Goal: Navigation & Orientation: Understand site structure

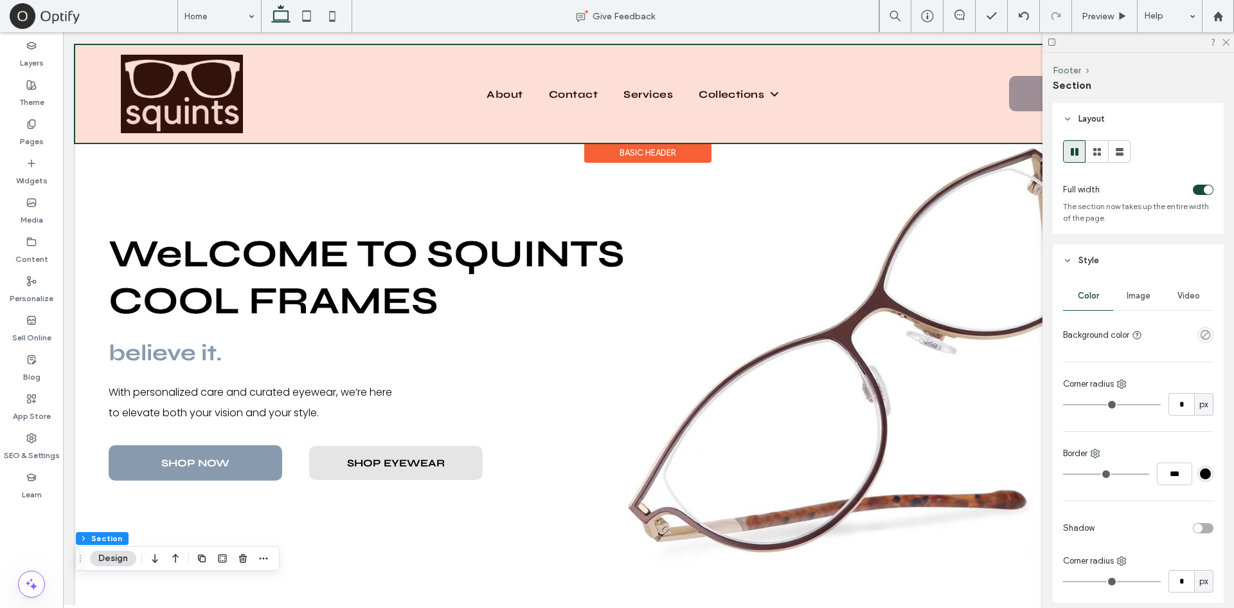
click at [279, 104] on div at bounding box center [648, 94] width 1146 height 98
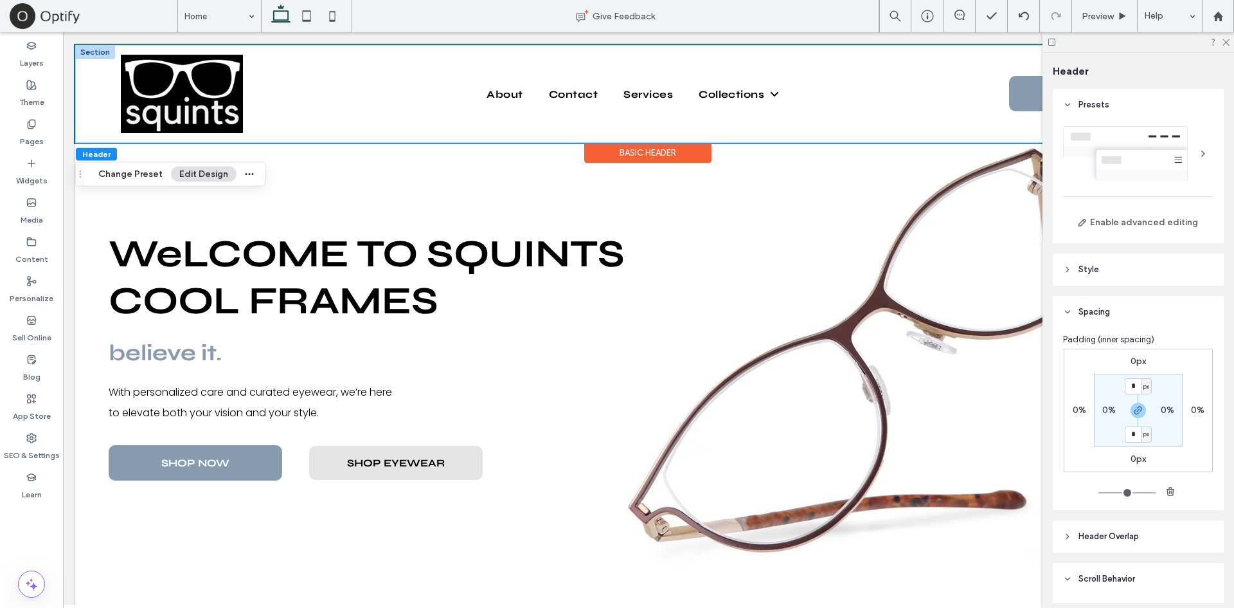
click at [109, 82] on div "About Contact Browse Eyewear Services Collections Akoni Anna-Karin Karlsson Car…" at bounding box center [648, 94] width 1146 height 98
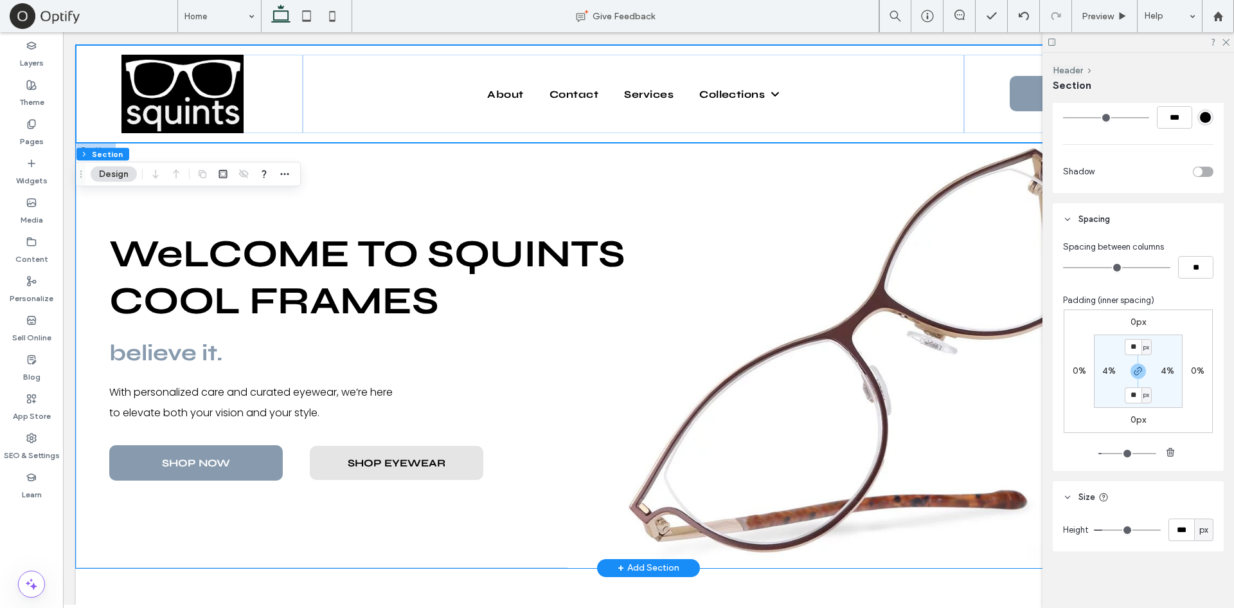
click at [396, 180] on div "believe it. With personalized care and curated eyewear, we’re here to elevate b…" at bounding box center [649, 355] width 1146 height 425
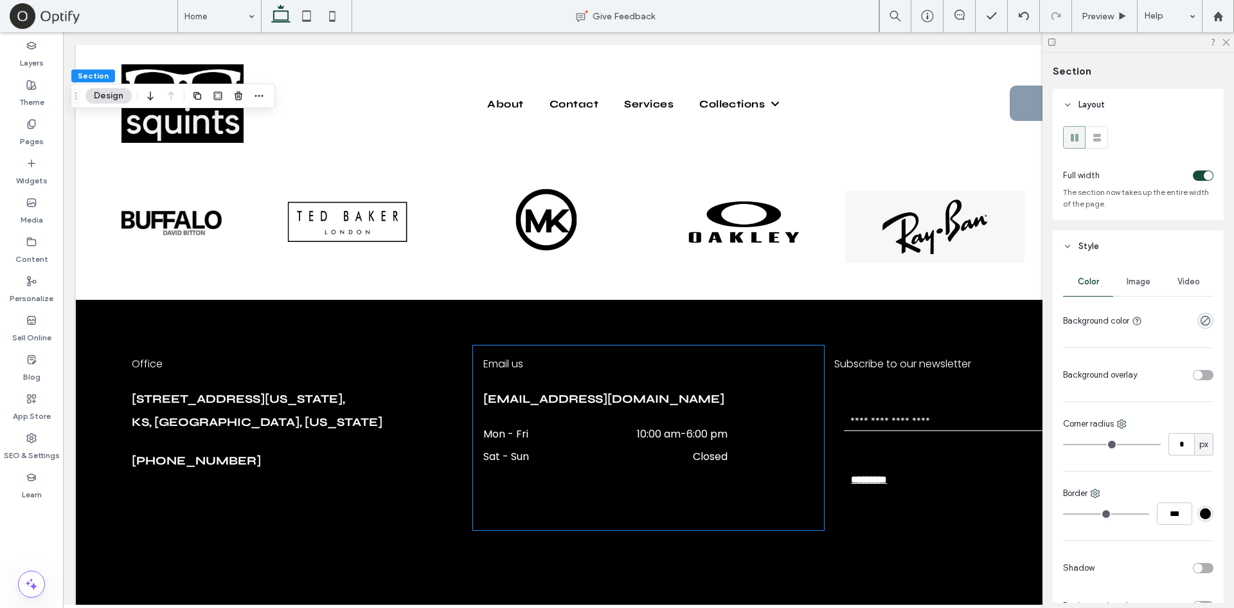
scroll to position [4284, 0]
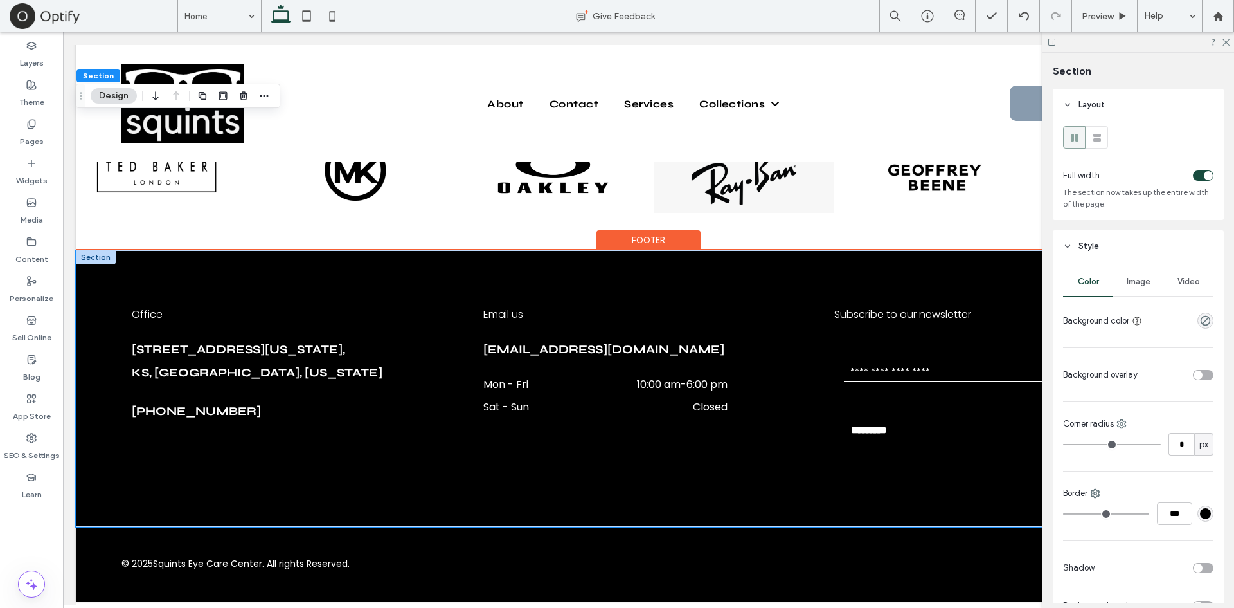
click at [435, 256] on div "Office [STREET_ADDRESS][US_STATE][US_STATE] [PHONE_NUMBER] Email us [EMAIL_ADDR…" at bounding box center [649, 388] width 1146 height 276
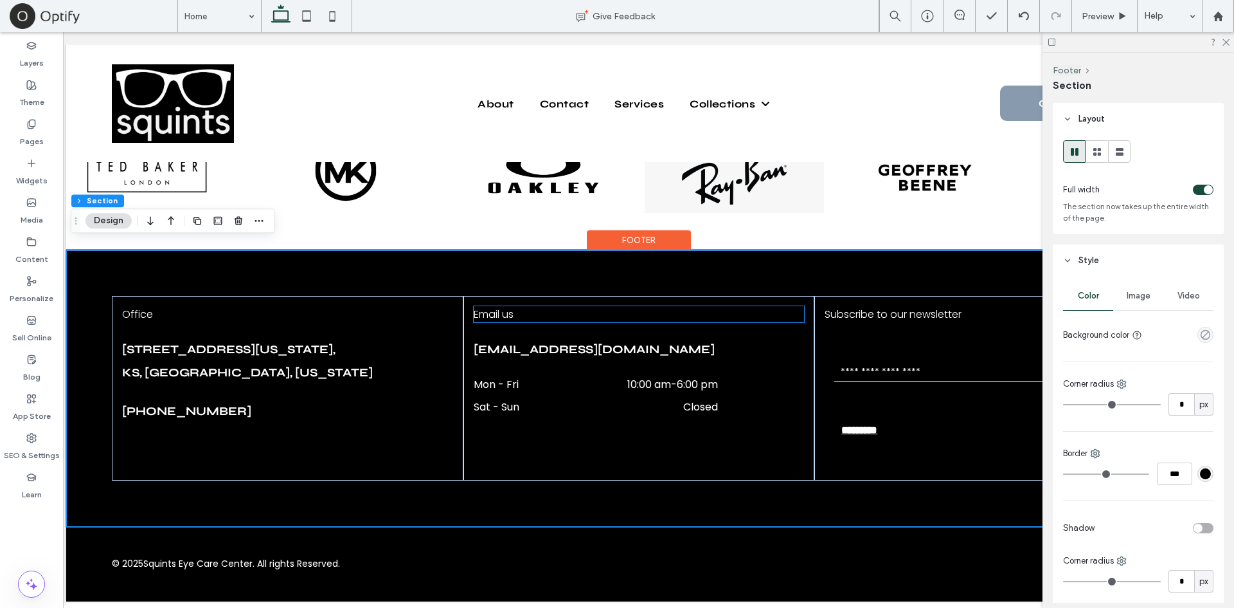
scroll to position [0, 5]
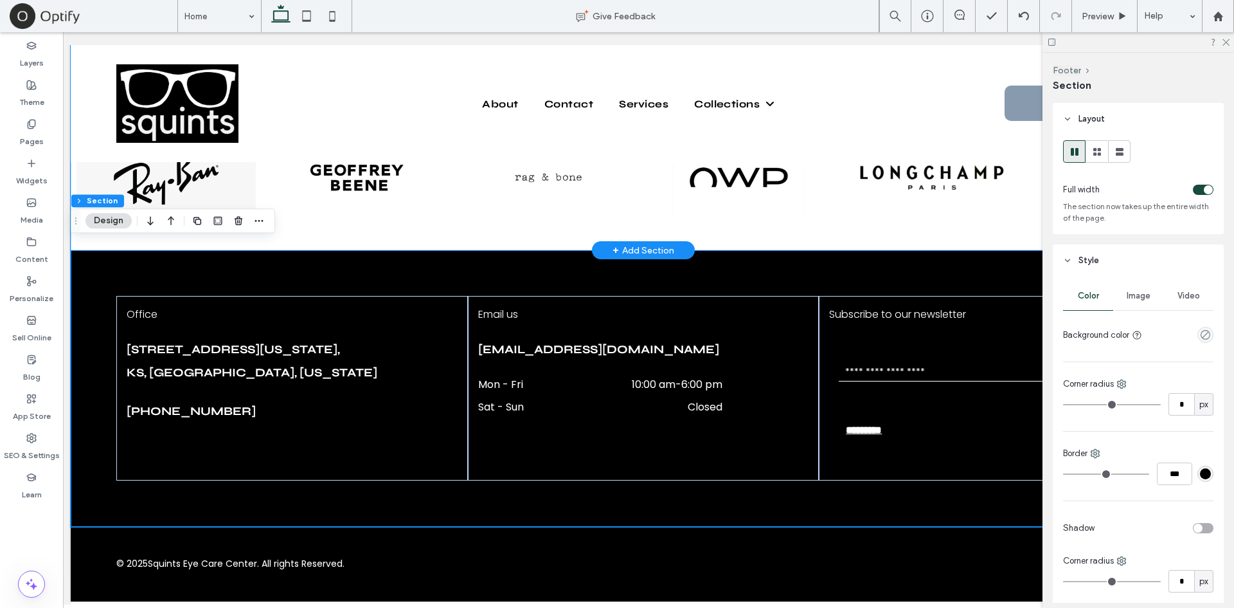
click at [557, 236] on div "Cool Frames, Amazing Lenses & Best Price a a a a" at bounding box center [644, 138] width 1146 height 223
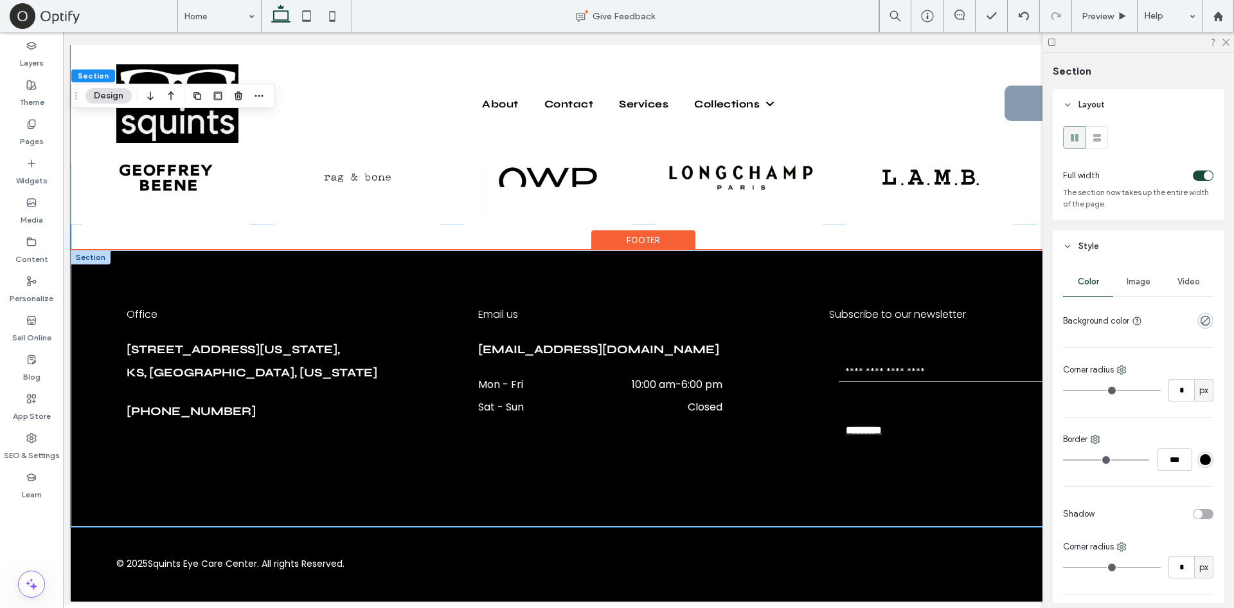
click at [625, 260] on div "Office [STREET_ADDRESS][US_STATE][US_STATE] [PHONE_NUMBER] Email us [EMAIL_ADDR…" at bounding box center [644, 388] width 1146 height 276
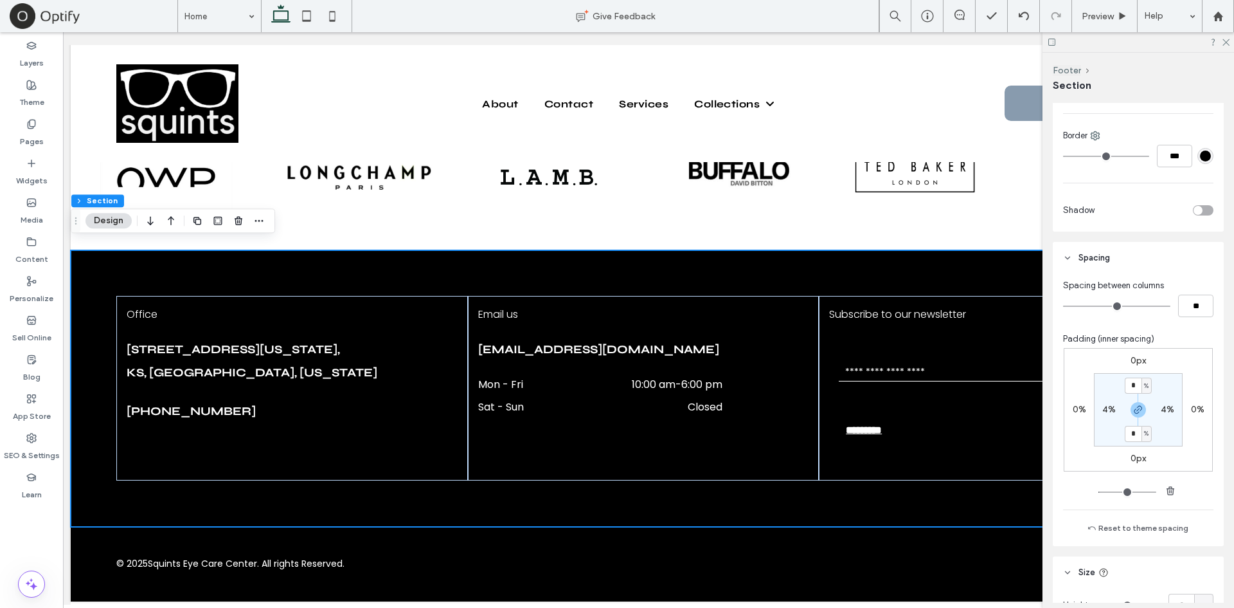
scroll to position [495, 0]
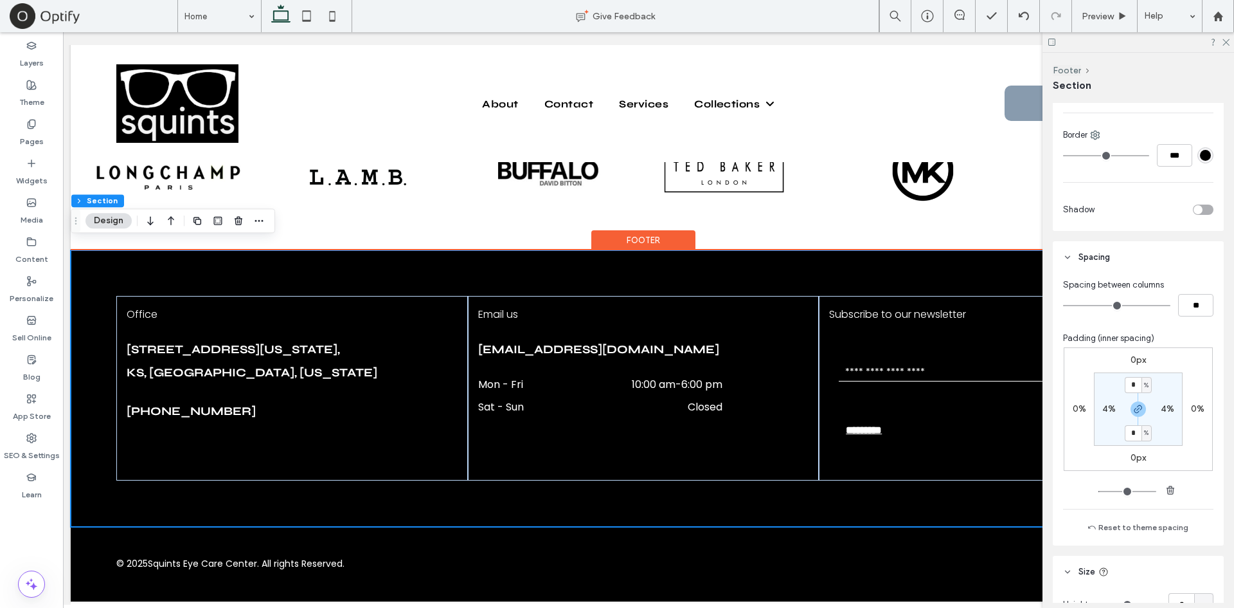
click at [725, 501] on div "Office [STREET_ADDRESS][US_STATE][US_STATE] [PHONE_NUMBER] Email us [EMAIL_ADDR…" at bounding box center [644, 388] width 1146 height 276
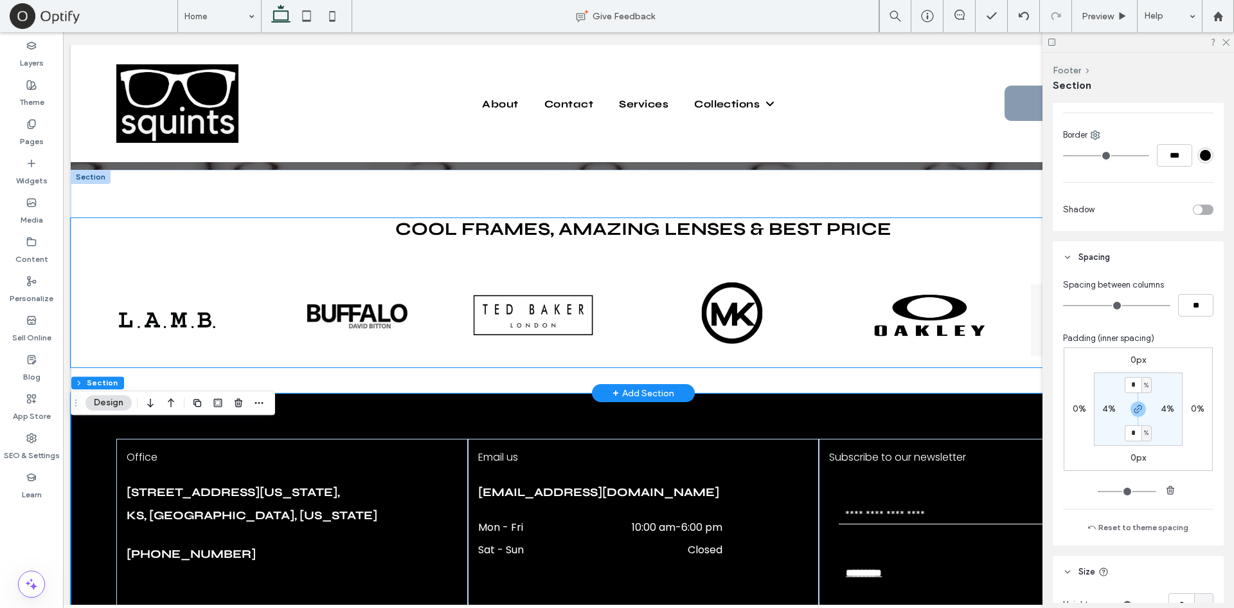
scroll to position [4102, 0]
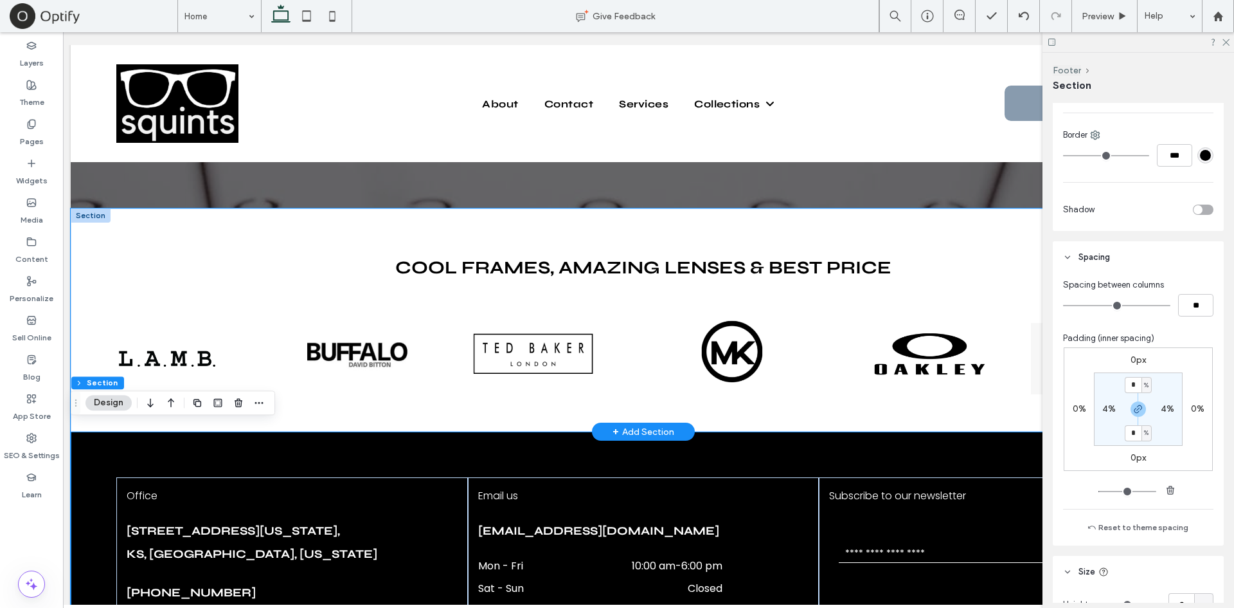
click at [522, 410] on div "Cool Frames, Amazing Lenses & Best Price a a a a" at bounding box center [644, 319] width 1146 height 223
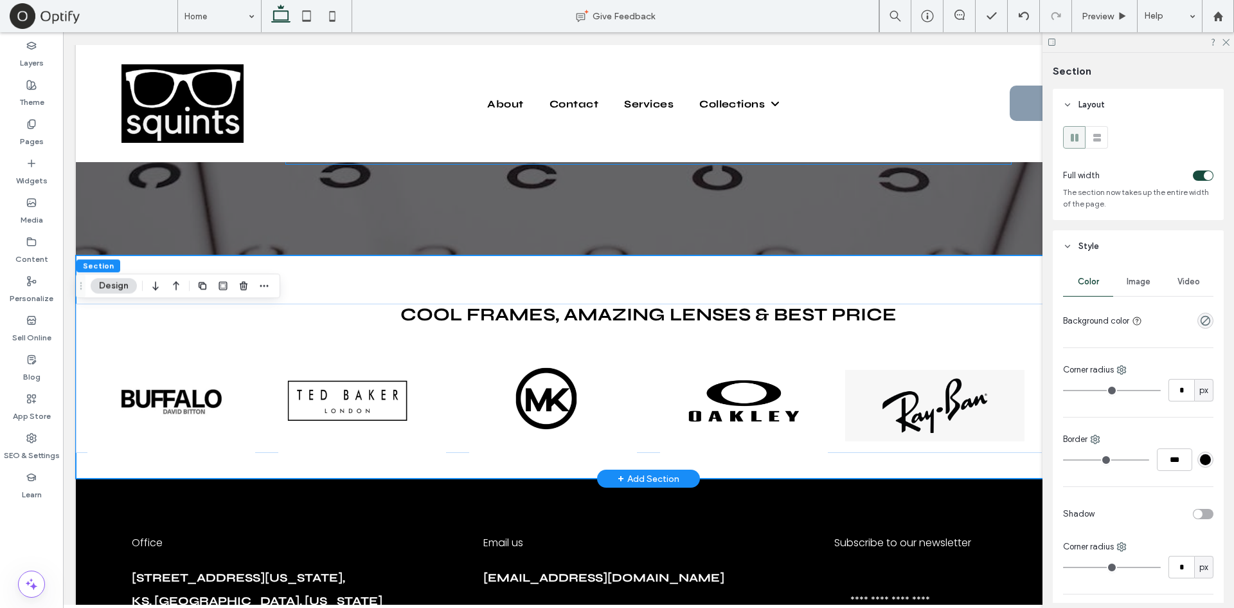
scroll to position [3995, 0]
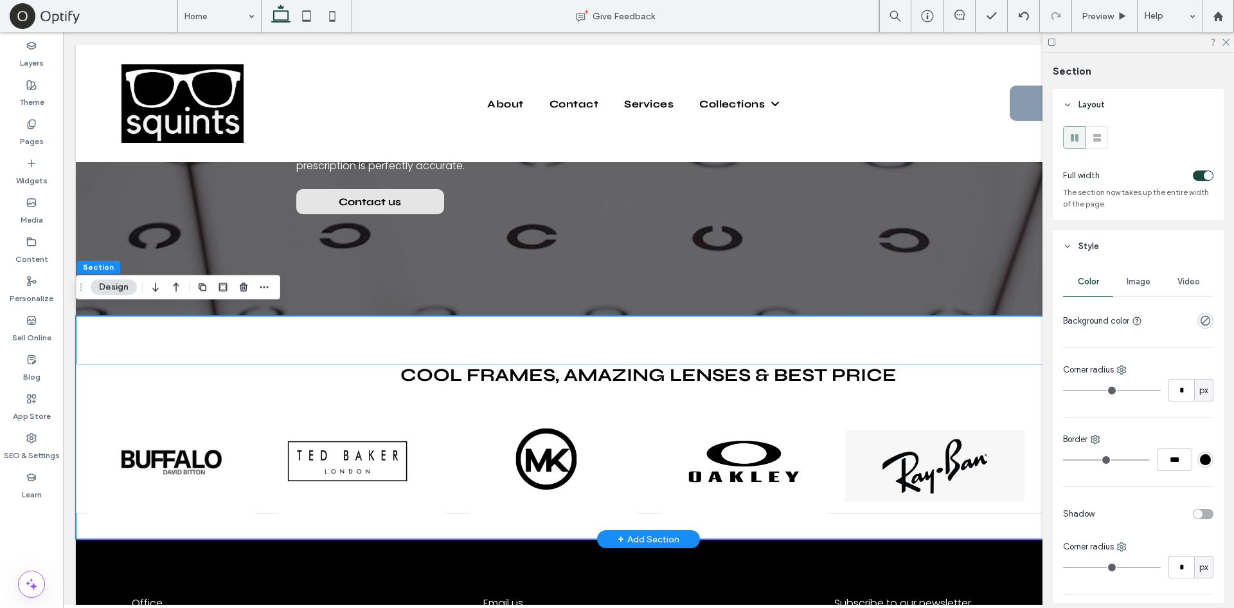
click at [378, 331] on div "Cool Frames, Amazing Lenses & Best Price a a a a" at bounding box center [649, 427] width 1146 height 223
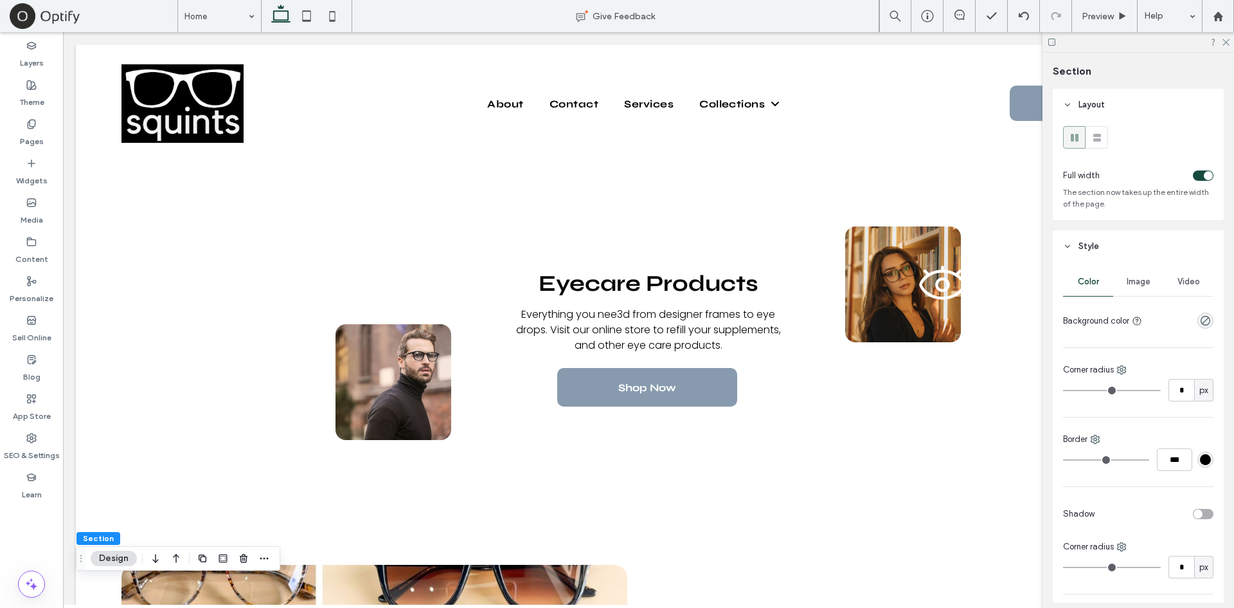
scroll to position [0, 0]
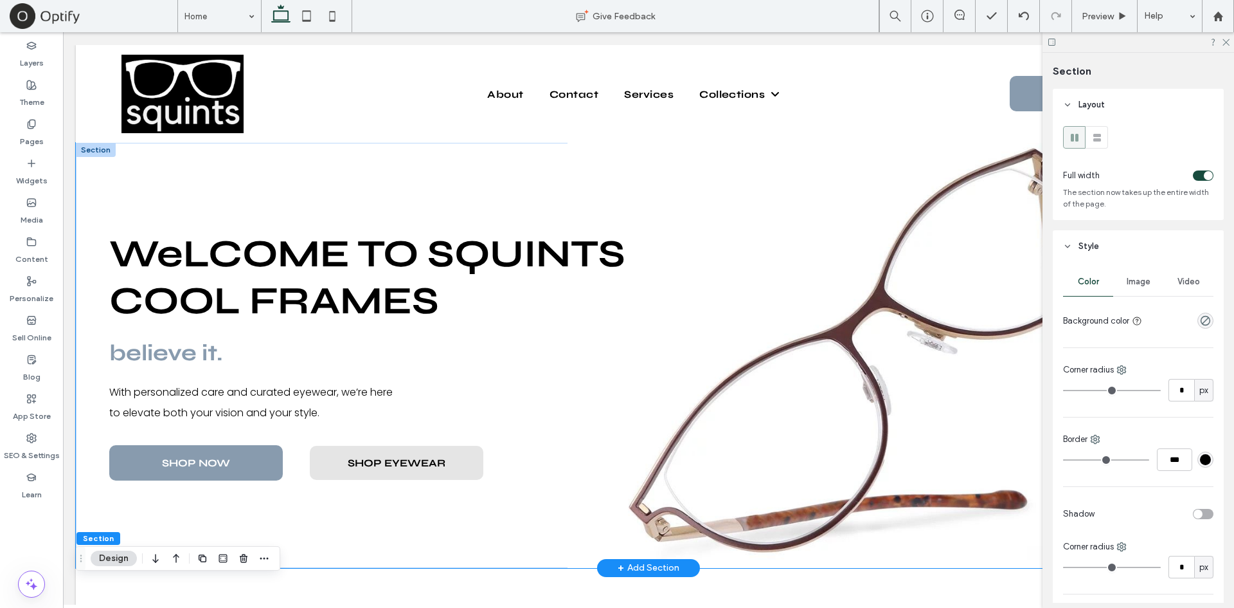
click at [453, 186] on div "believe it. With personalized care and curated eyewear, we’re here to elevate b…" at bounding box center [649, 355] width 1146 height 425
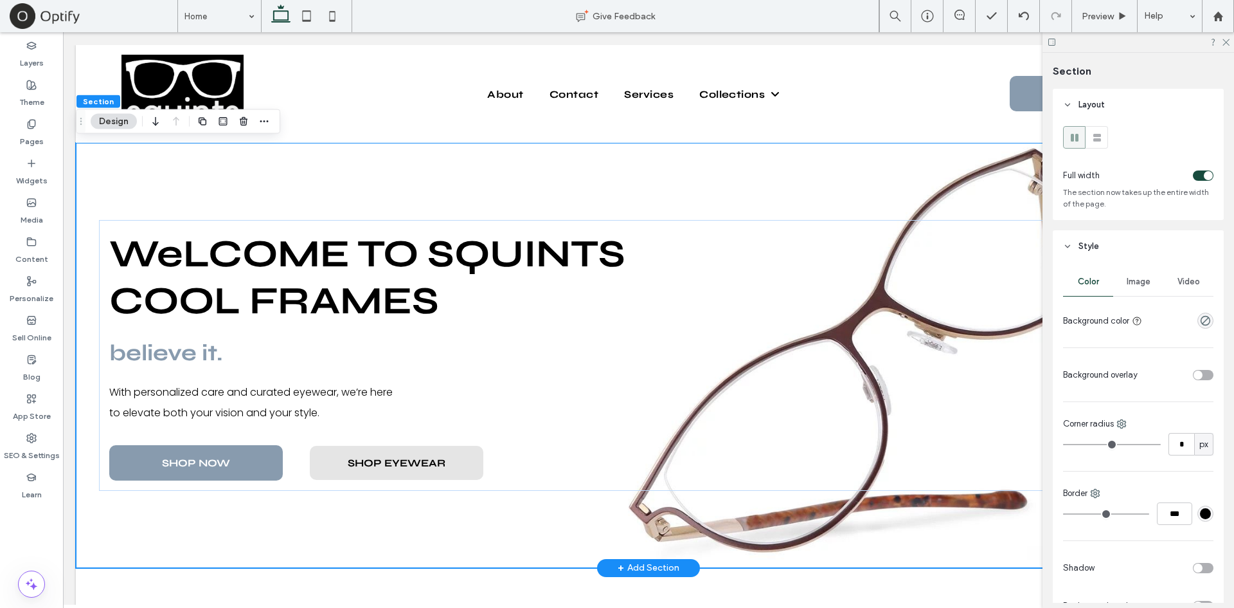
click at [434, 187] on div "believe it. With personalized care and curated eyewear, we’re here to elevate b…" at bounding box center [649, 355] width 1146 height 425
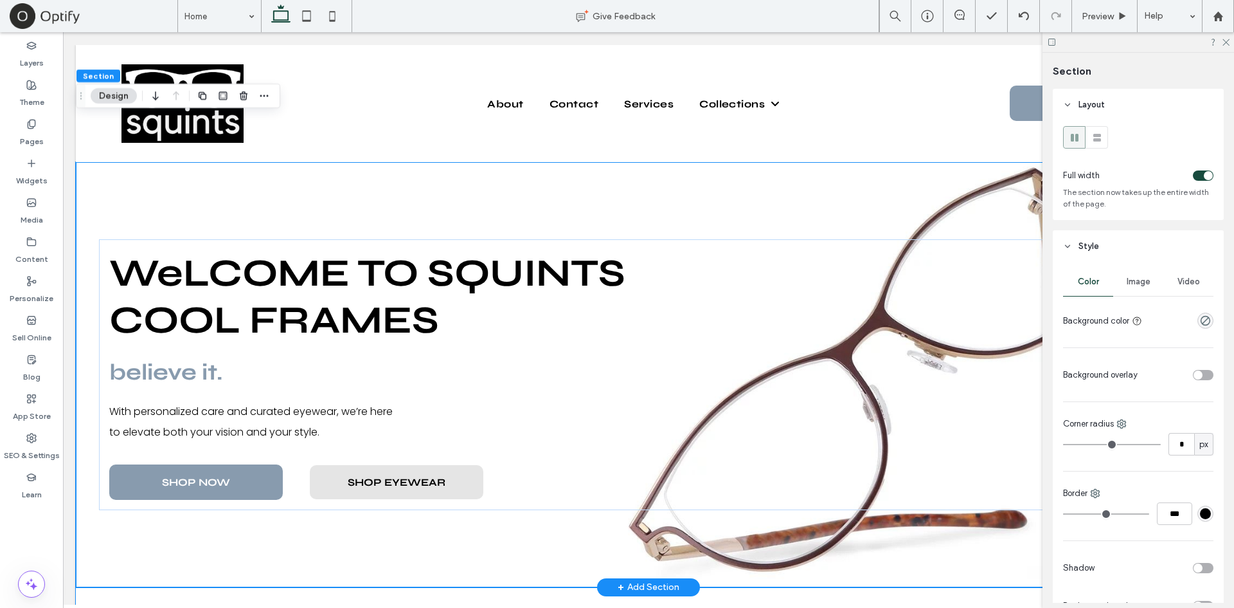
scroll to position [424, 0]
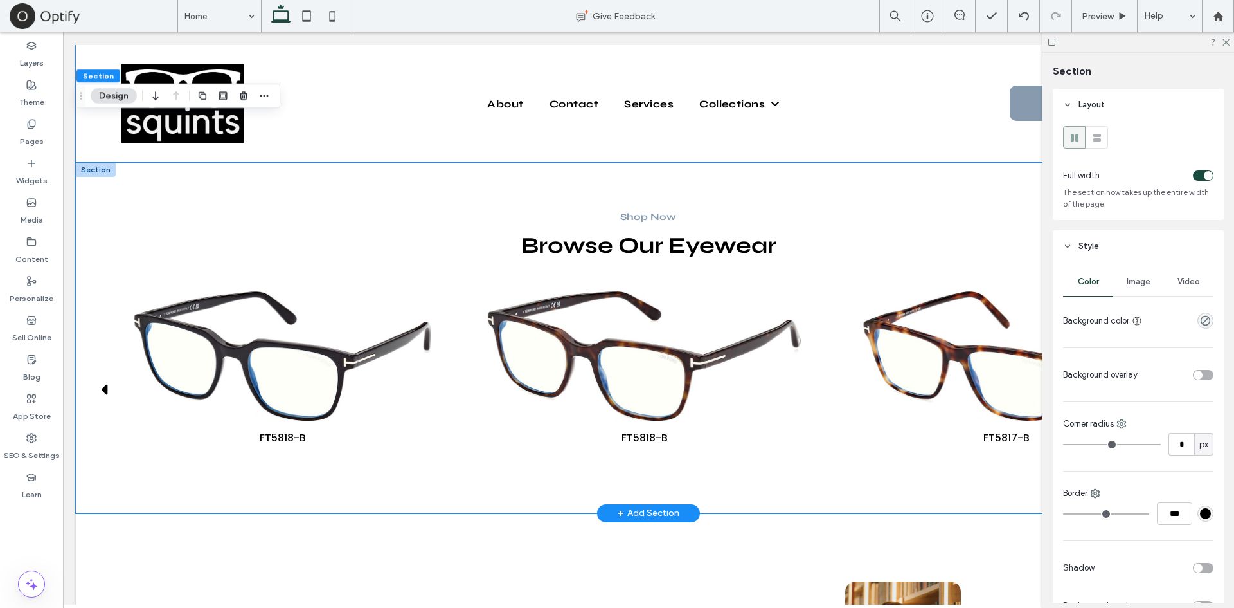
click at [395, 177] on div "Shop Now Browse Our Eyewear FT1077 FT1049-D FT1049-D FT0248 FT0237 FT6057-D-B F…" at bounding box center [649, 338] width 1146 height 350
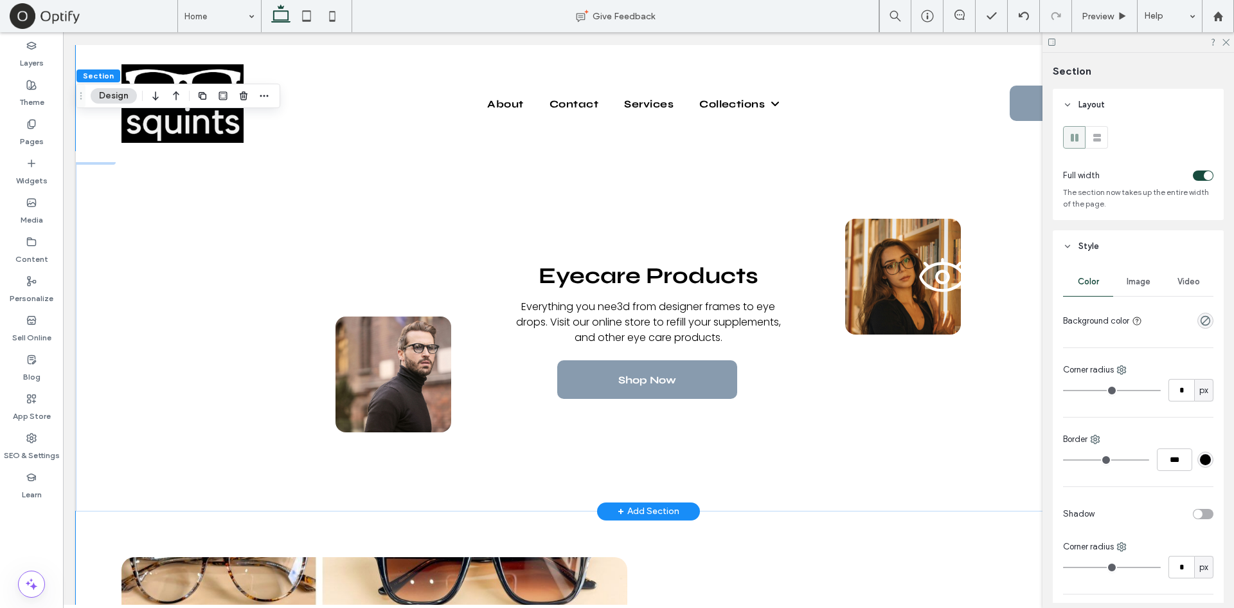
scroll to position [979, 0]
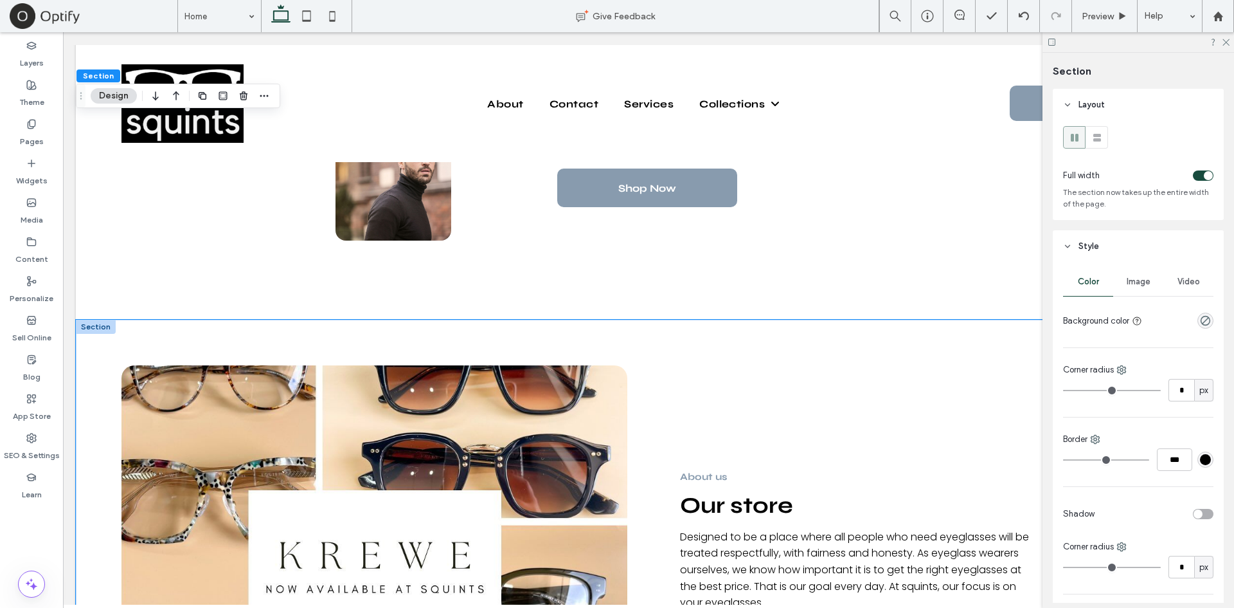
click at [305, 329] on div "About us Our store Designed to be a place where all people who need eyeglasses …" at bounding box center [649, 568] width 1146 height 497
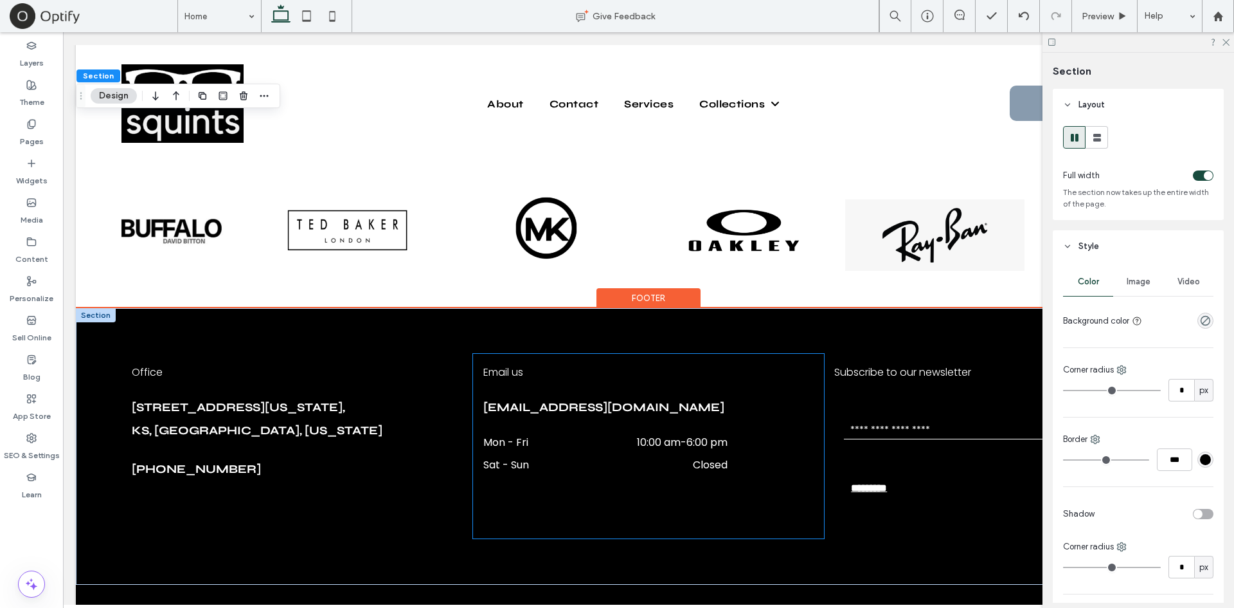
scroll to position [4221, 0]
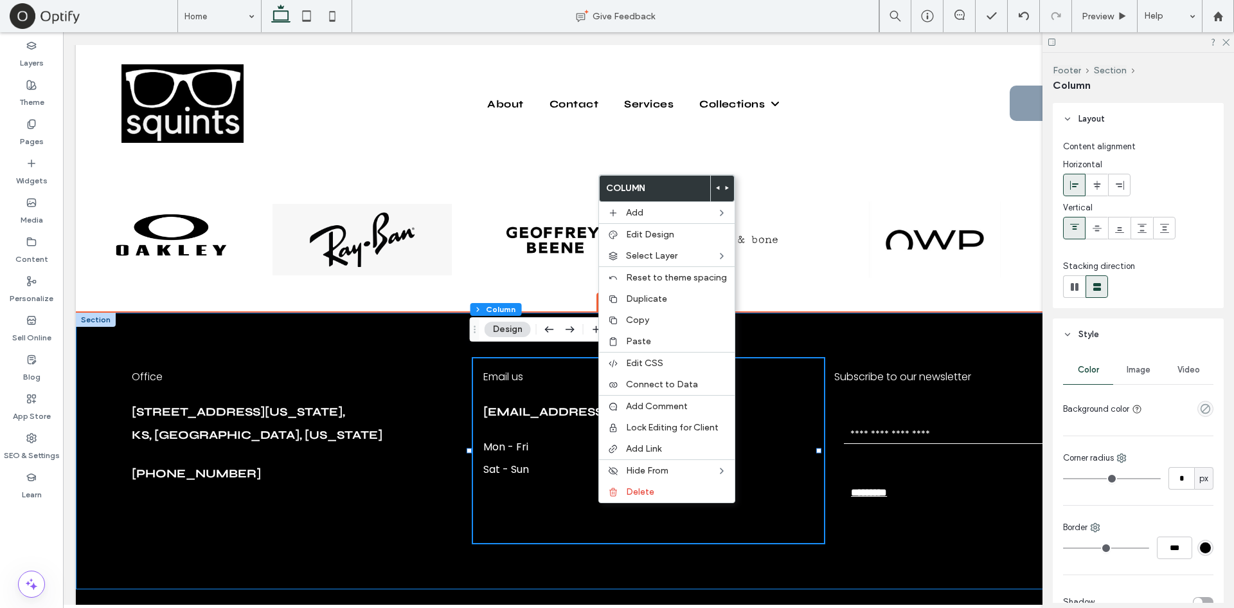
click at [430, 327] on div "Office 412 N. Kansas Avenue, Liberal, ﻿ KS, United States, Kansas (620) 604-989…" at bounding box center [649, 450] width 1146 height 276
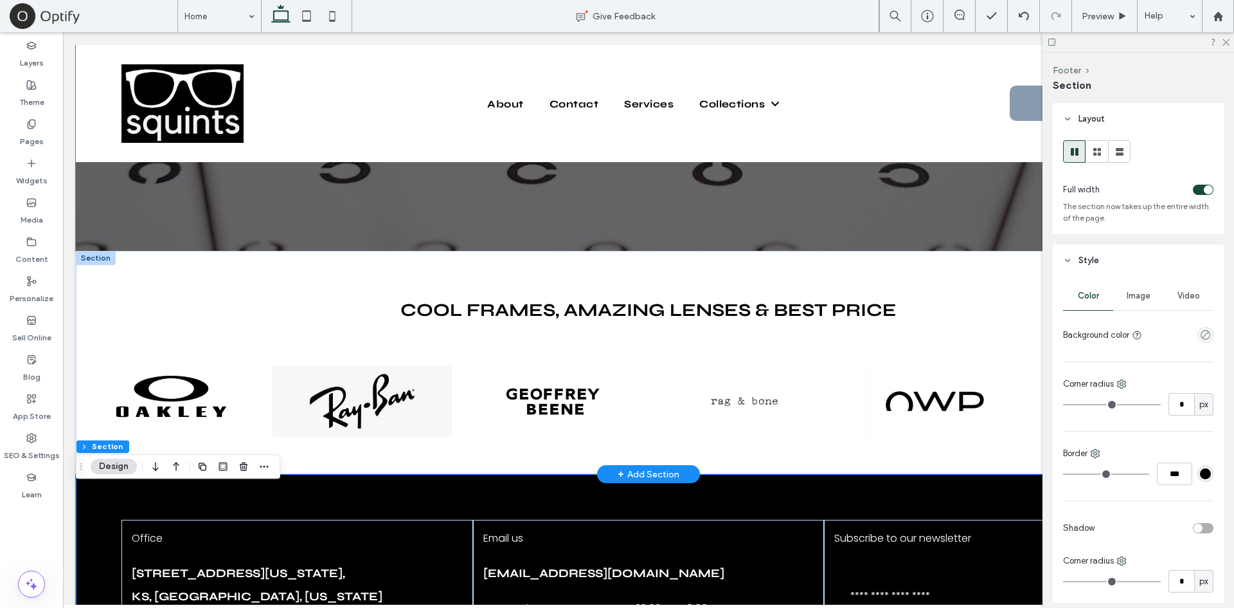
scroll to position [4038, 0]
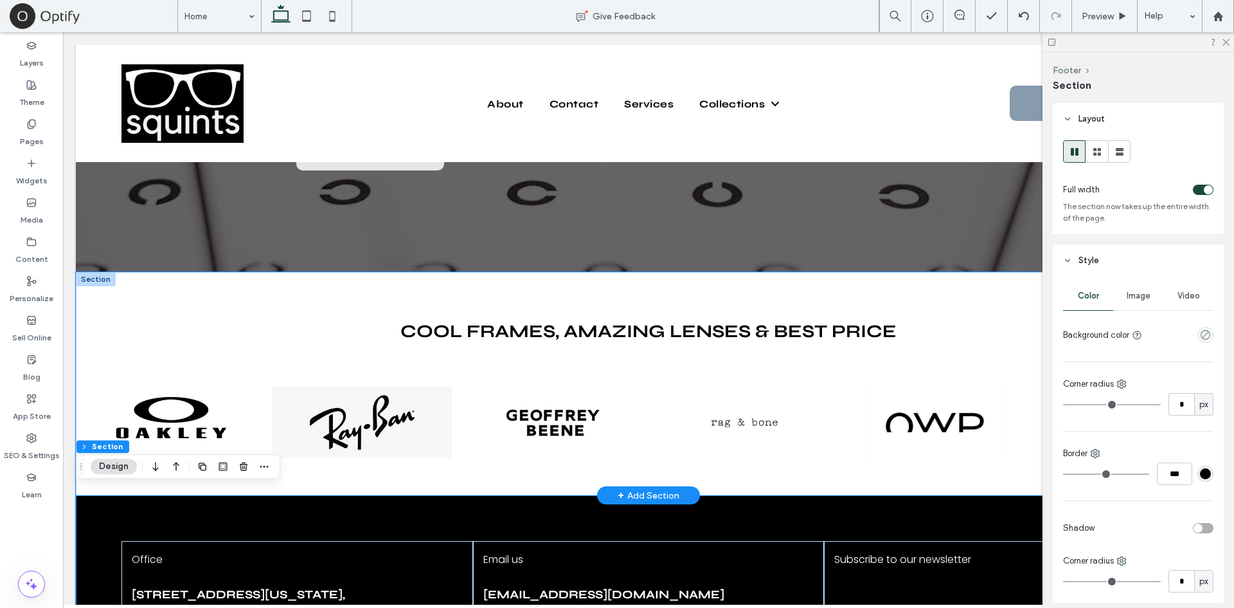
click at [460, 280] on div "Cool Frames, Amazing Lenses & Best Price a a a a" at bounding box center [649, 383] width 1146 height 223
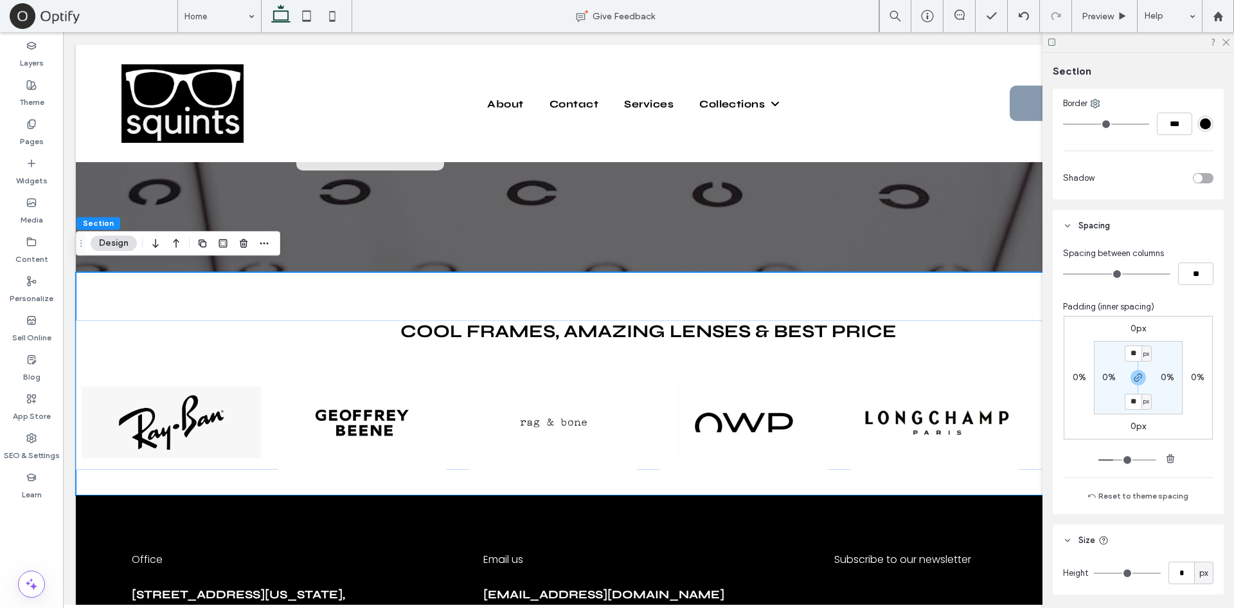
scroll to position [517, 0]
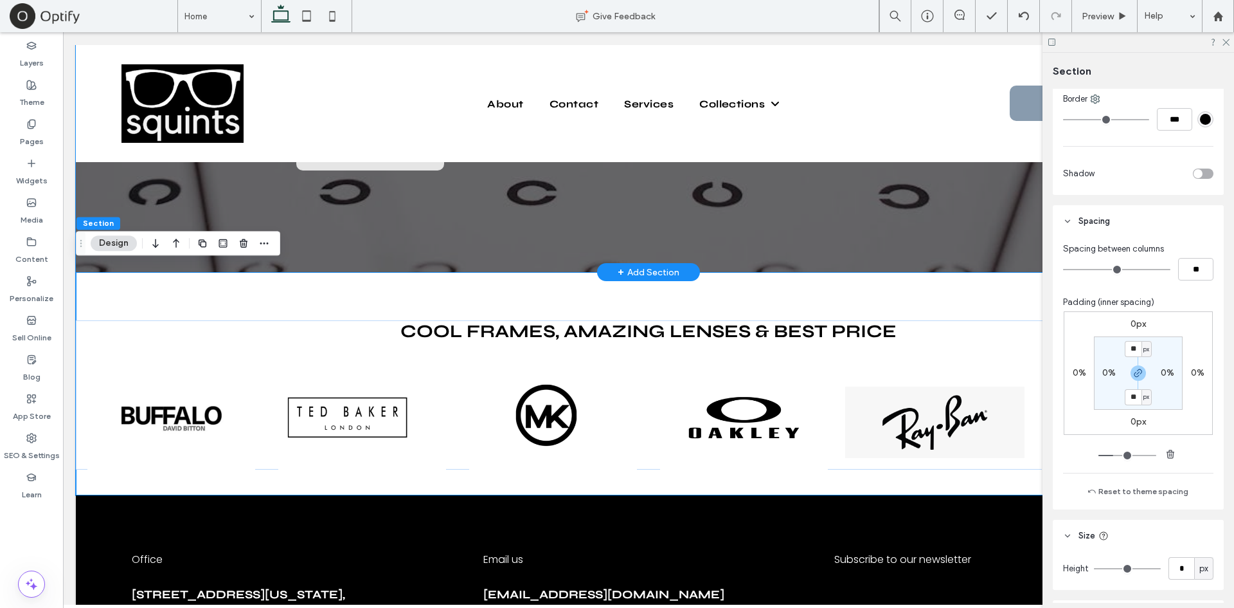
type input "**"
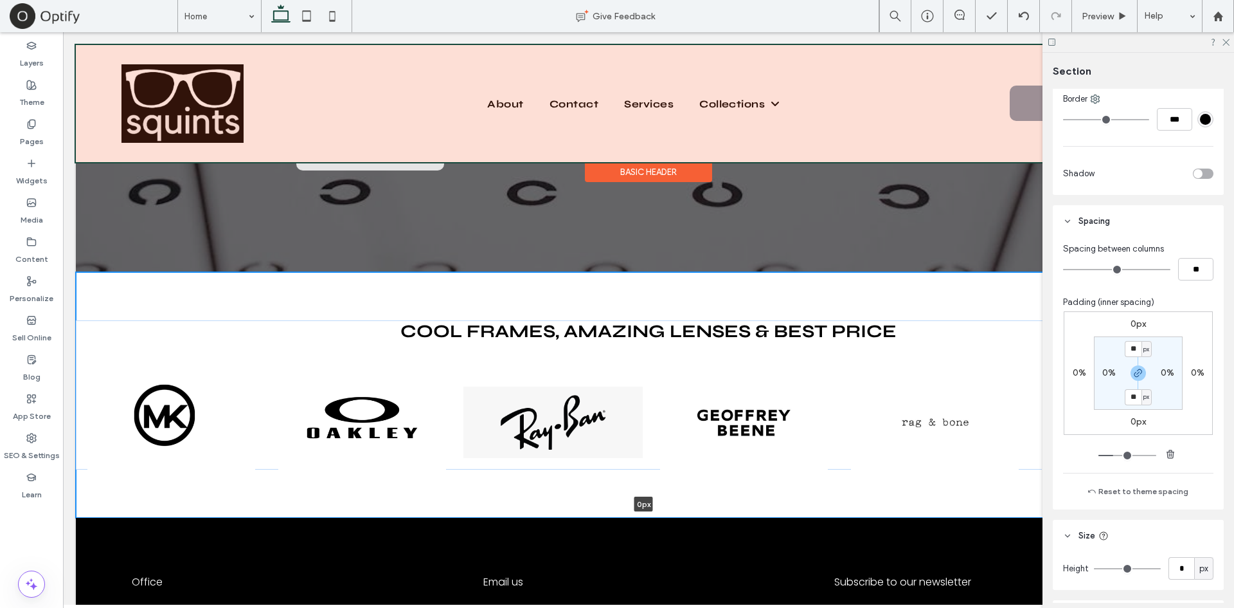
drag, startPoint x: 550, startPoint y: 513, endPoint x: 679, endPoint y: 108, distance: 425.2
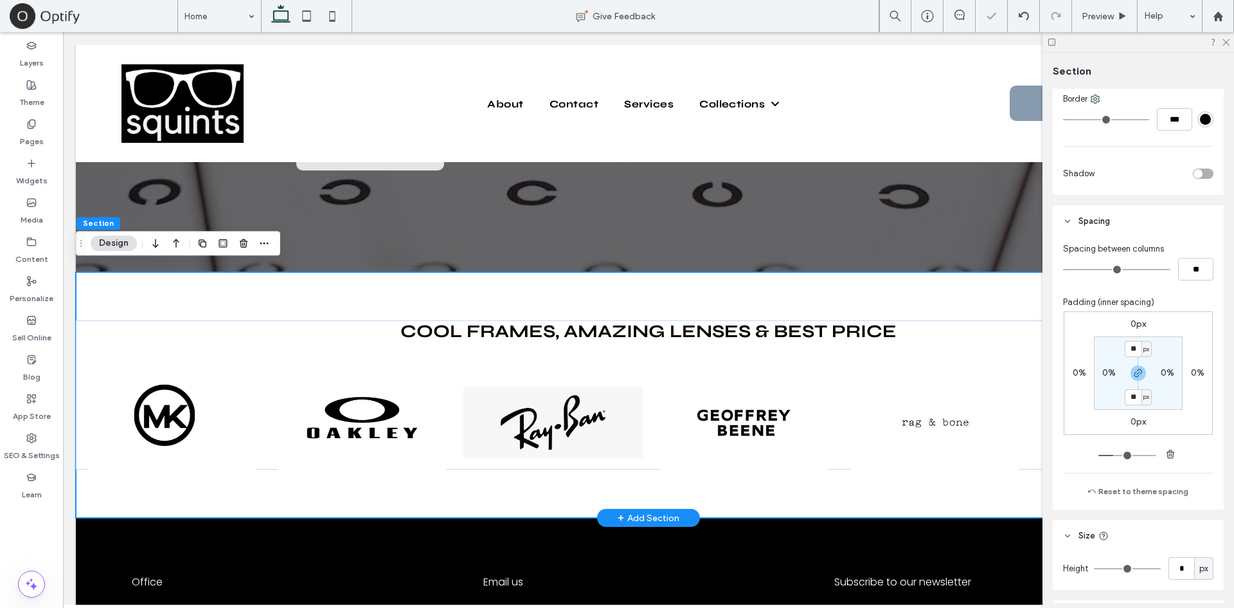
click at [530, 289] on div "Cool Frames, Amazing Lenses & Best Price a a a a" at bounding box center [649, 395] width 1146 height 246
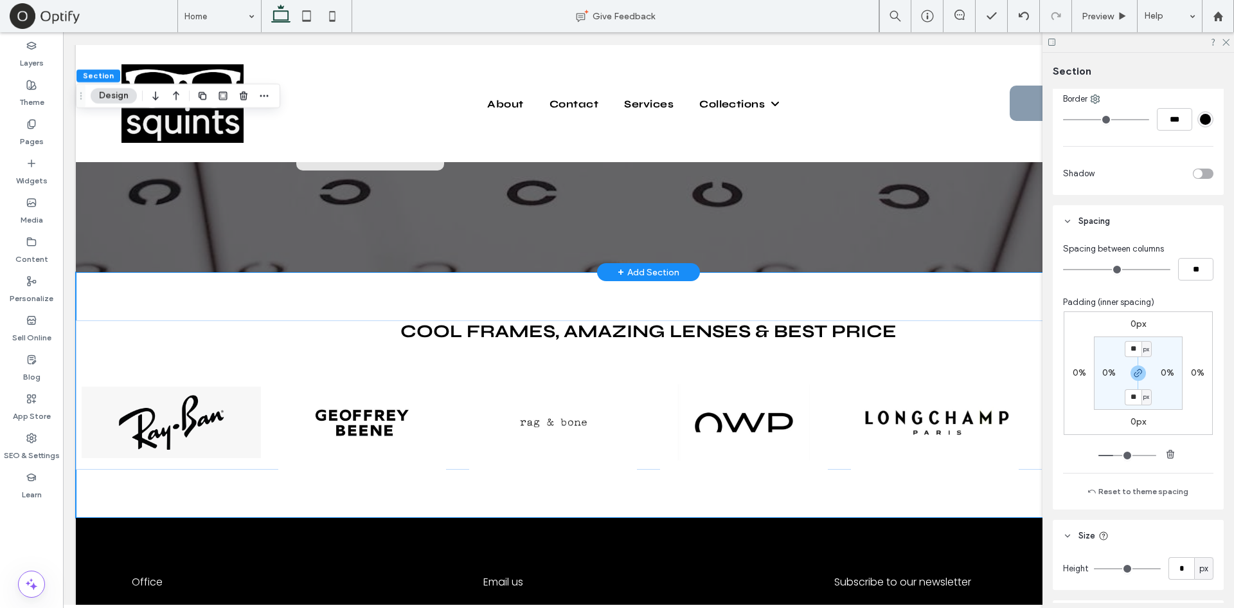
scroll to position [4307, 0]
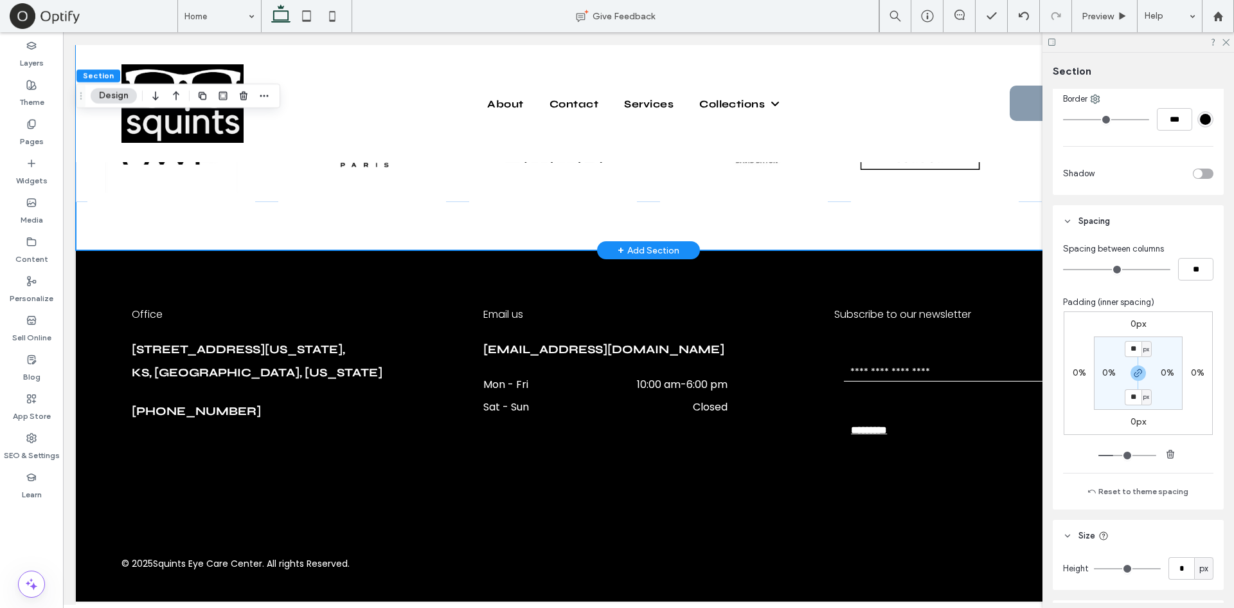
click at [213, 211] on div "Cool Frames, Amazing Lenses & Best Price a a a a" at bounding box center [649, 128] width 1146 height 246
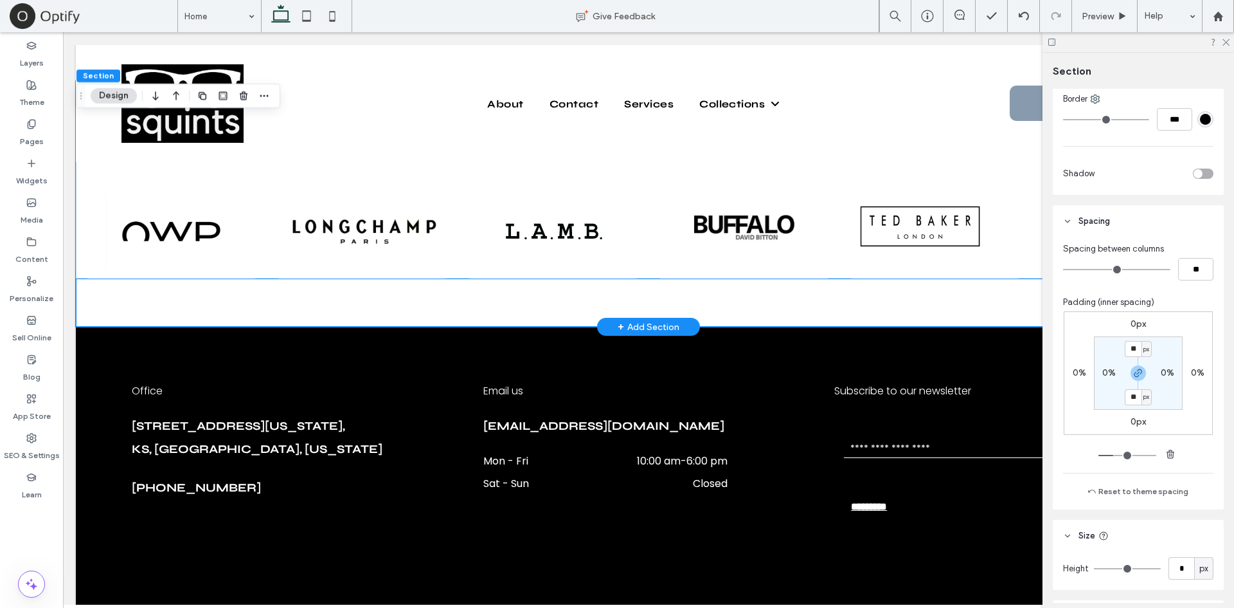
scroll to position [4228, 0]
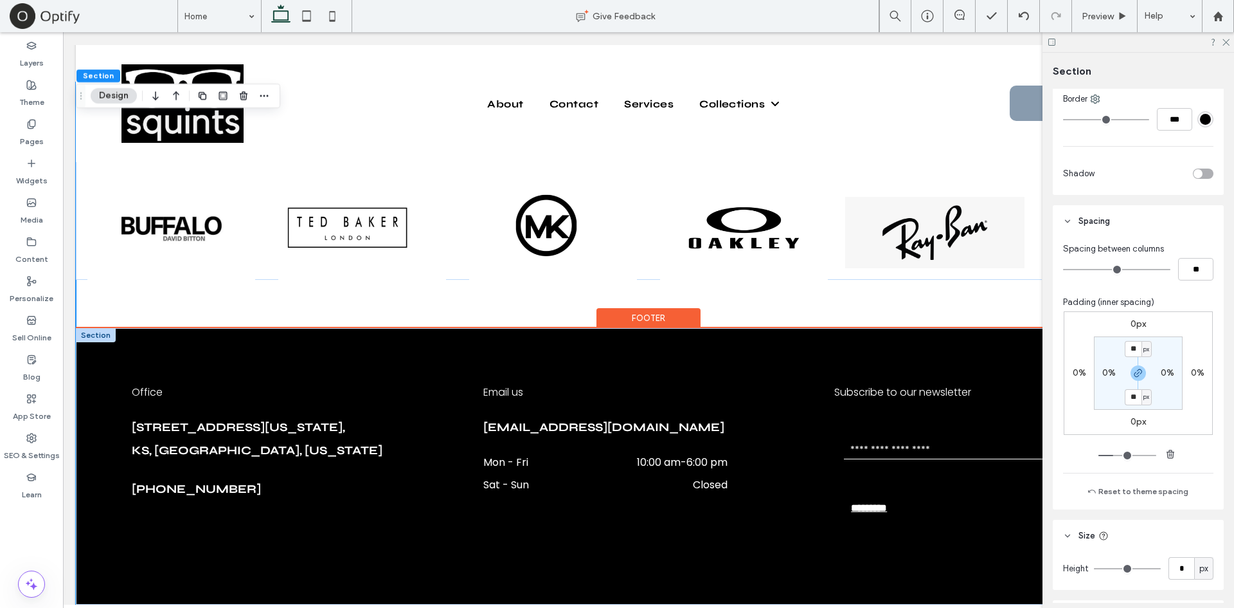
click at [562, 328] on div "Office [STREET_ADDRESS][US_STATE][US_STATE] [PHONE_NUMBER] Email us [EMAIL_ADDR…" at bounding box center [649, 466] width 1146 height 276
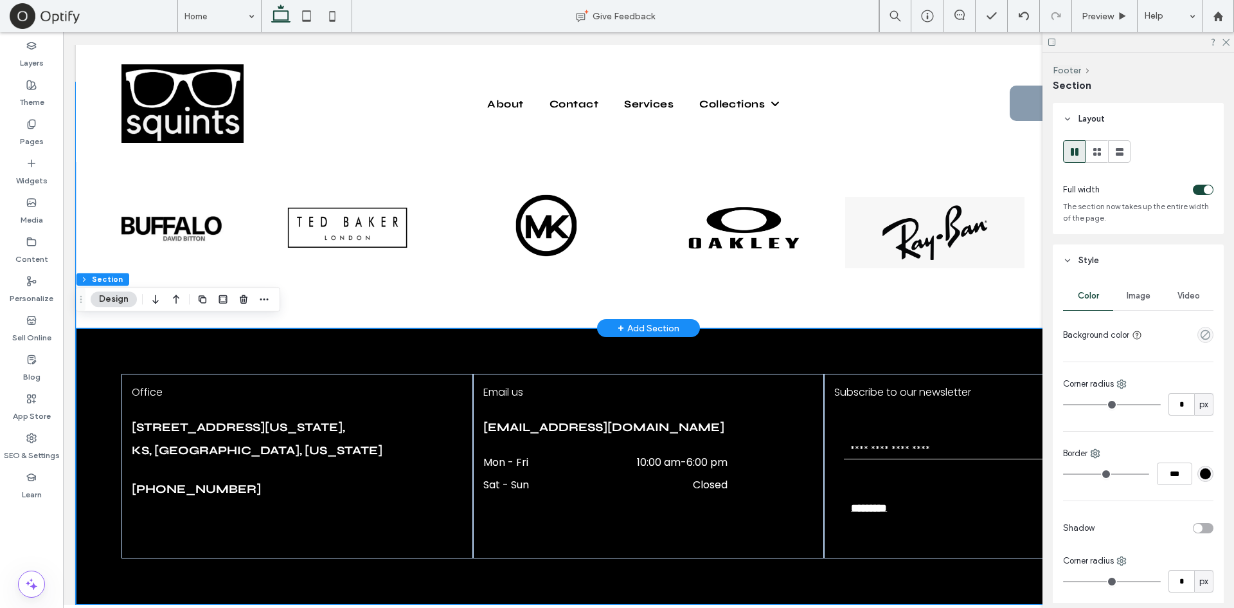
click at [375, 284] on div "Cool Frames, Amazing Lenses & Best Price a a a a" at bounding box center [649, 205] width 1146 height 246
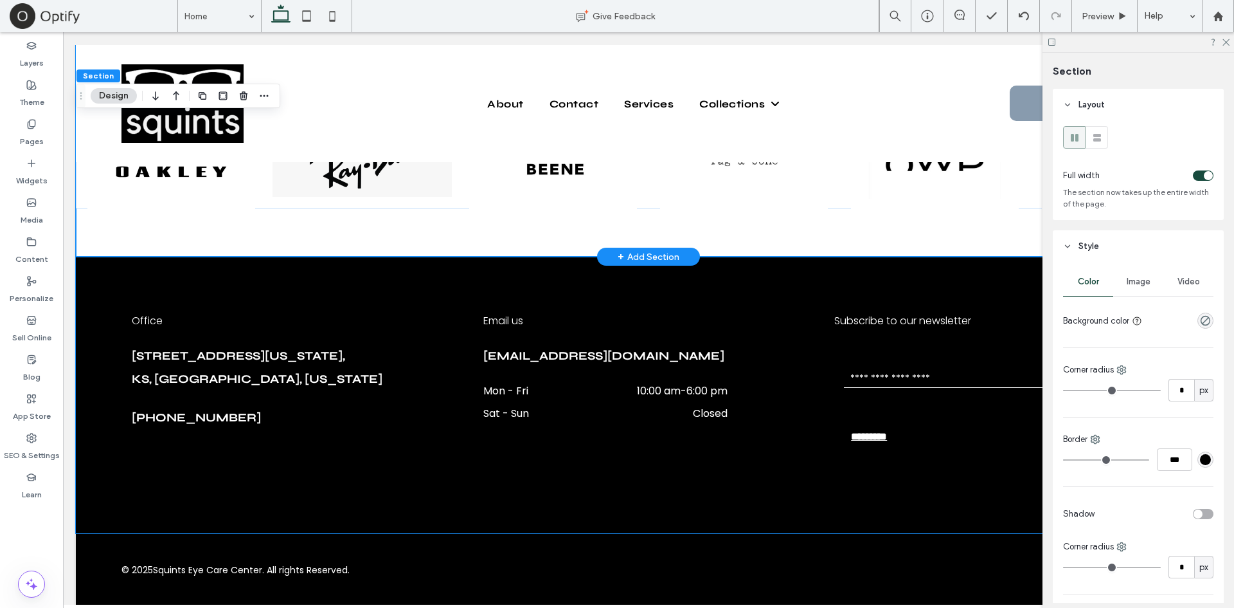
scroll to position [4300, 0]
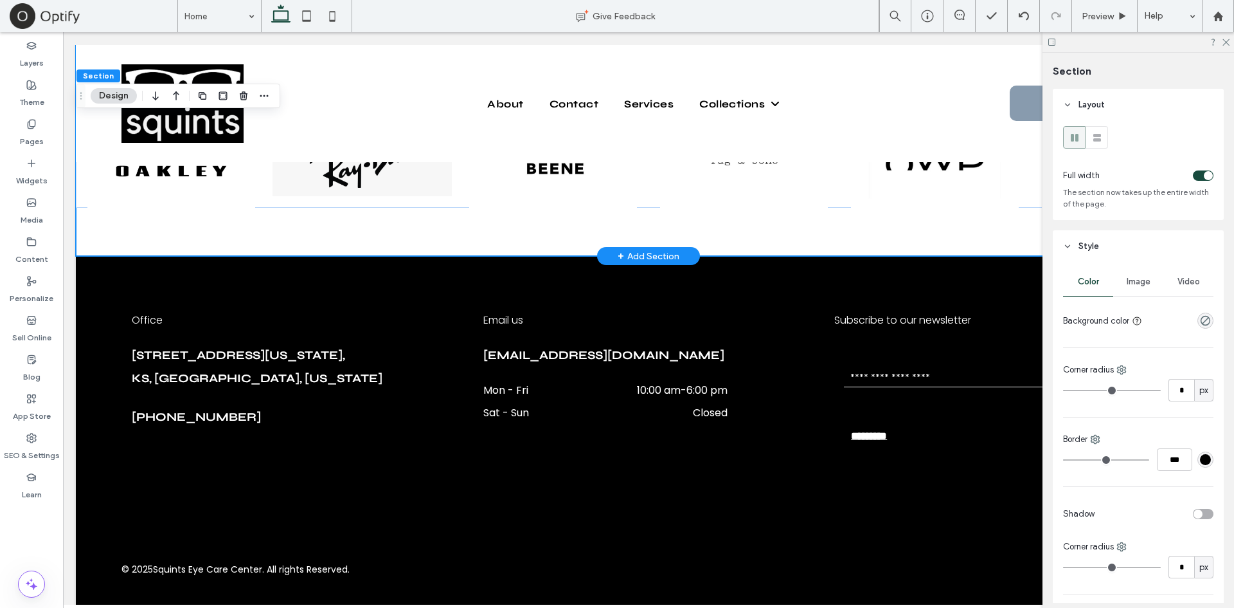
click at [374, 233] on div "Cool Frames, Amazing Lenses & Best Price a a a a" at bounding box center [649, 133] width 1146 height 246
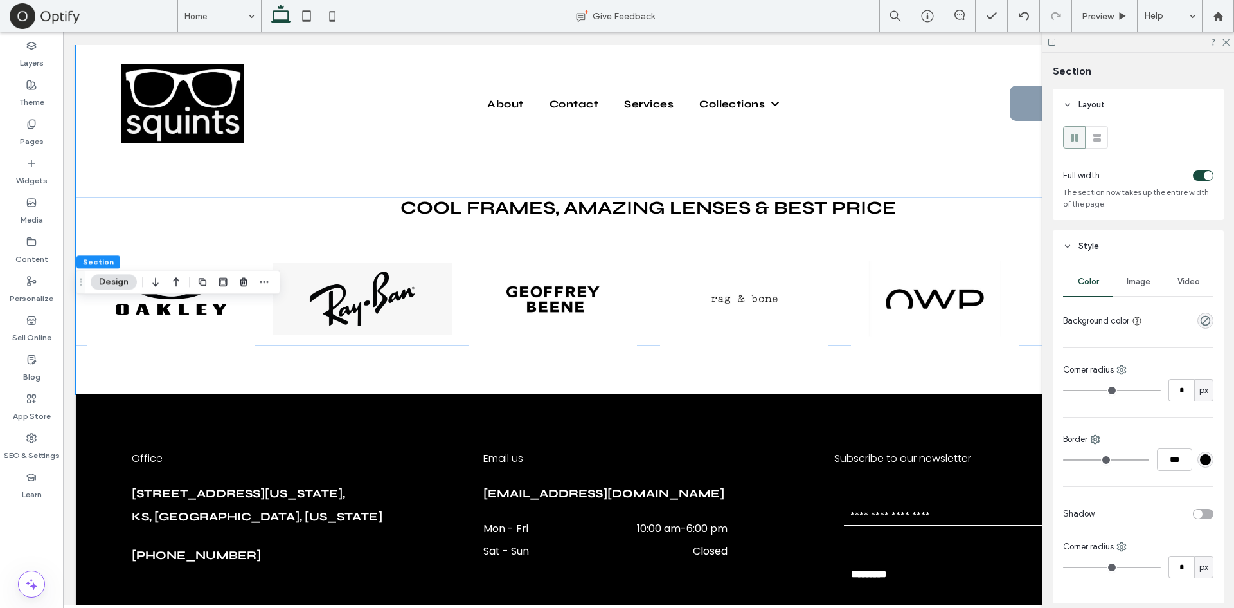
scroll to position [3987, 0]
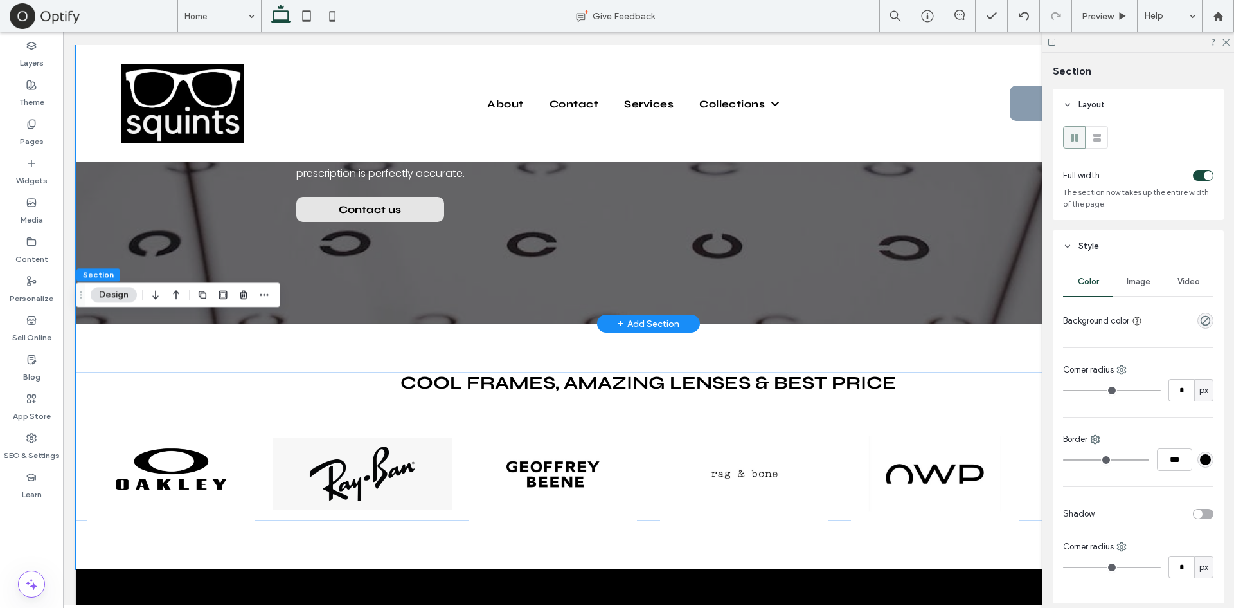
click at [400, 302] on div "Schedule an exam Ready to experience clearer vision and explore our designer ey…" at bounding box center [649, 131] width 772 height 384
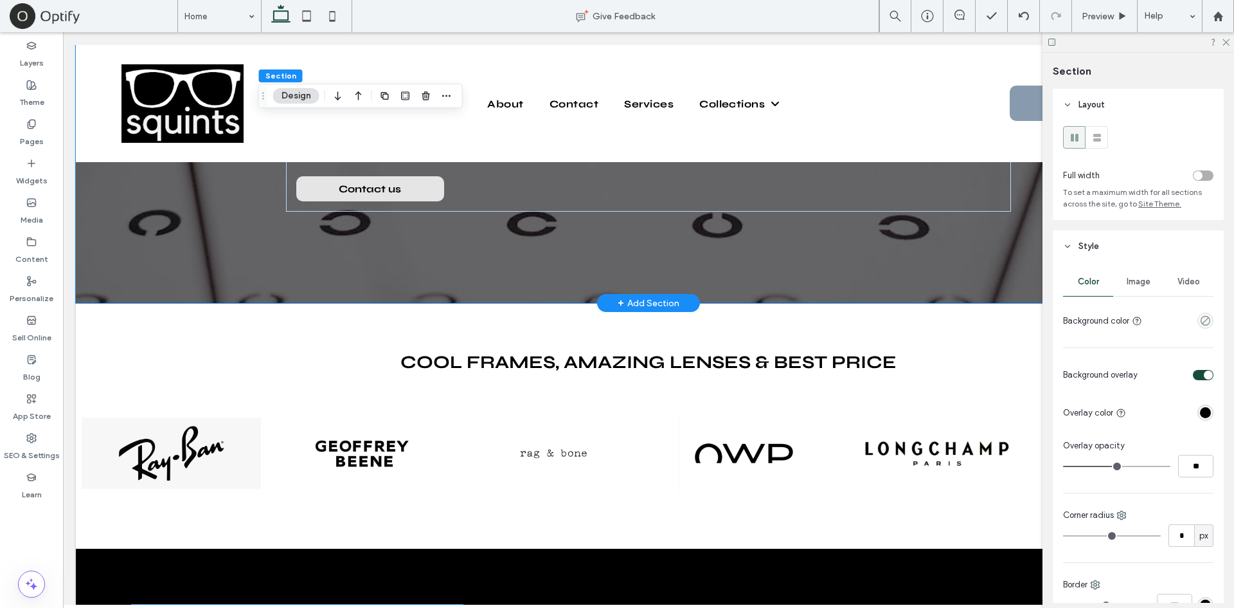
scroll to position [4307, 0]
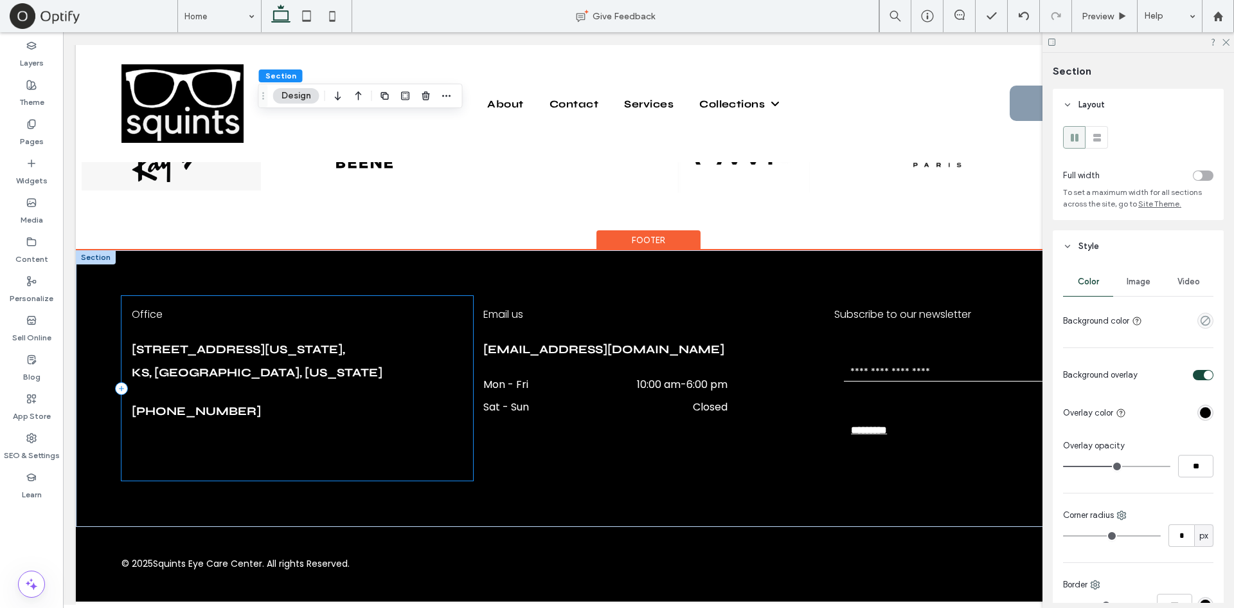
click at [292, 296] on div "Office 412 N. Kansas Avenue, Liberal, ﻿ KS, United States, Kansas (620) 604-9895" at bounding box center [297, 388] width 351 height 185
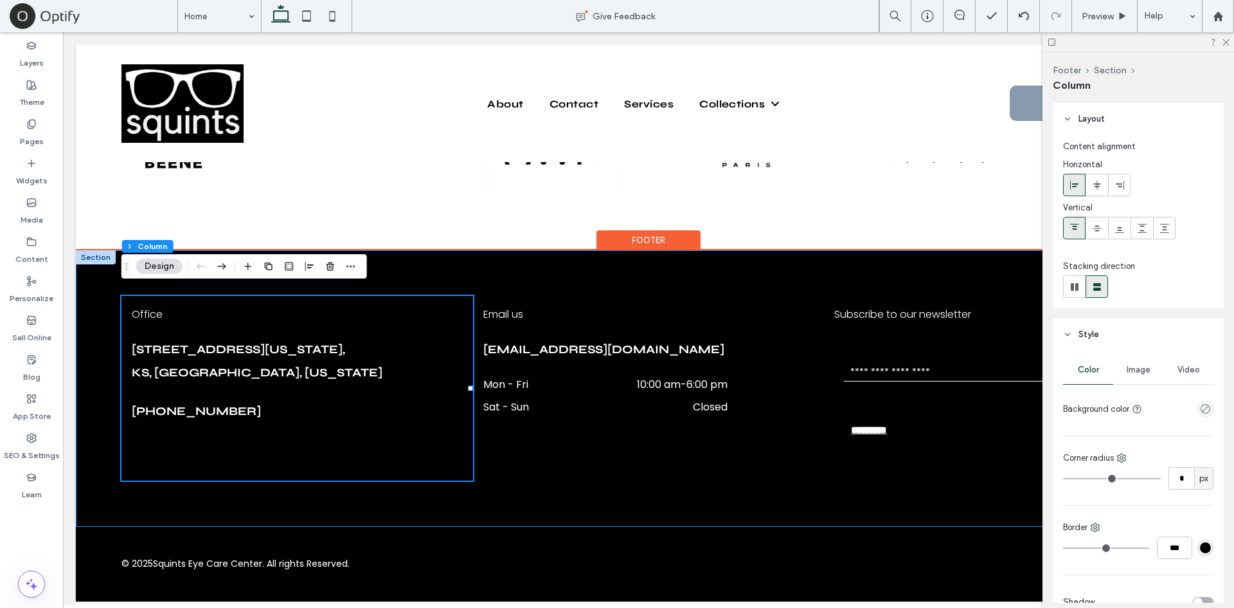
click at [539, 255] on div "Office 412 N. Kansas Avenue, Liberal, ﻿ KS, United States, Kansas (620) 604-989…" at bounding box center [649, 388] width 1146 height 276
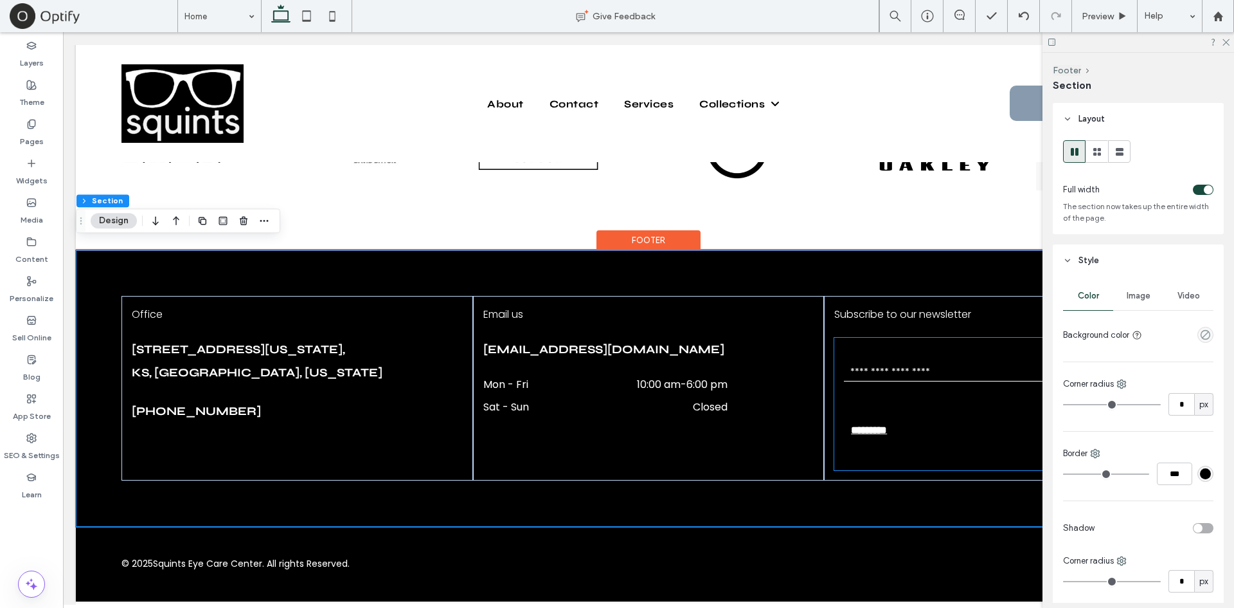
click at [899, 418] on input "*********" at bounding box center [932, 430] width 175 height 24
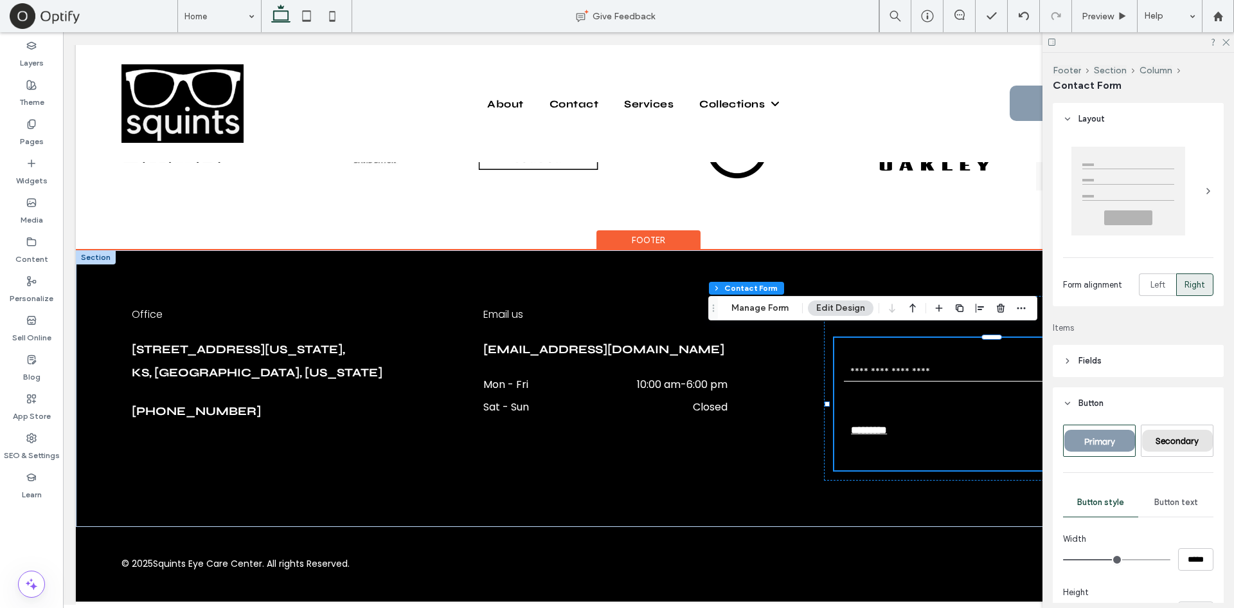
type input "*"
type input "***"
click at [899, 408] on form "Email: *********" at bounding box center [1000, 404] width 330 height 132
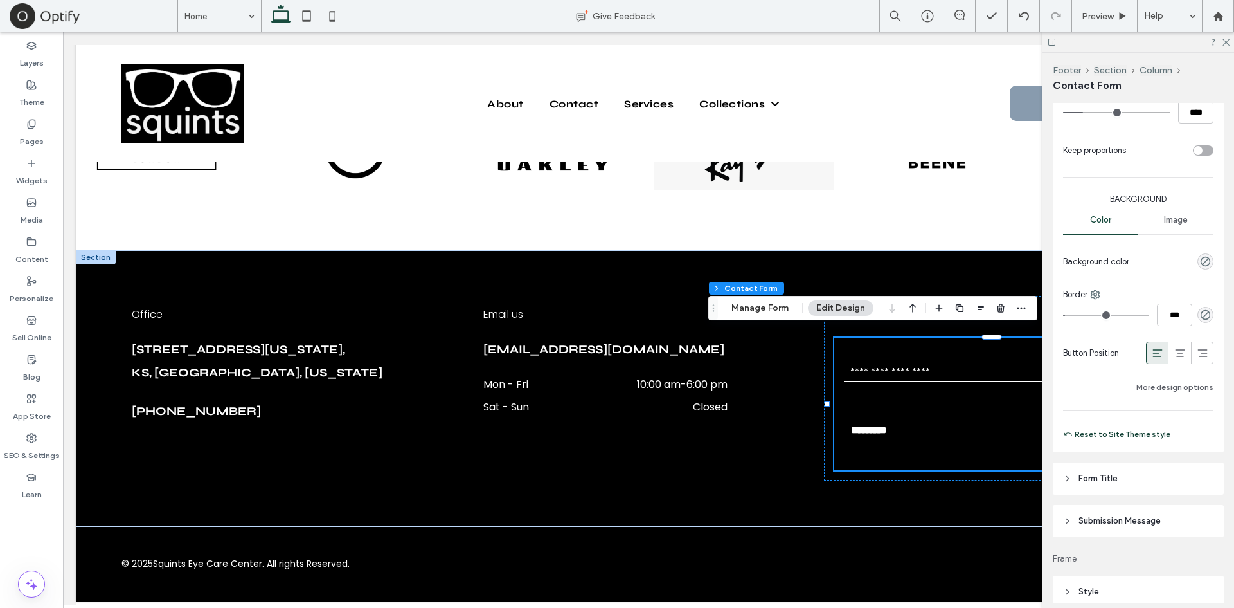
scroll to position [500, 0]
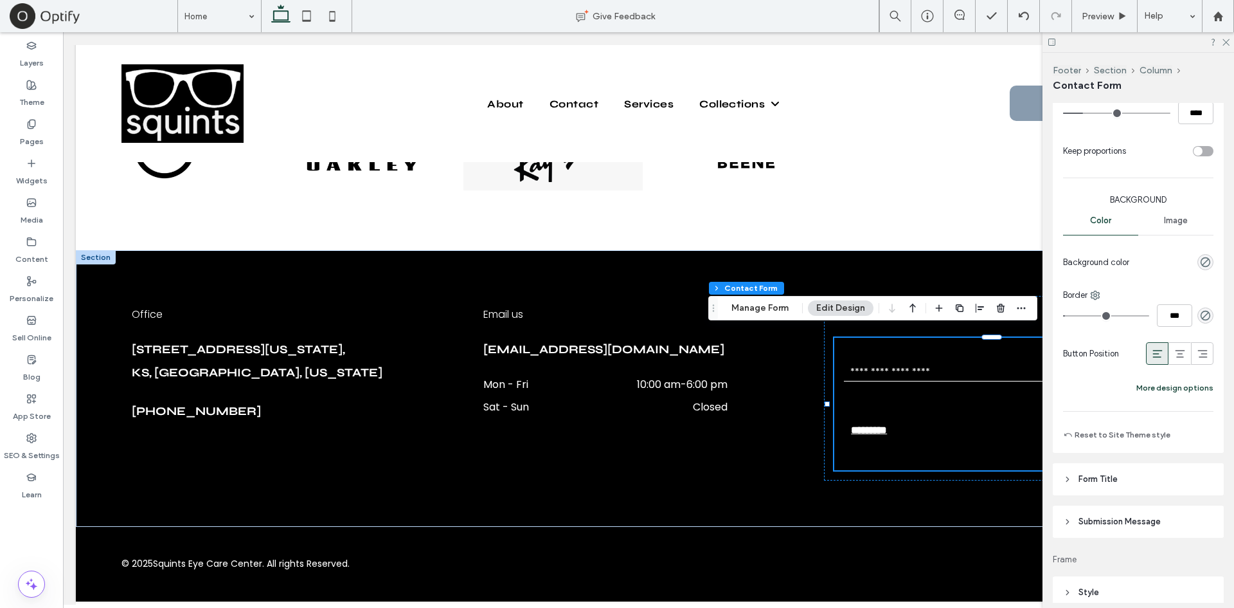
click at [1160, 388] on button "More design options" at bounding box center [1175, 387] width 77 height 15
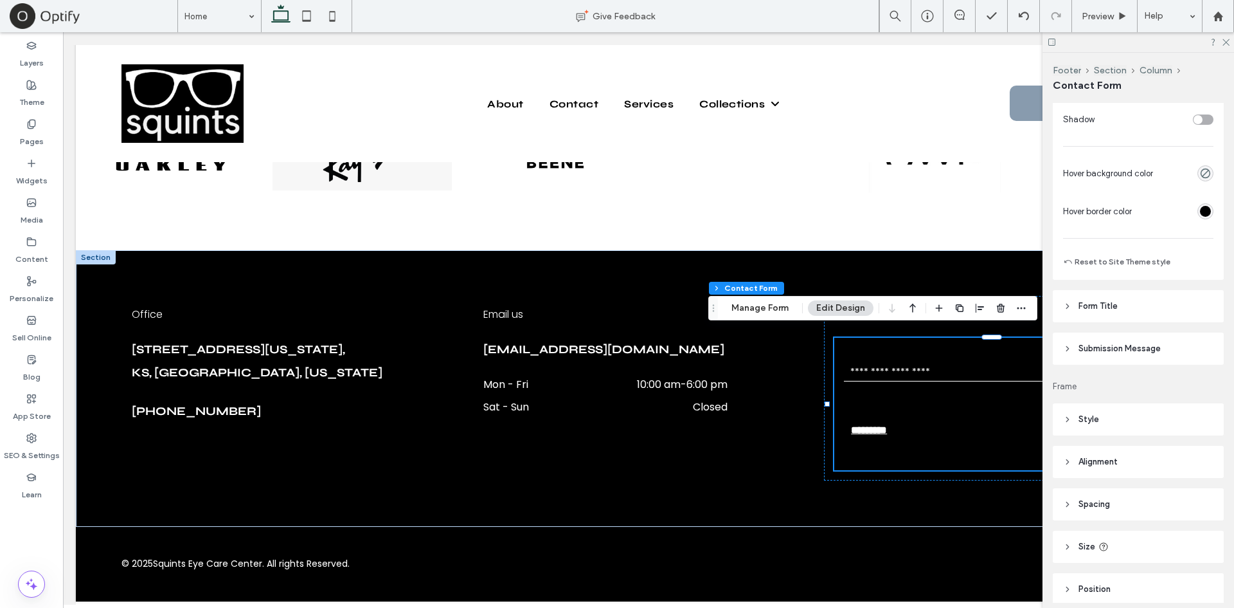
scroll to position [926, 0]
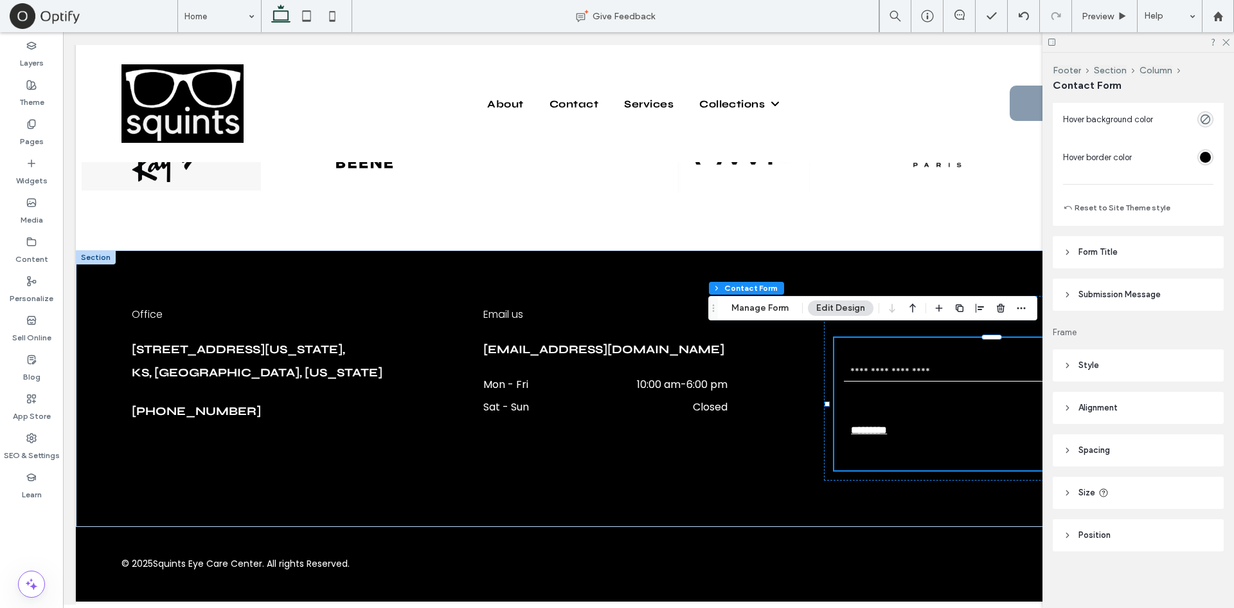
click at [1121, 447] on header "Spacing" at bounding box center [1138, 450] width 171 height 32
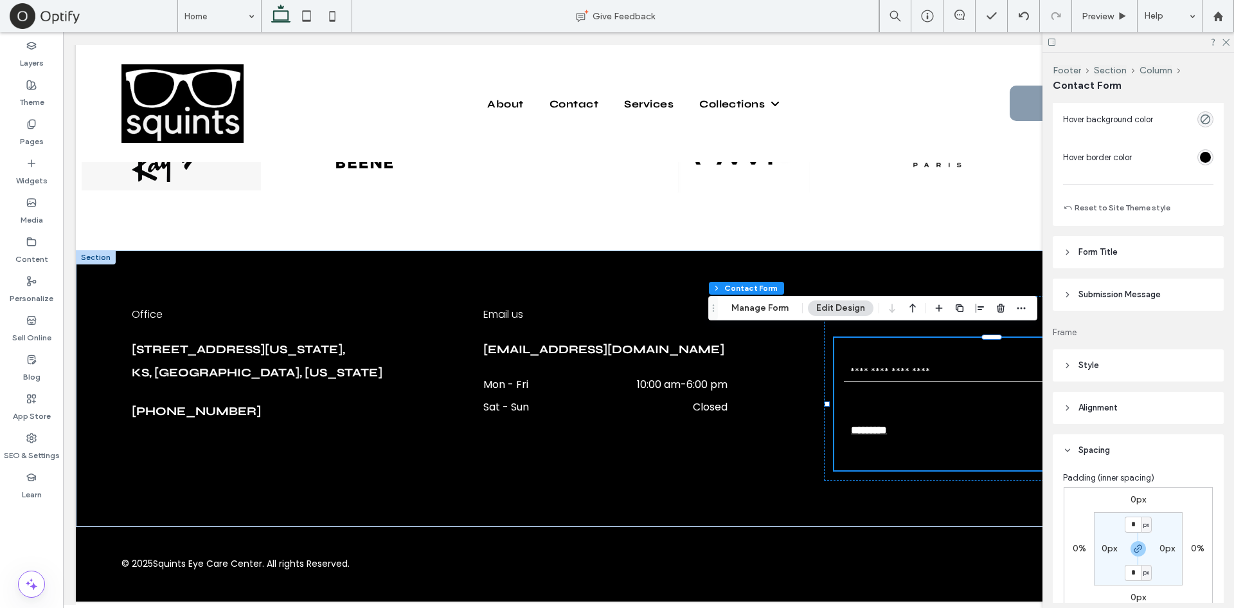
scroll to position [1026, 0]
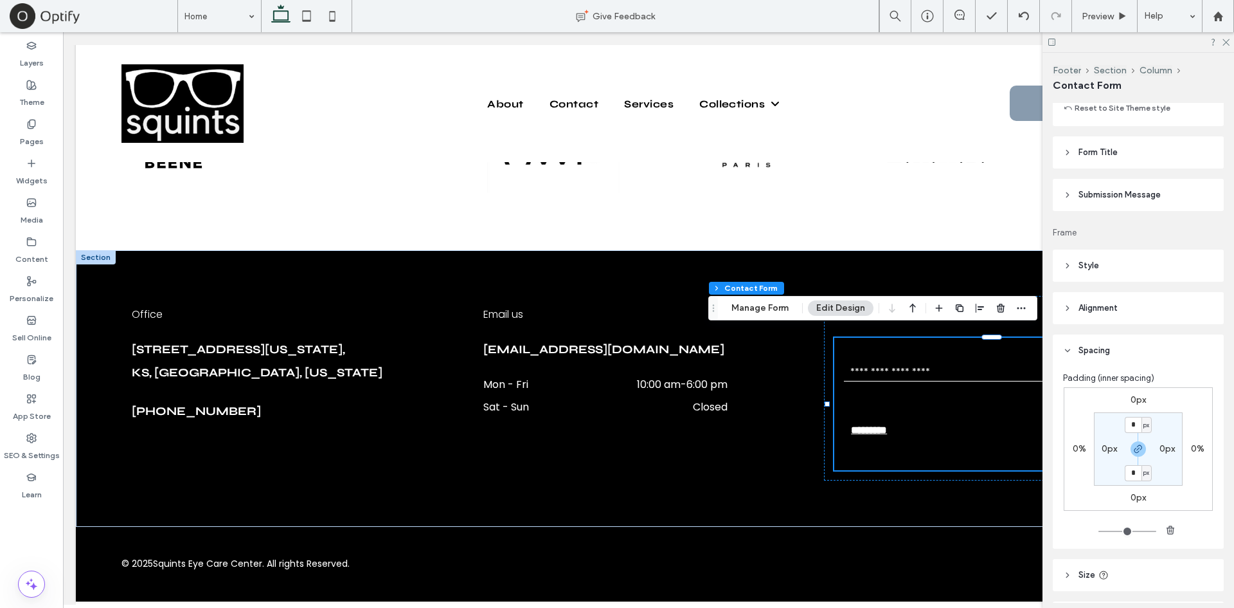
click at [1175, 476] on section "* px 0px * px 0px" at bounding box center [1138, 448] width 89 height 73
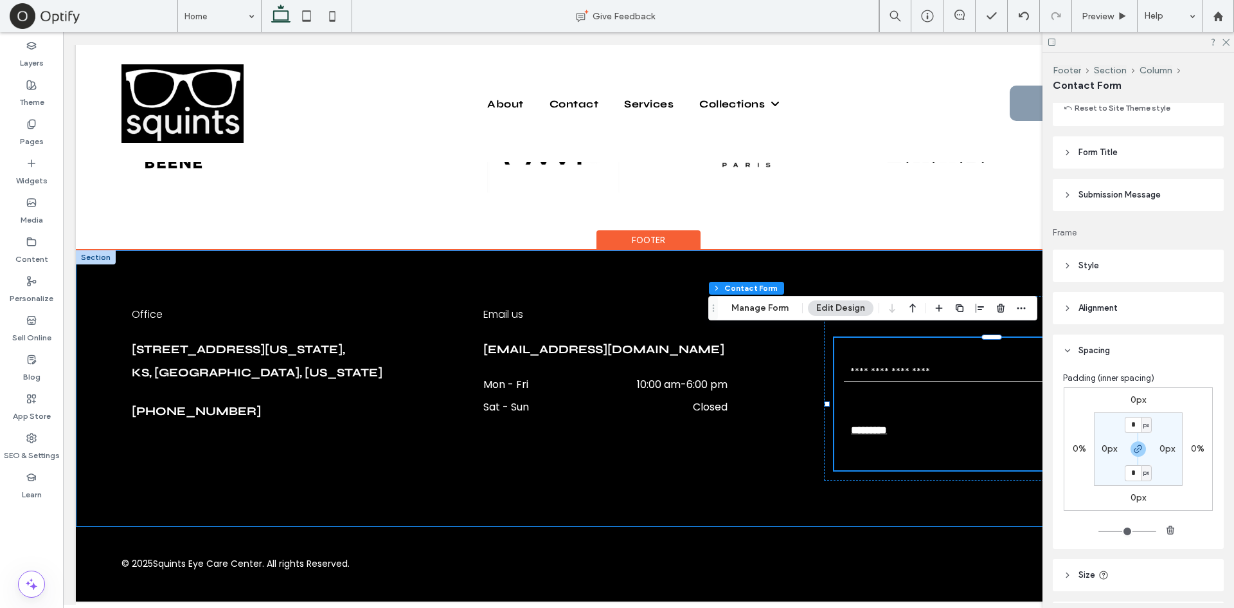
click at [757, 269] on div "Office [STREET_ADDRESS][US_STATE][US_STATE] [PHONE_NUMBER] Email us [EMAIL_ADDR…" at bounding box center [649, 388] width 1146 height 276
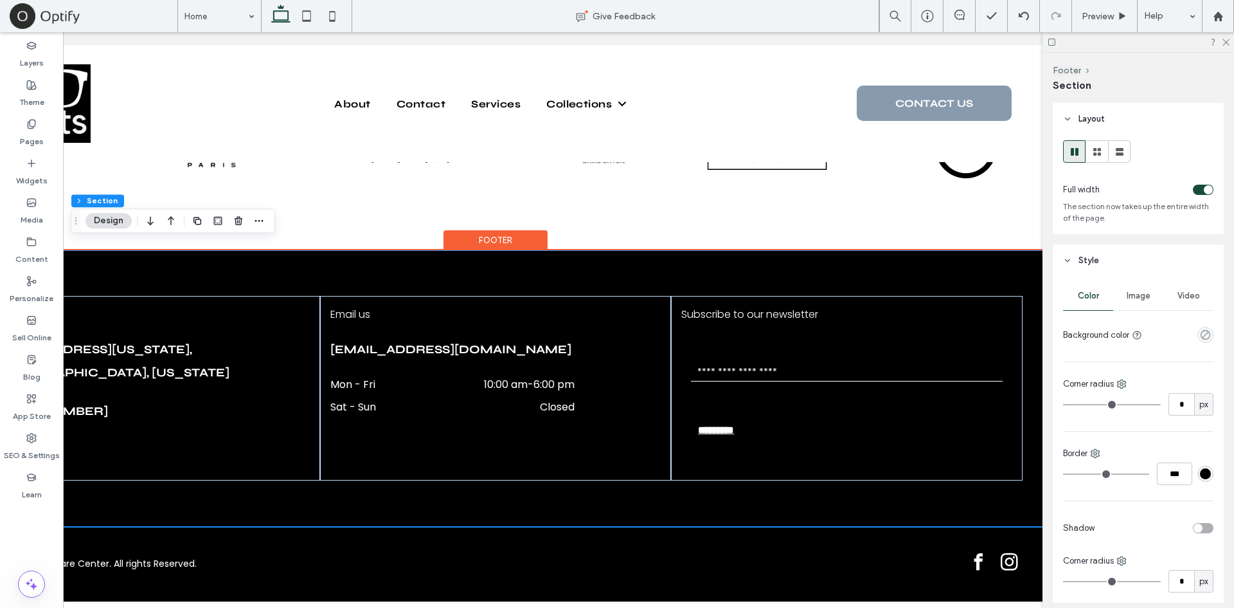
scroll to position [0, 154]
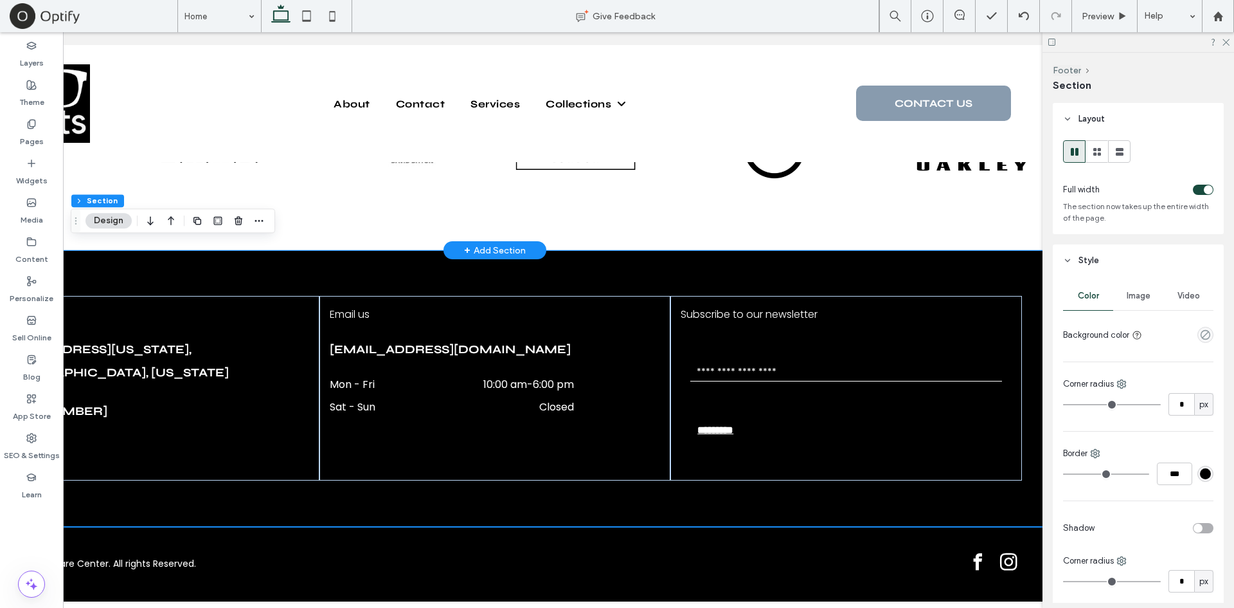
click at [900, 218] on div "Cool Frames, Amazing Lenses & Best Price a a a a" at bounding box center [495, 128] width 1146 height 246
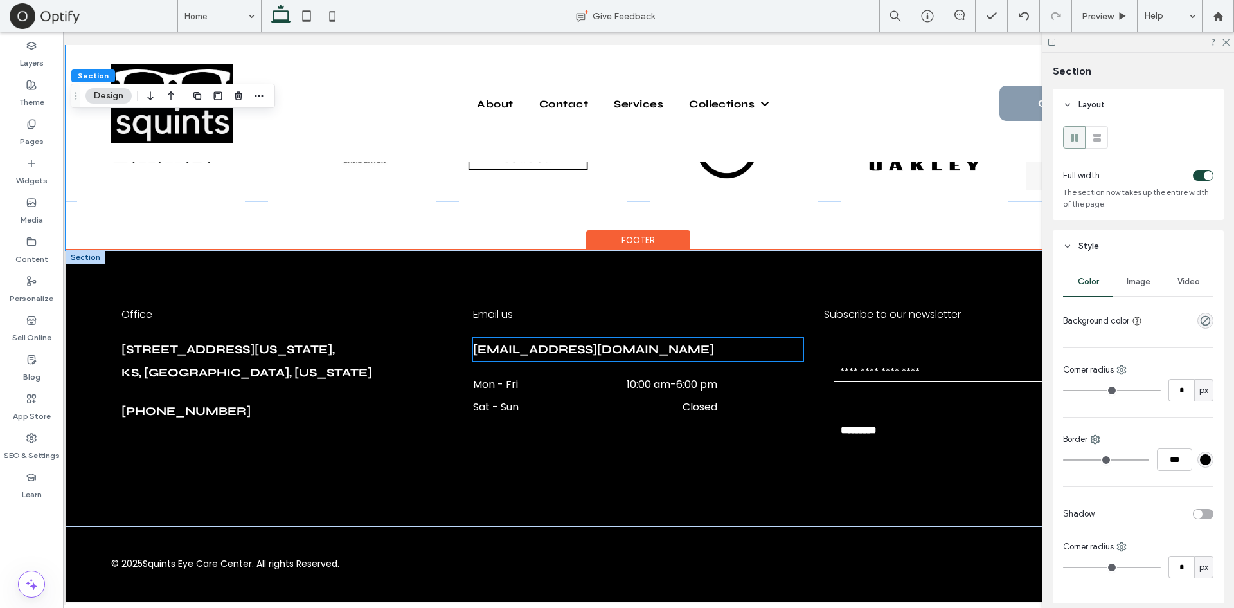
scroll to position [0, 16]
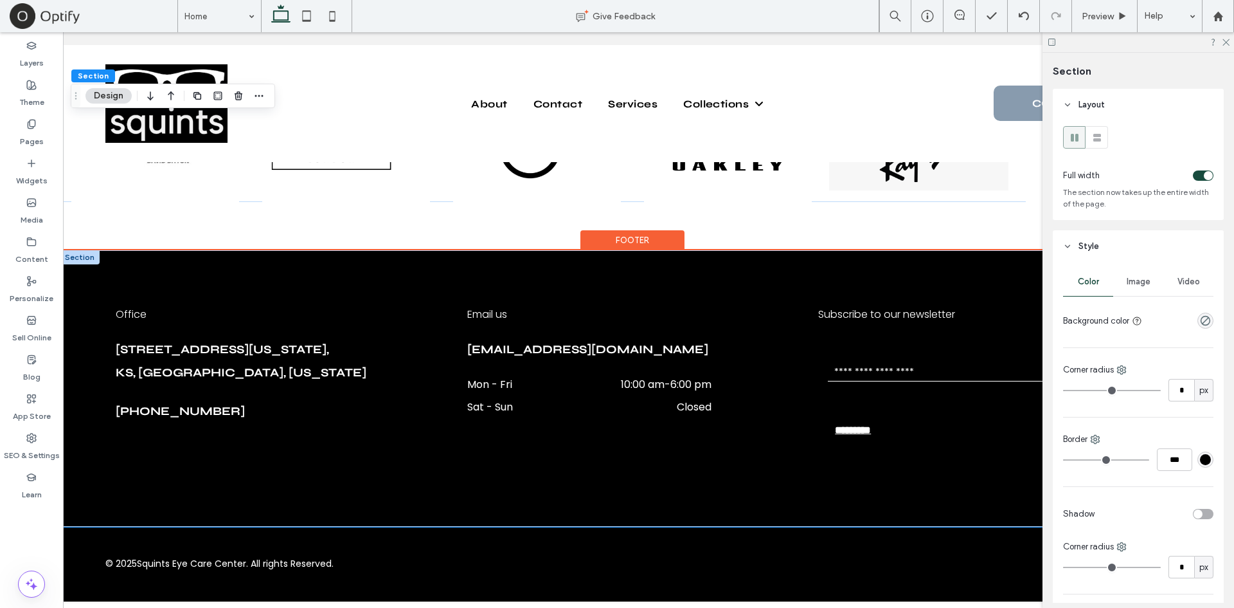
click at [402, 266] on div "Office [STREET_ADDRESS][US_STATE][US_STATE] [PHONE_NUMBER] Email us [EMAIL_ADDR…" at bounding box center [633, 388] width 1146 height 276
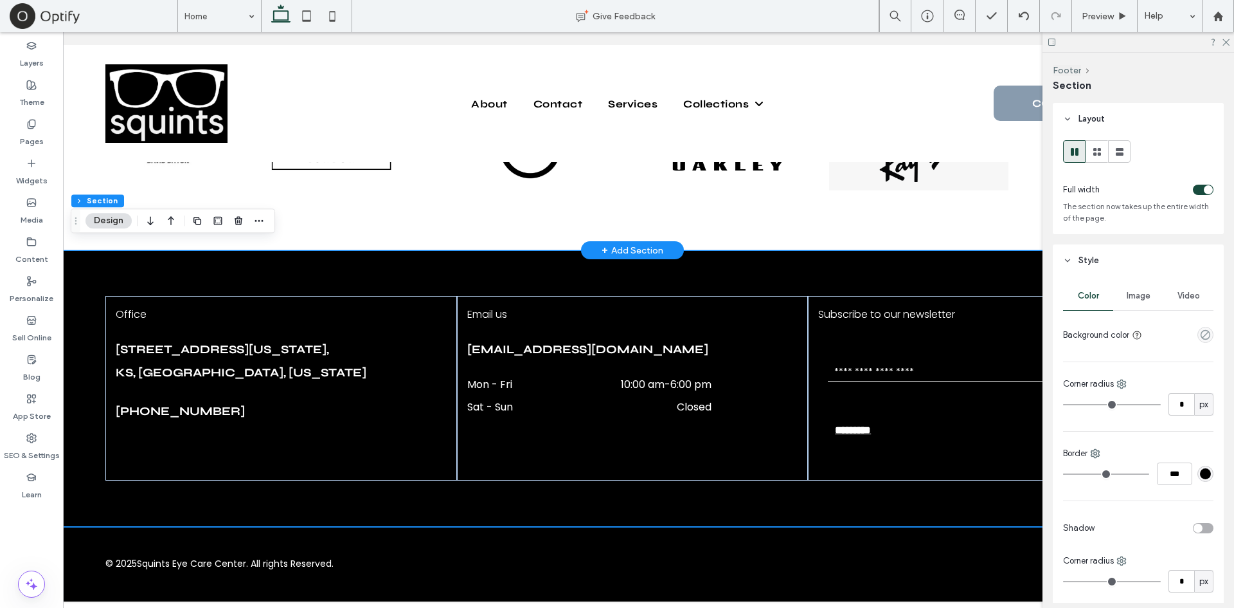
click at [384, 212] on div "Cool Frames, Amazing Lenses & Best Price a a a a" at bounding box center [633, 128] width 1146 height 246
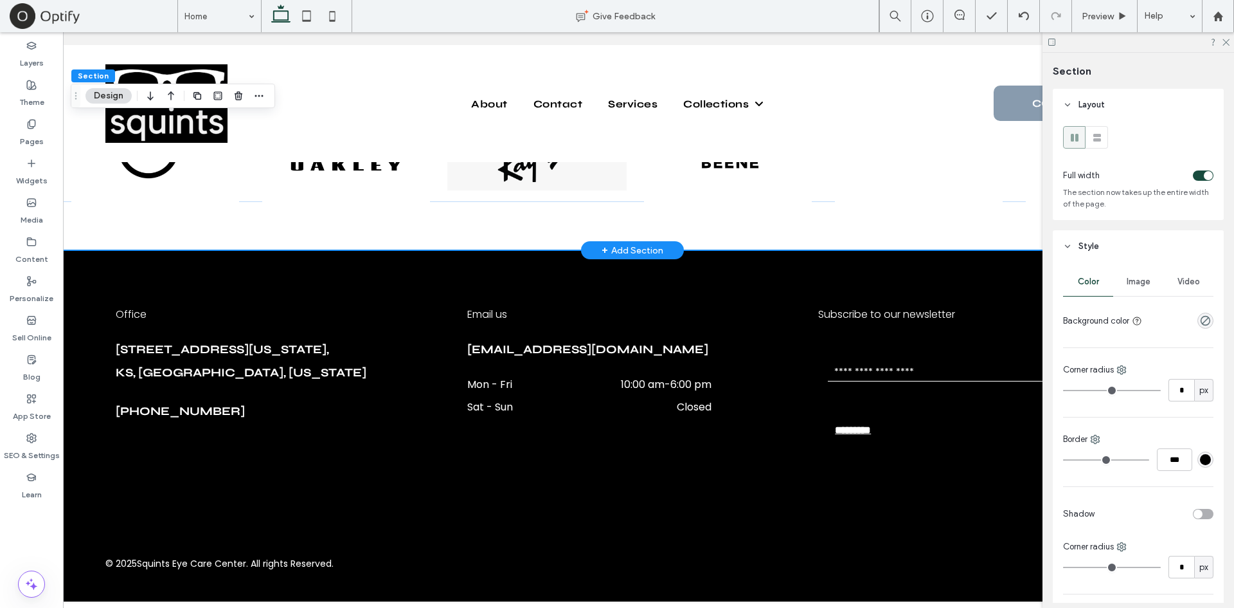
click at [189, 215] on div "Cool Frames, Amazing Lenses & Best Price a a a a" at bounding box center [633, 128] width 1146 height 246
click at [433, 229] on div "Cool Frames, Amazing Lenses & Best Price a a a a" at bounding box center [633, 128] width 1146 height 246
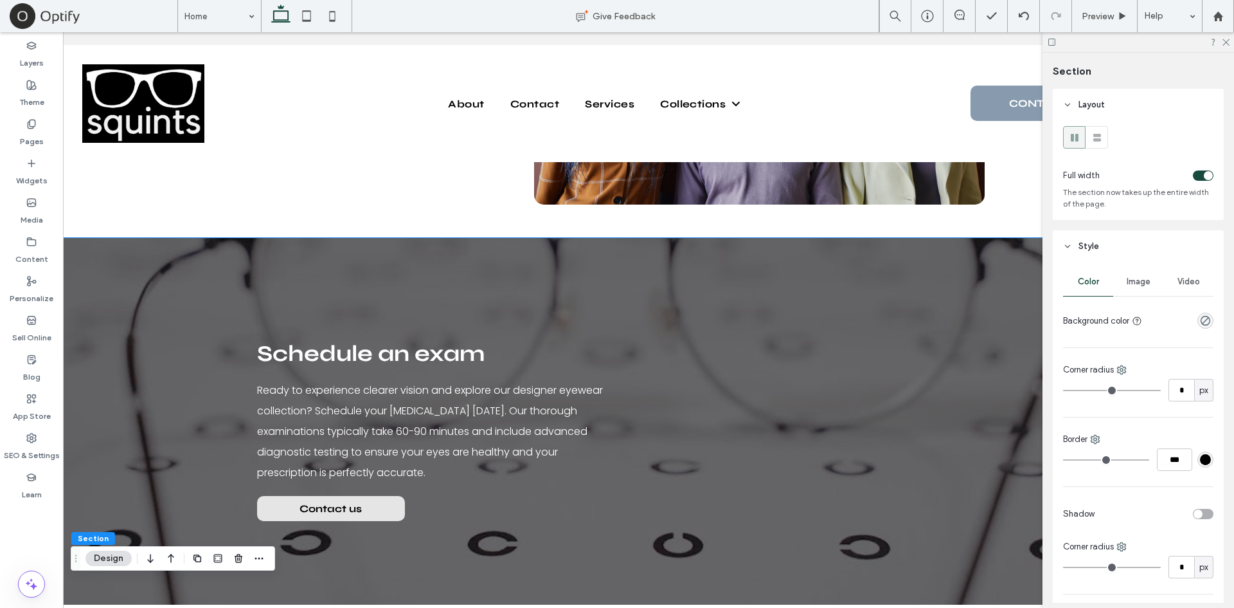
scroll to position [3683, 0]
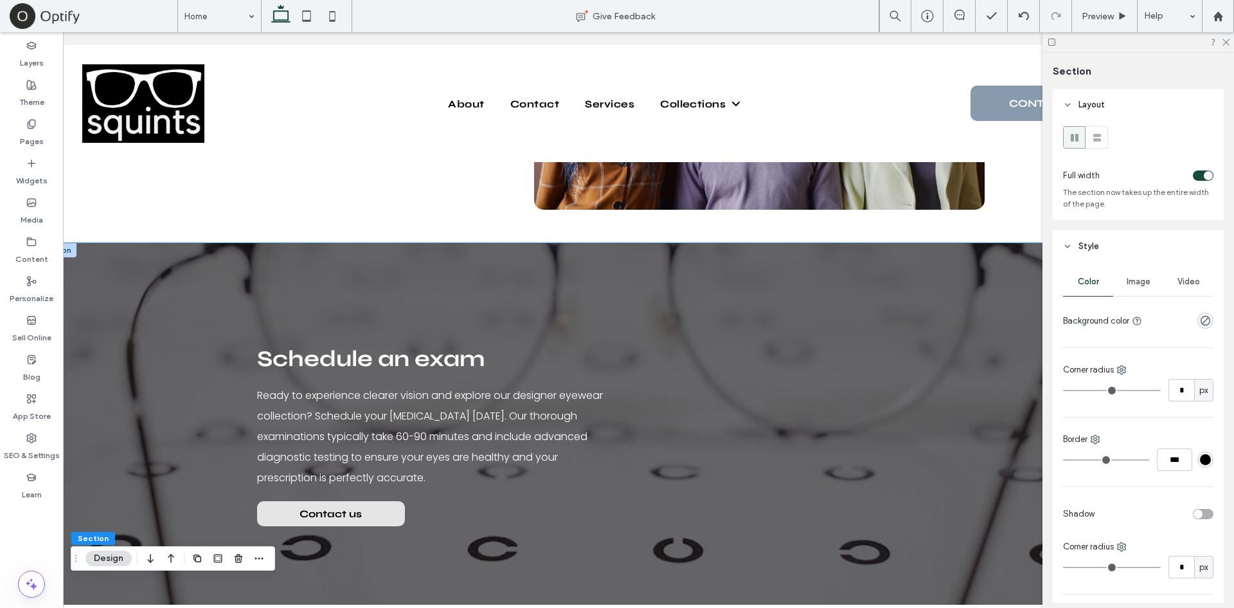
click at [172, 260] on div at bounding box center [610, 435] width 1146 height 384
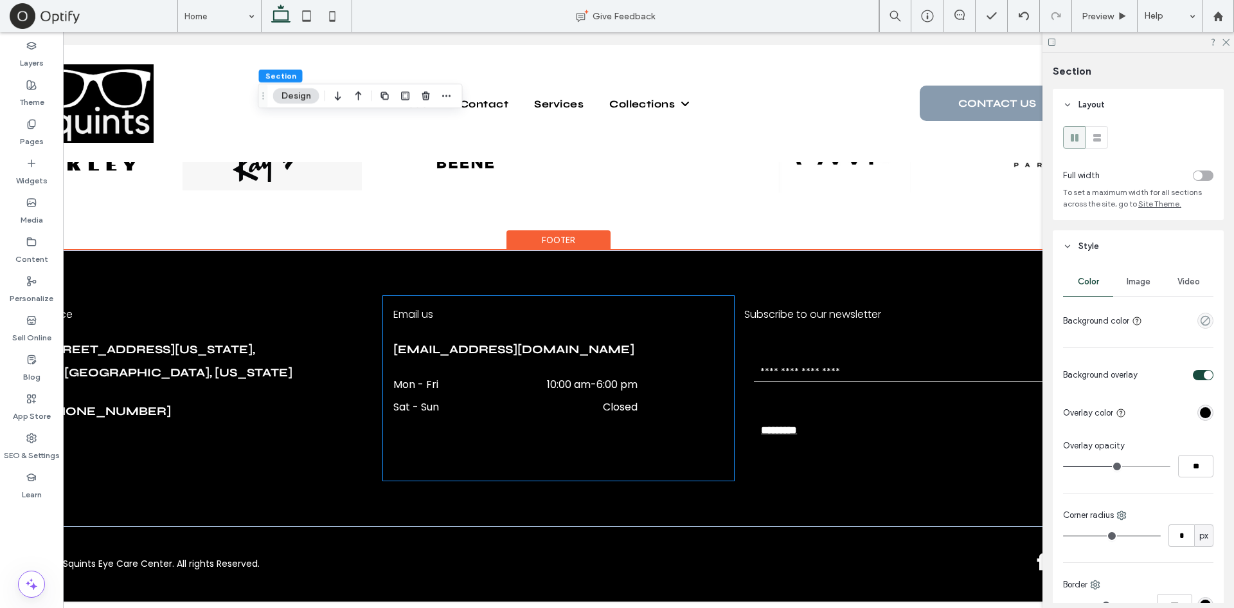
scroll to position [0, 0]
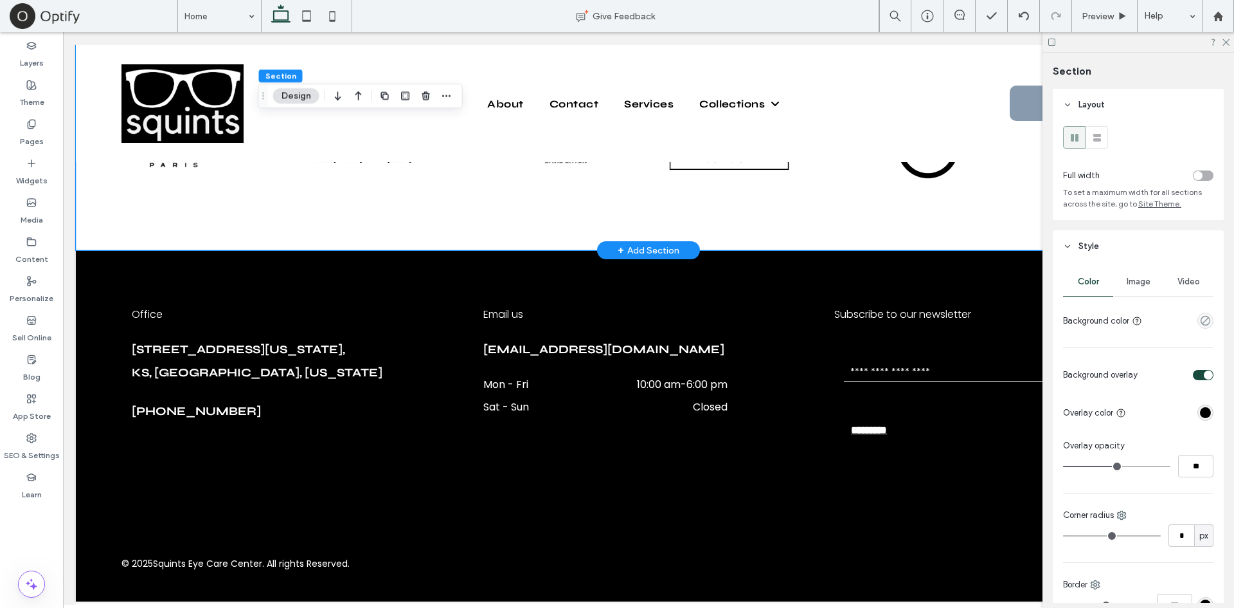
click at [747, 228] on div "Cool Frames, Amazing Lenses & Best Price a a a a" at bounding box center [649, 128] width 1146 height 246
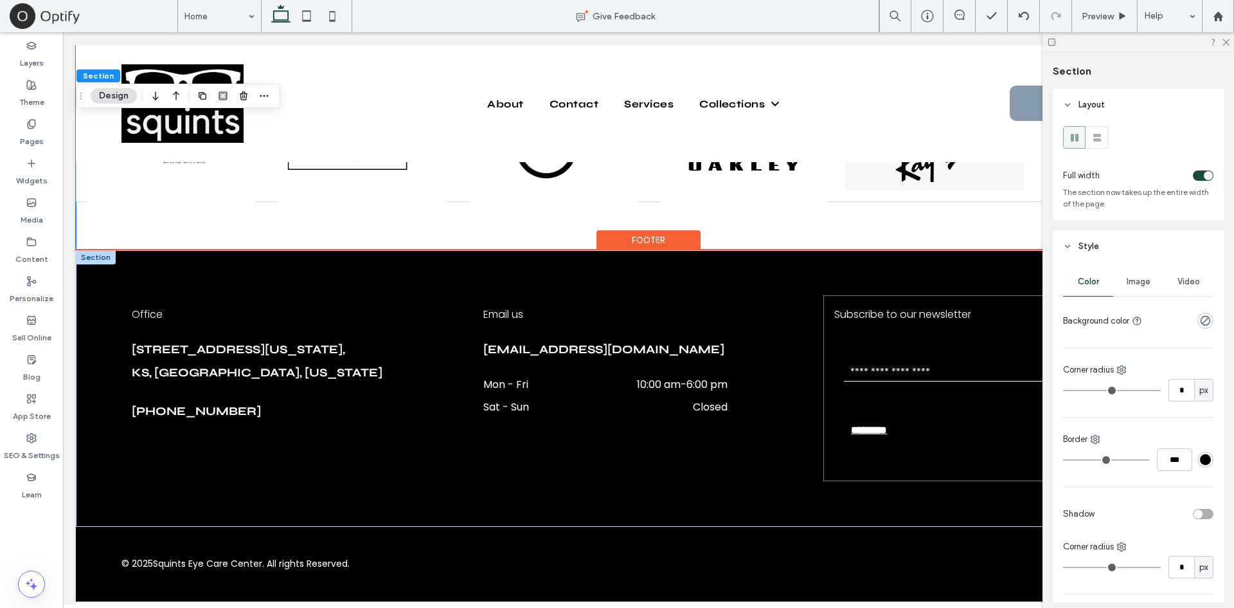
click at [905, 318] on div "Subscribe to our newsletter Contact Us Email: ********* Thank you for contactin…" at bounding box center [999, 388] width 351 height 185
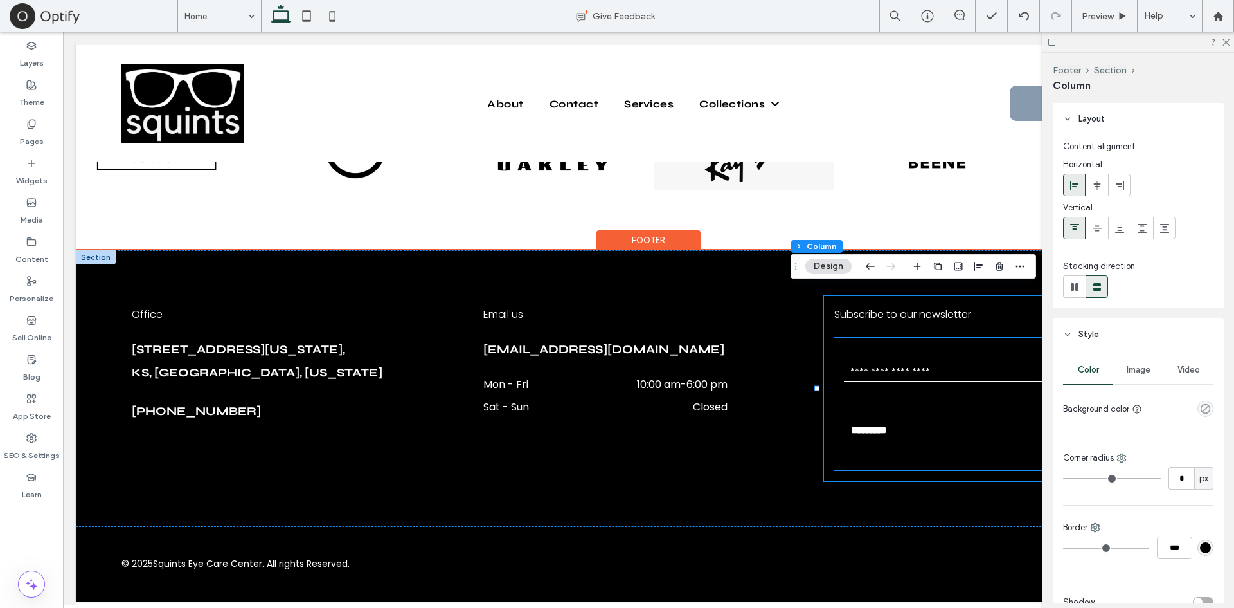
click at [919, 362] on input "email" at bounding box center [999, 371] width 311 height 19
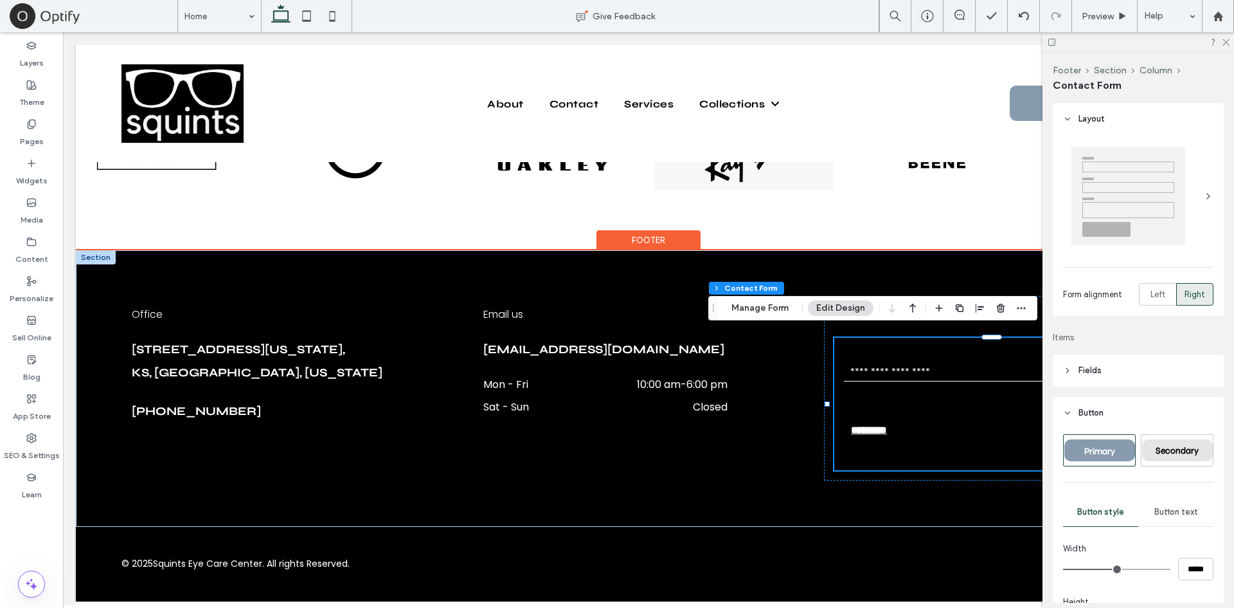
type input "*"
type input "***"
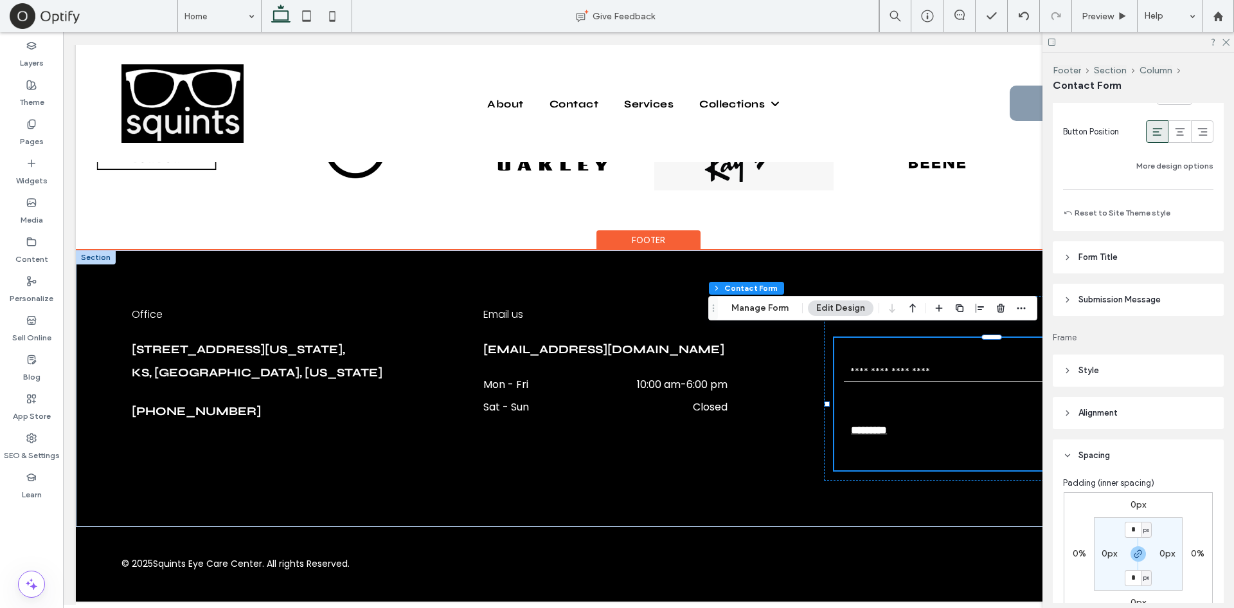
scroll to position [908, 0]
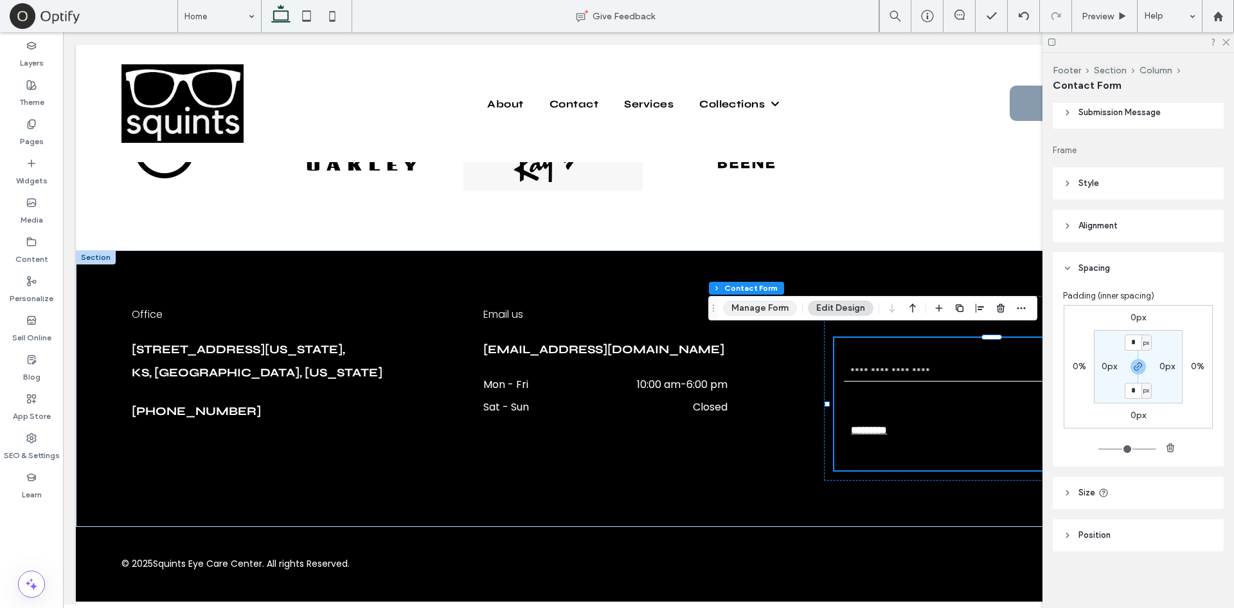
click at [779, 303] on button "Manage Form" at bounding box center [760, 307] width 74 height 15
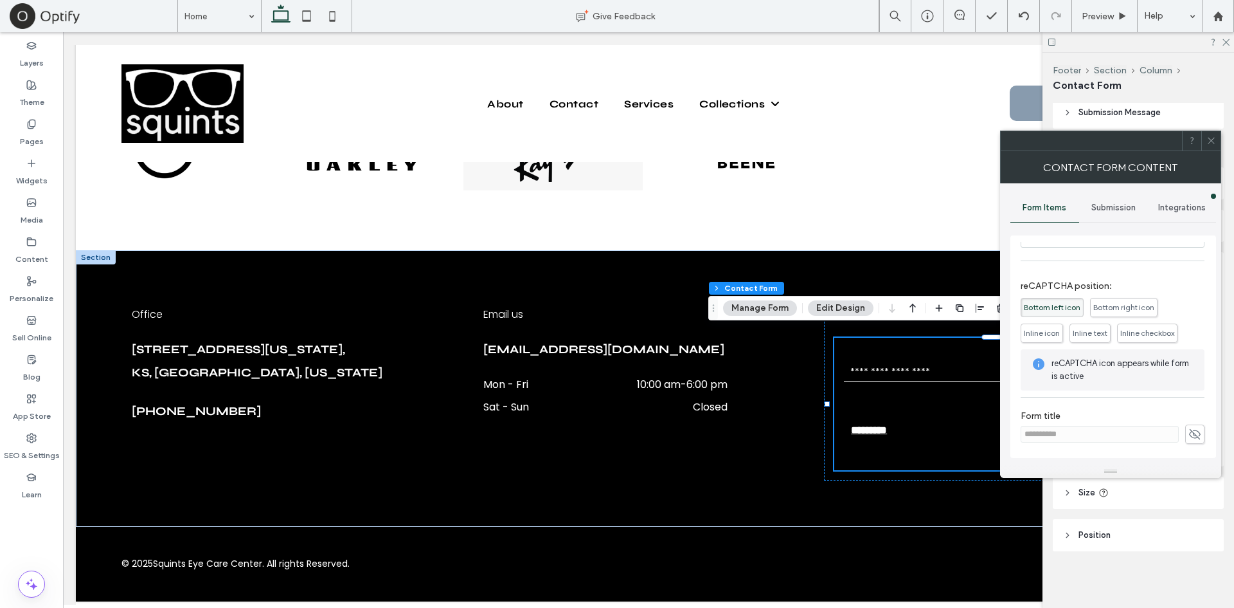
scroll to position [159, 0]
click at [1189, 432] on icon at bounding box center [1195, 434] width 13 height 14
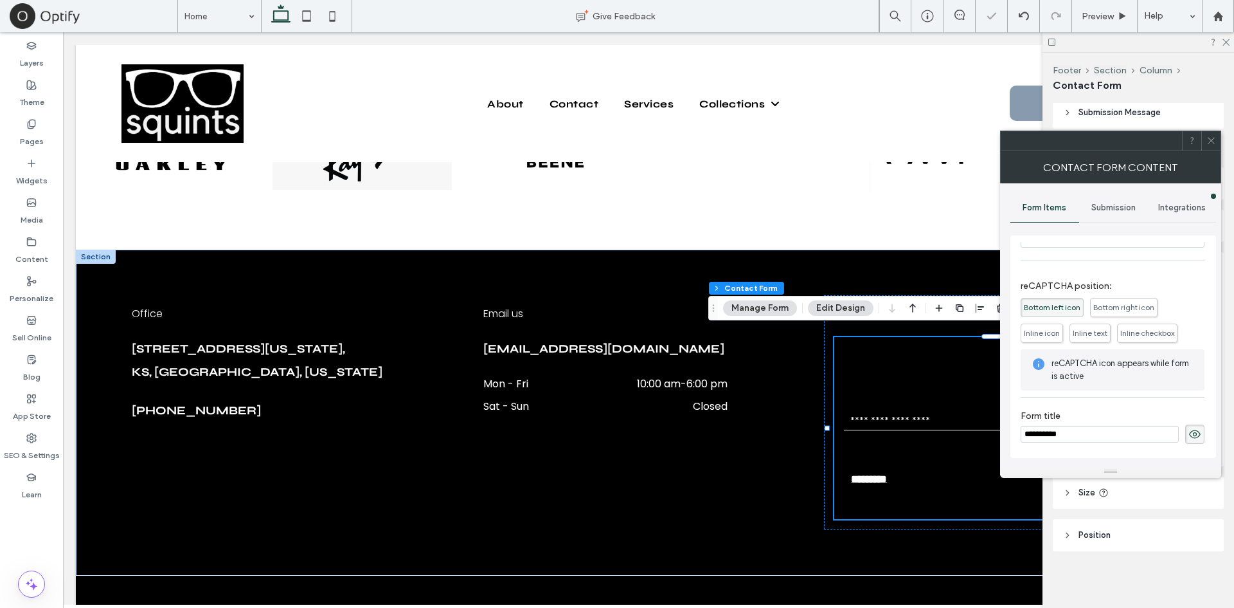
click at [1189, 432] on icon at bounding box center [1195, 434] width 13 height 14
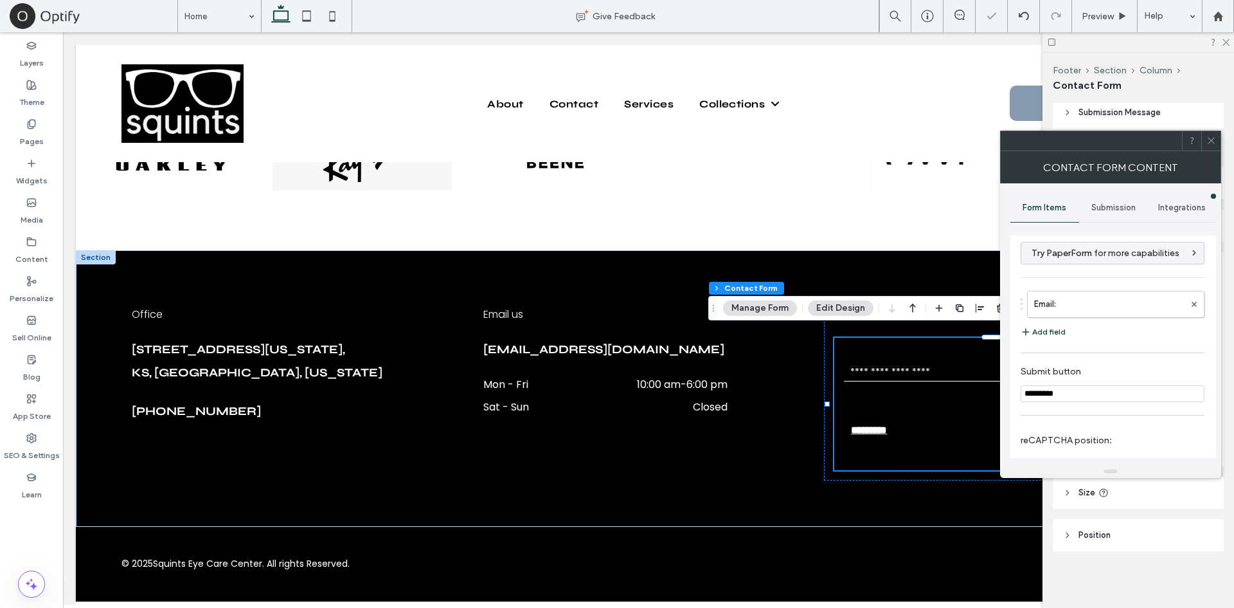
scroll to position [0, 0]
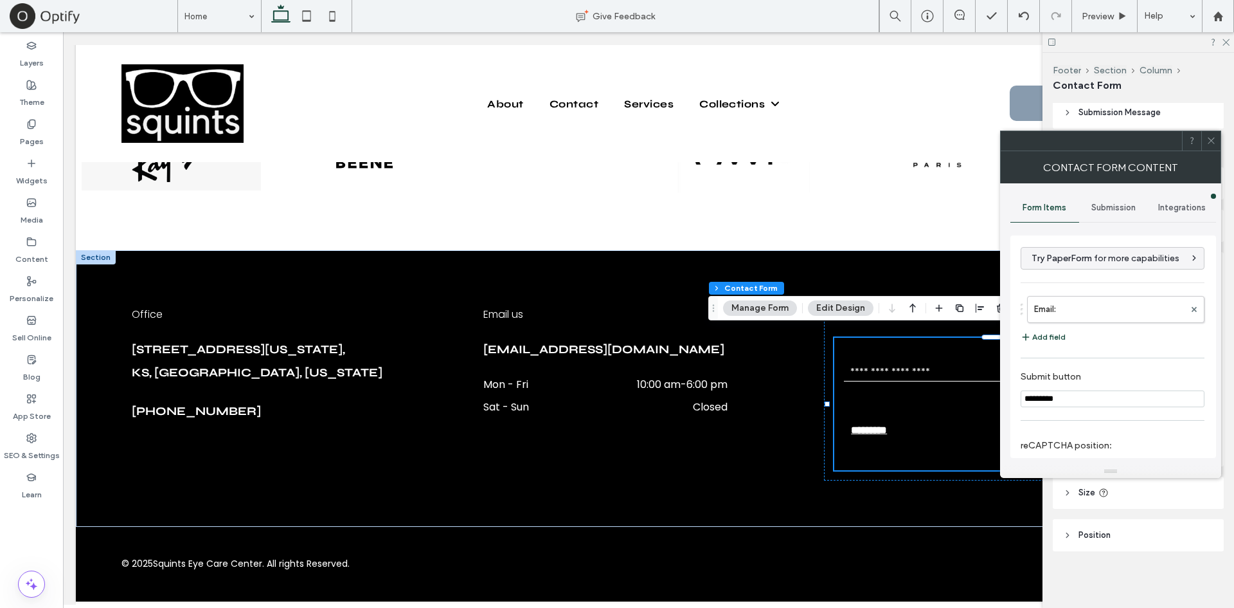
click at [1209, 147] on span at bounding box center [1212, 140] width 10 height 19
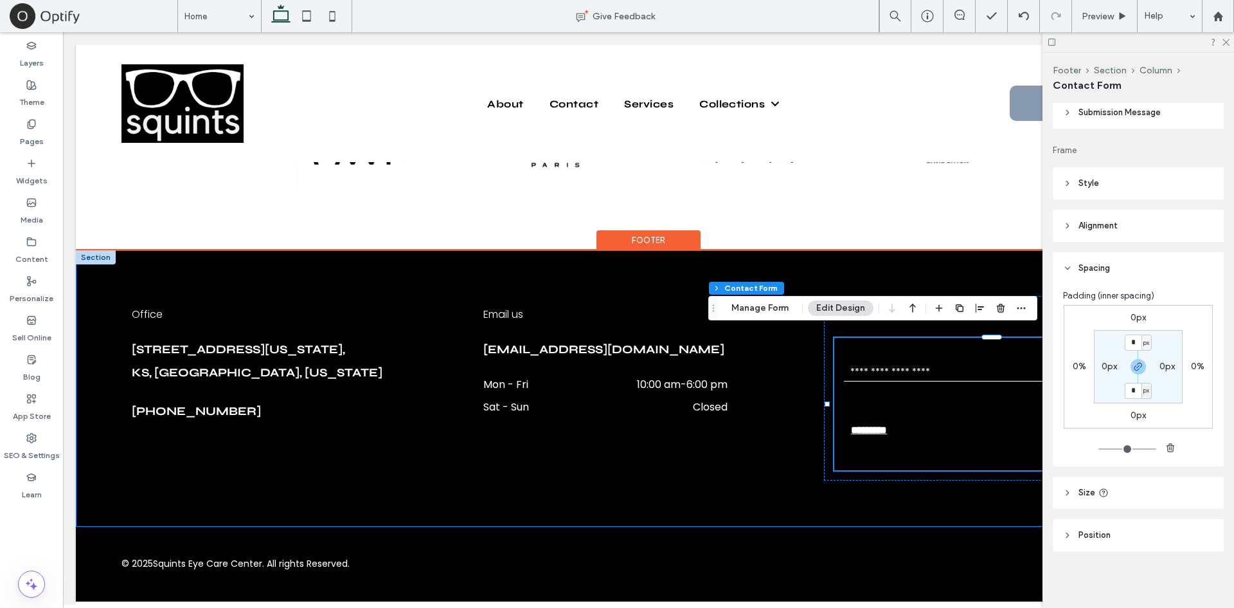
click at [674, 269] on div "Office [STREET_ADDRESS][US_STATE][US_STATE] [PHONE_NUMBER] Email us [EMAIL_ADDR…" at bounding box center [649, 388] width 1146 height 276
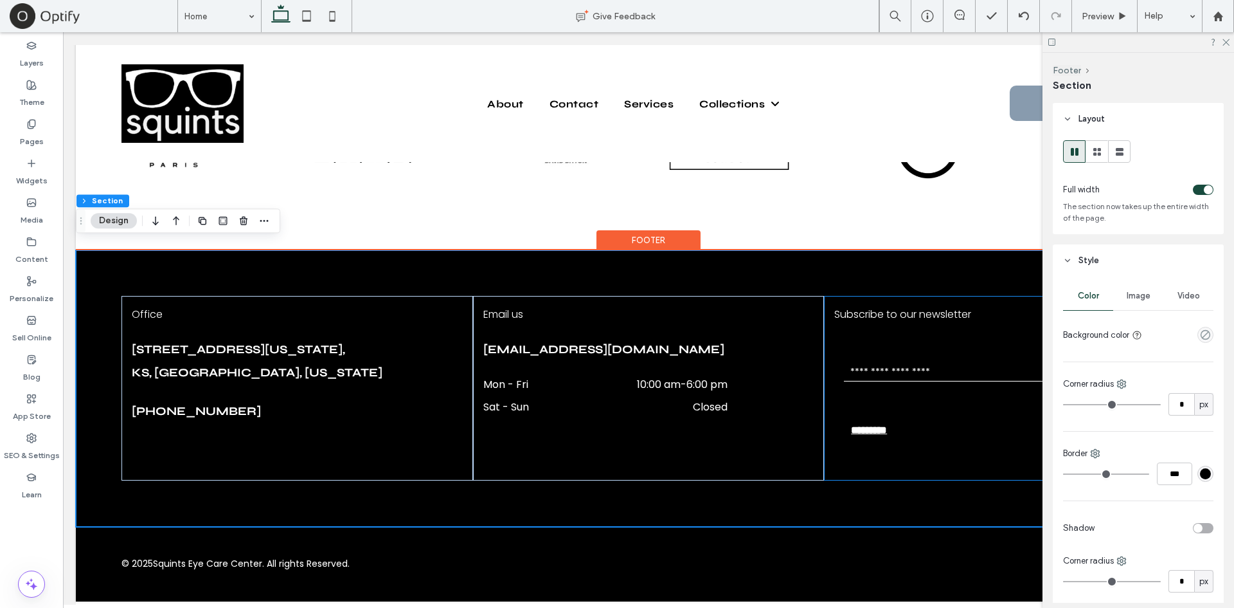
click at [895, 321] on div "Subscribe to our newsletter Contact Us Email: ********* Thank you for contactin…" at bounding box center [999, 388] width 351 height 185
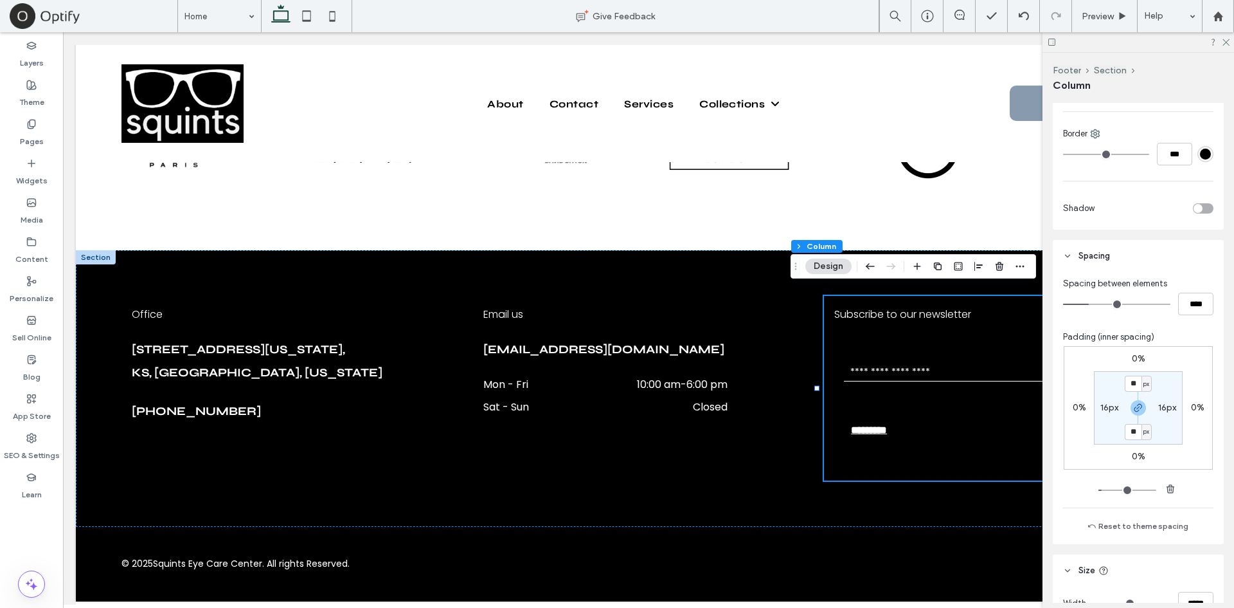
scroll to position [398, 0]
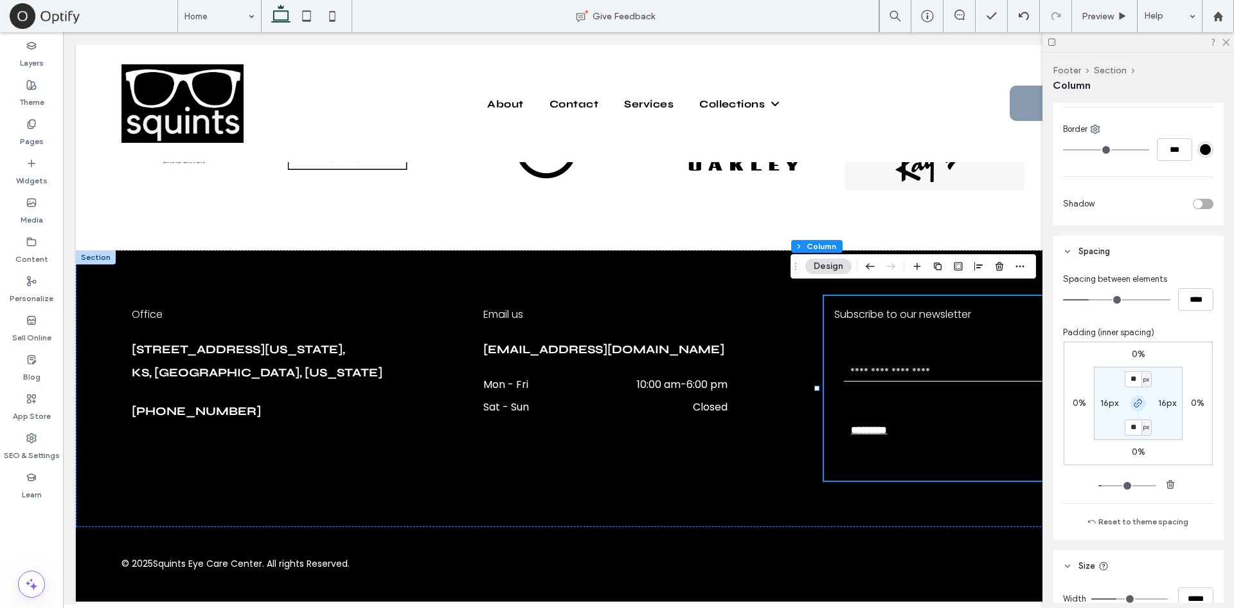
click at [1134, 397] on span "button" at bounding box center [1138, 402] width 15 height 15
click at [1134, 398] on icon "button" at bounding box center [1139, 403] width 10 height 10
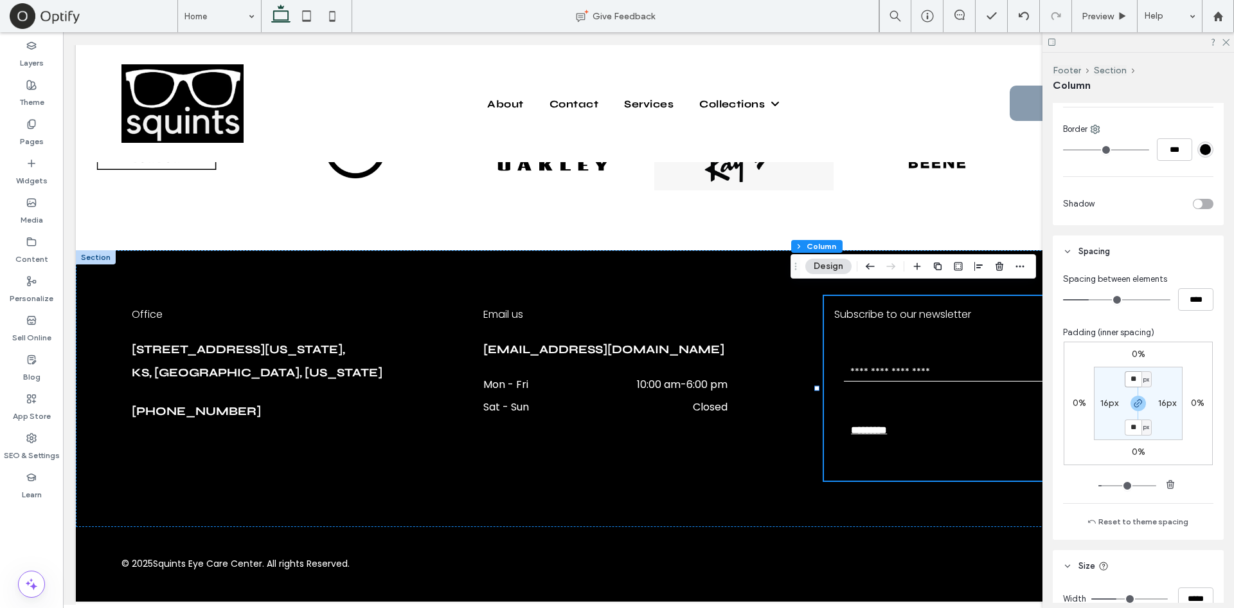
click at [1133, 386] on input "**" at bounding box center [1133, 379] width 17 height 16
type input "*"
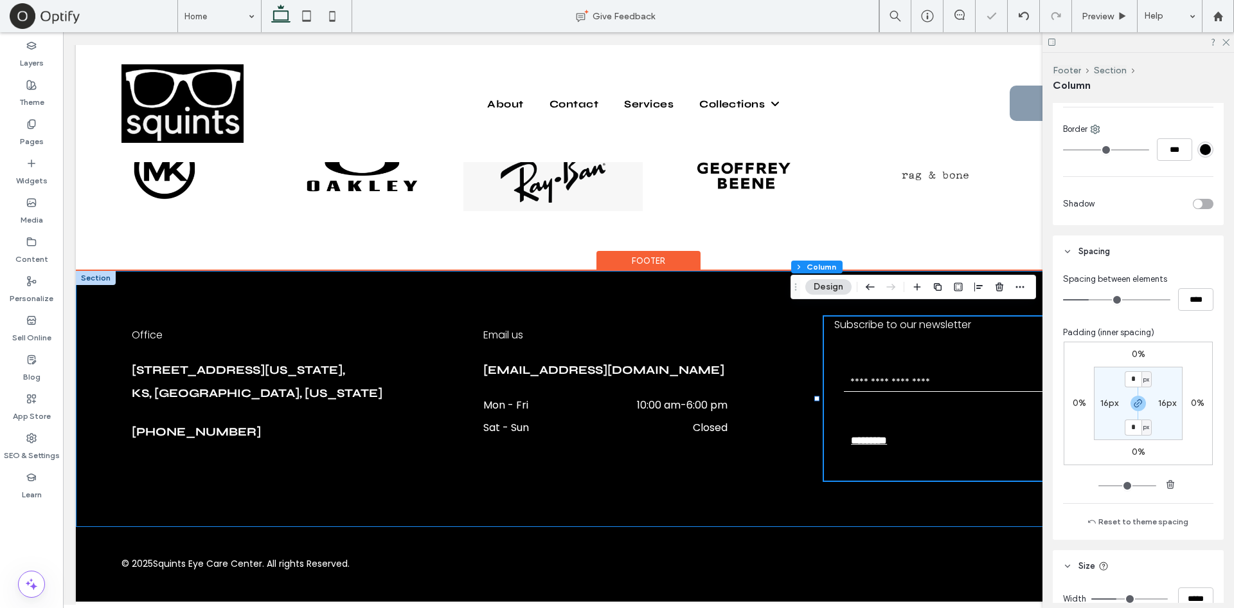
click at [595, 278] on div "Office [STREET_ADDRESS][US_STATE][US_STATE] [PHONE_NUMBER] Email us [EMAIL_ADDR…" at bounding box center [649, 399] width 1146 height 256
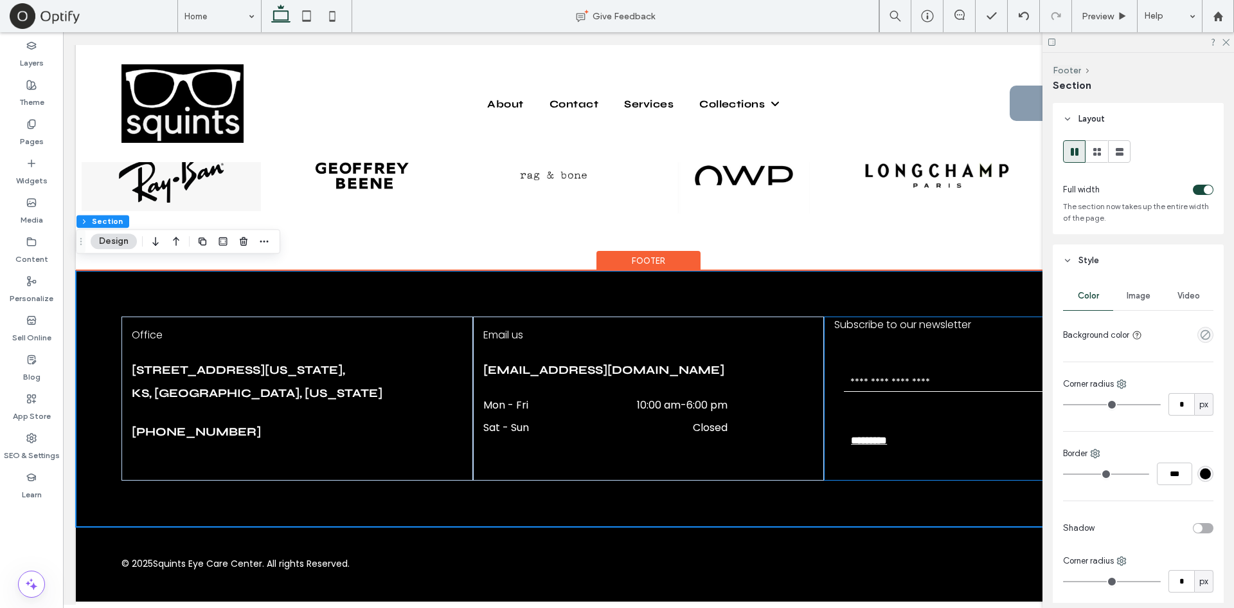
click at [853, 334] on div "Subscribe to our newsletter Contact Us Email: ********* Thank you for contactin…" at bounding box center [999, 398] width 351 height 164
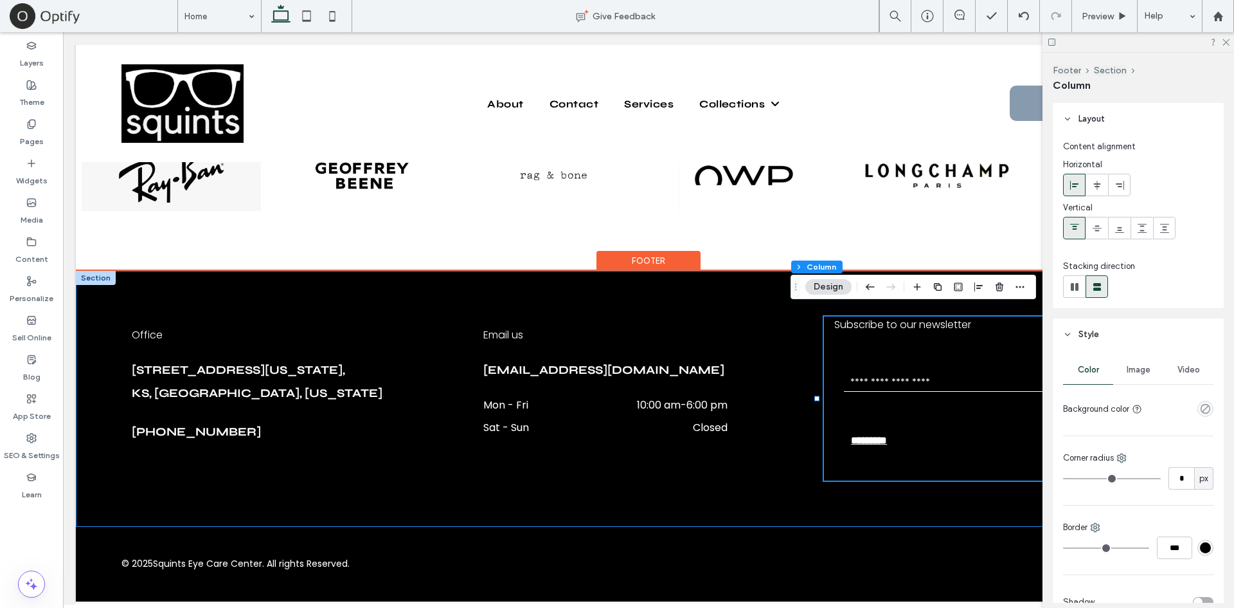
click at [485, 294] on div "Office [STREET_ADDRESS][US_STATE][US_STATE] [PHONE_NUMBER] Email us [EMAIL_ADDR…" at bounding box center [649, 399] width 1146 height 256
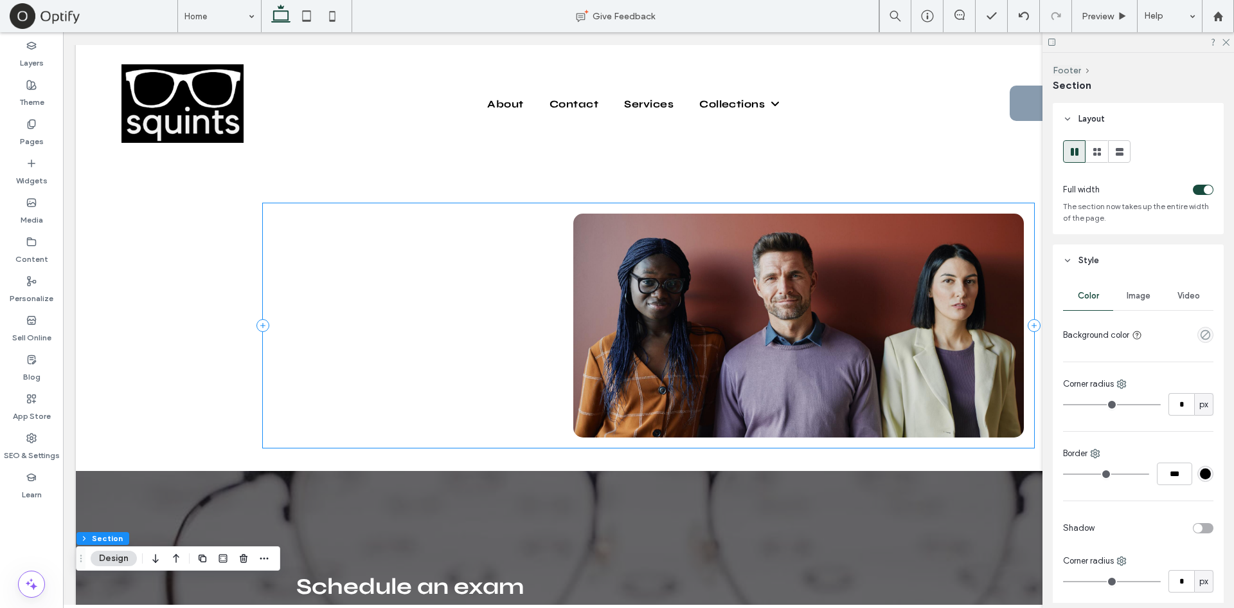
scroll to position [3454, 0]
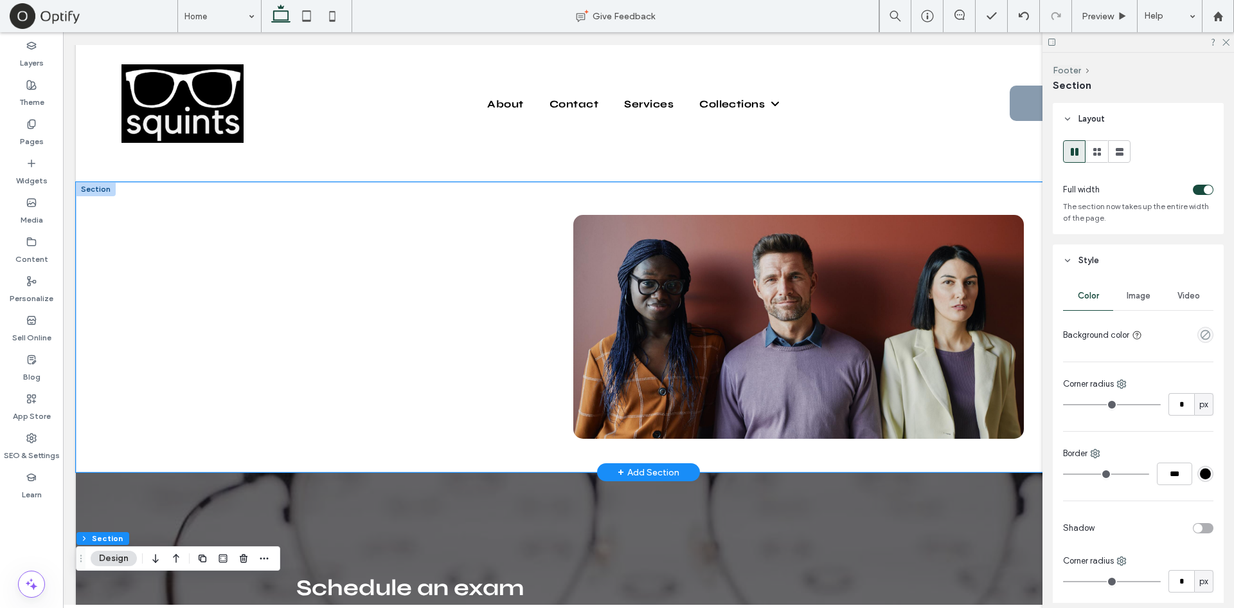
click at [165, 303] on div at bounding box center [649, 327] width 1146 height 290
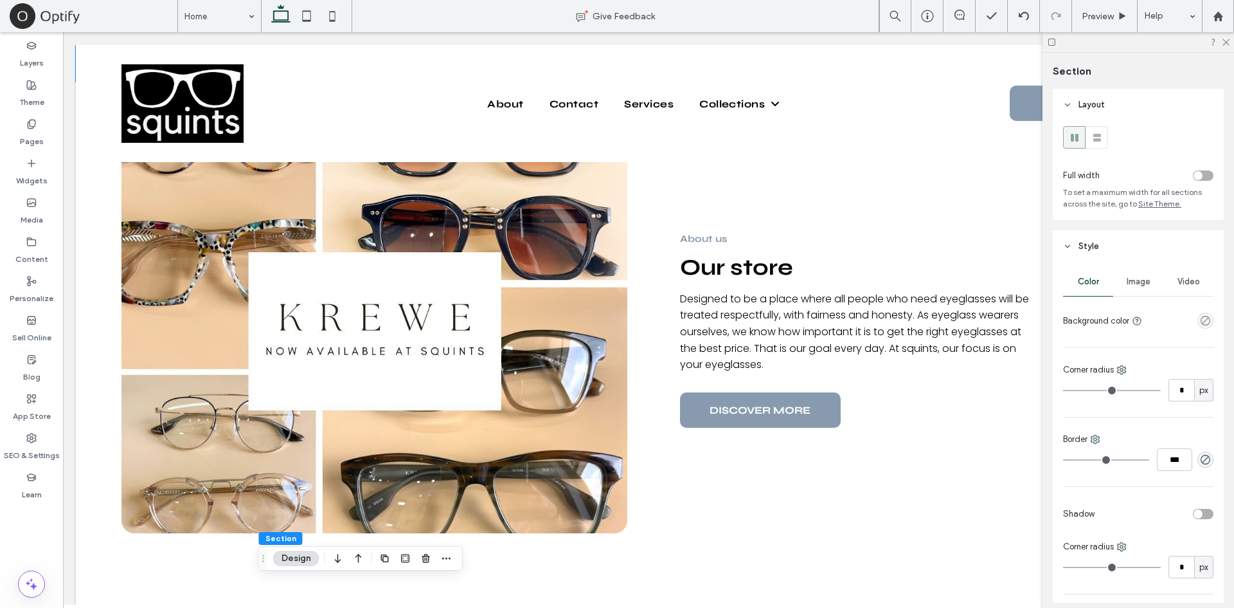
scroll to position [561, 0]
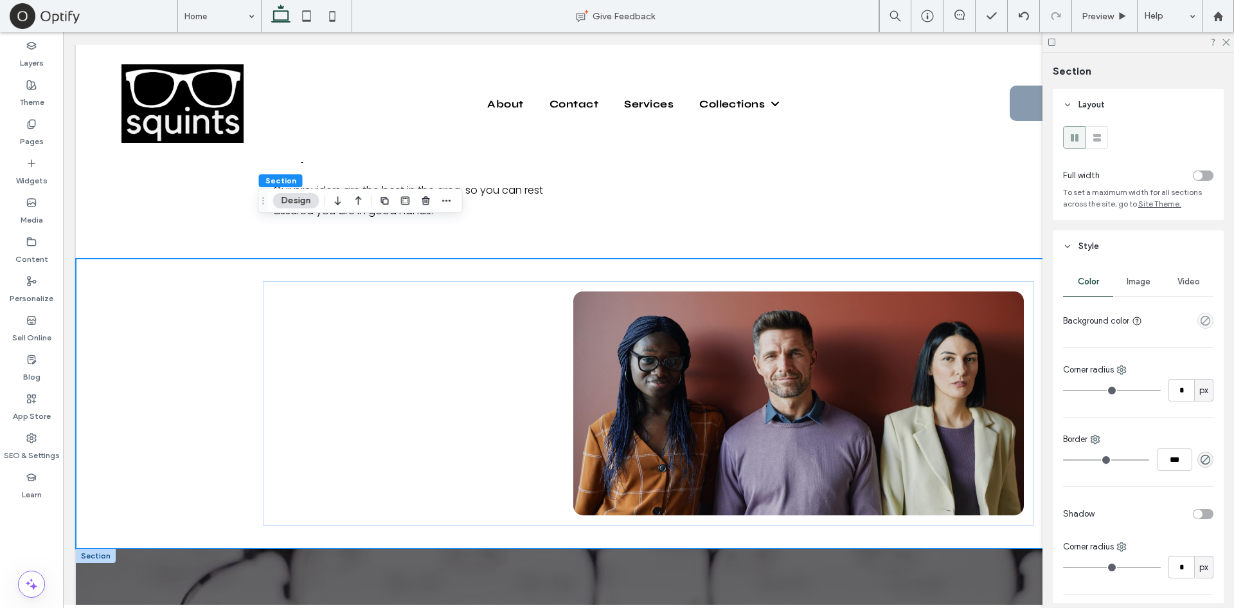
scroll to position [3375, 0]
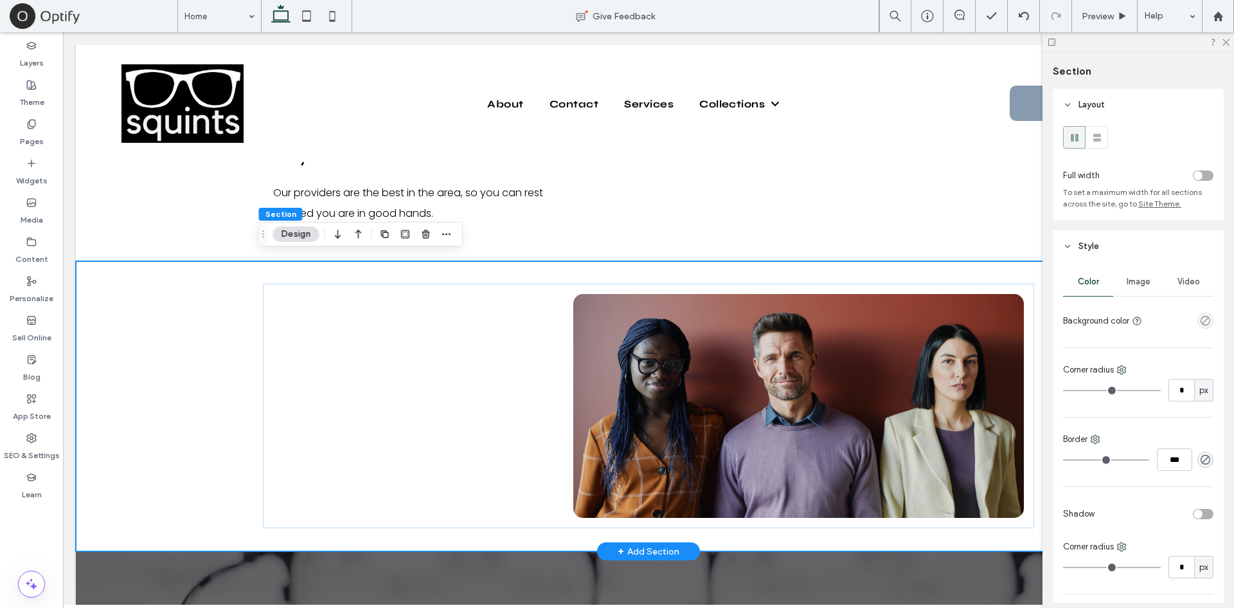
click at [127, 298] on div at bounding box center [649, 406] width 1146 height 290
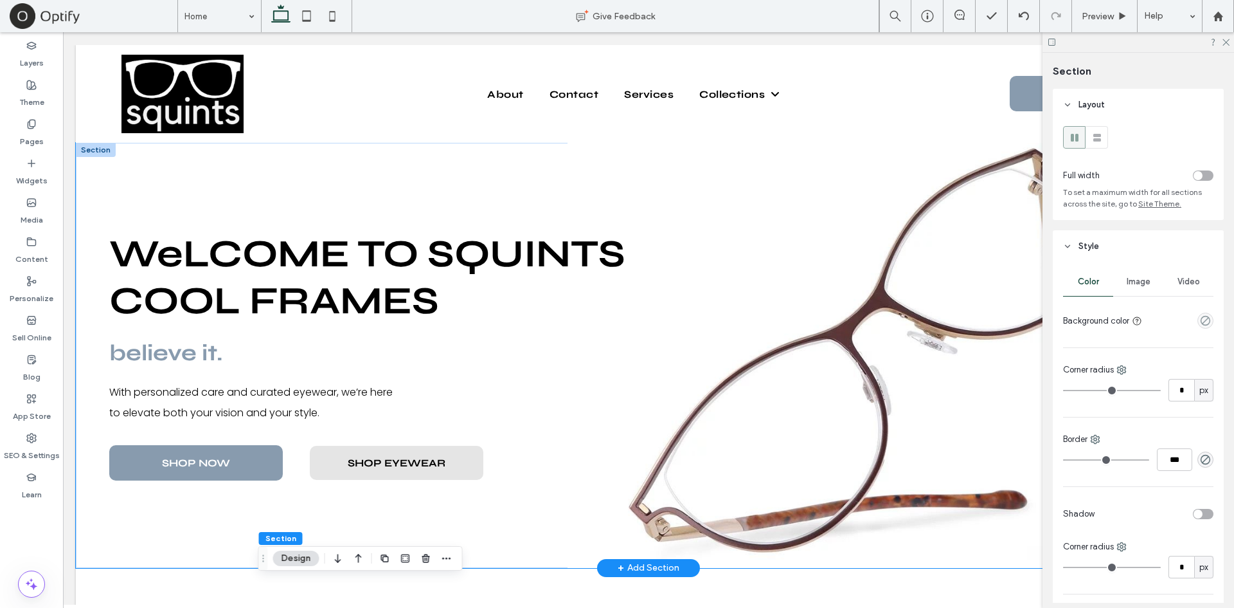
scroll to position [1, 0]
click at [227, 172] on div "believe it. With personalized care and curated eyewear, we’re here to elevate b…" at bounding box center [649, 354] width 1146 height 425
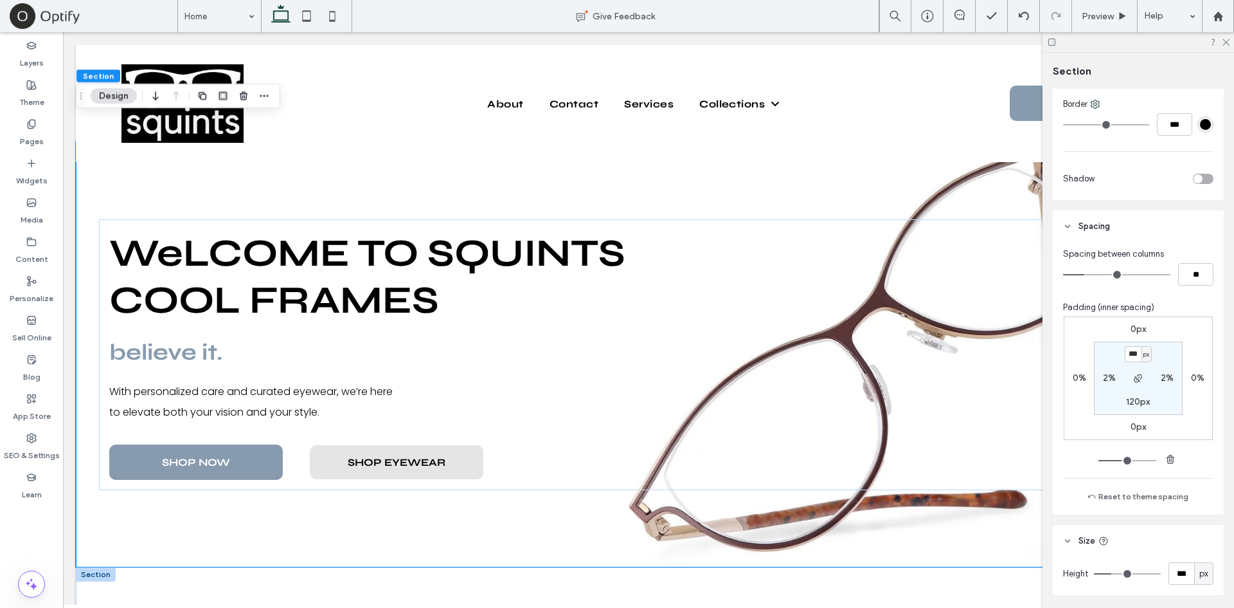
scroll to position [324, 0]
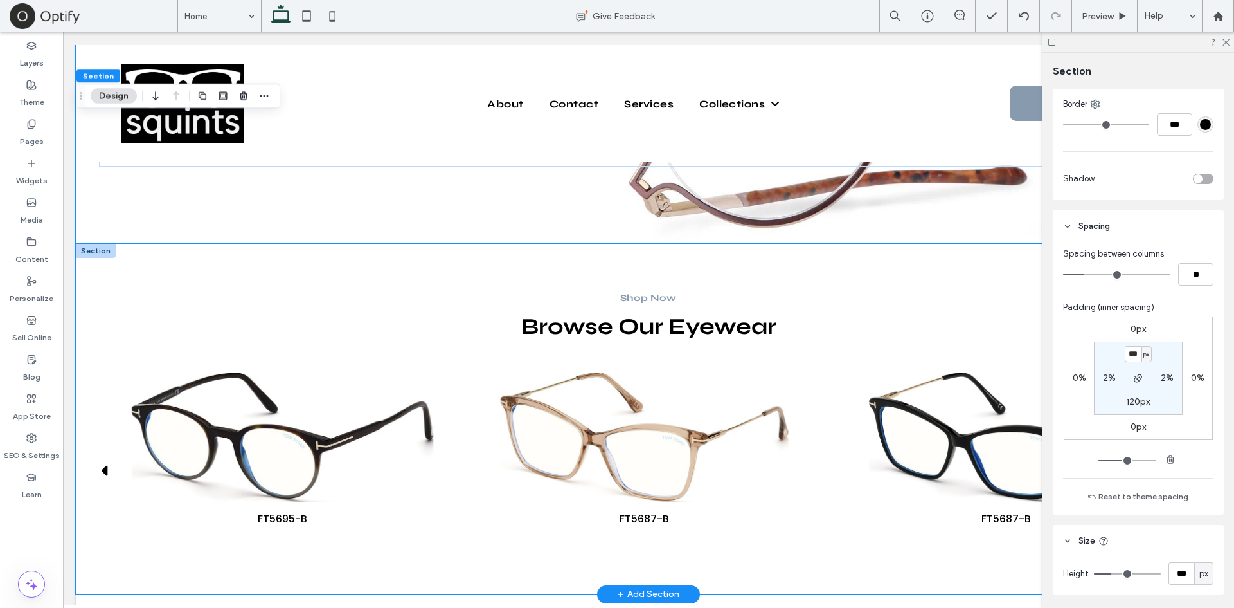
click at [339, 253] on div "Shop Now Browse Our Eyewear FT1077 FT1049-D FT1049-D FT0248 FT0237 FT6057-D-B F…" at bounding box center [649, 419] width 1146 height 350
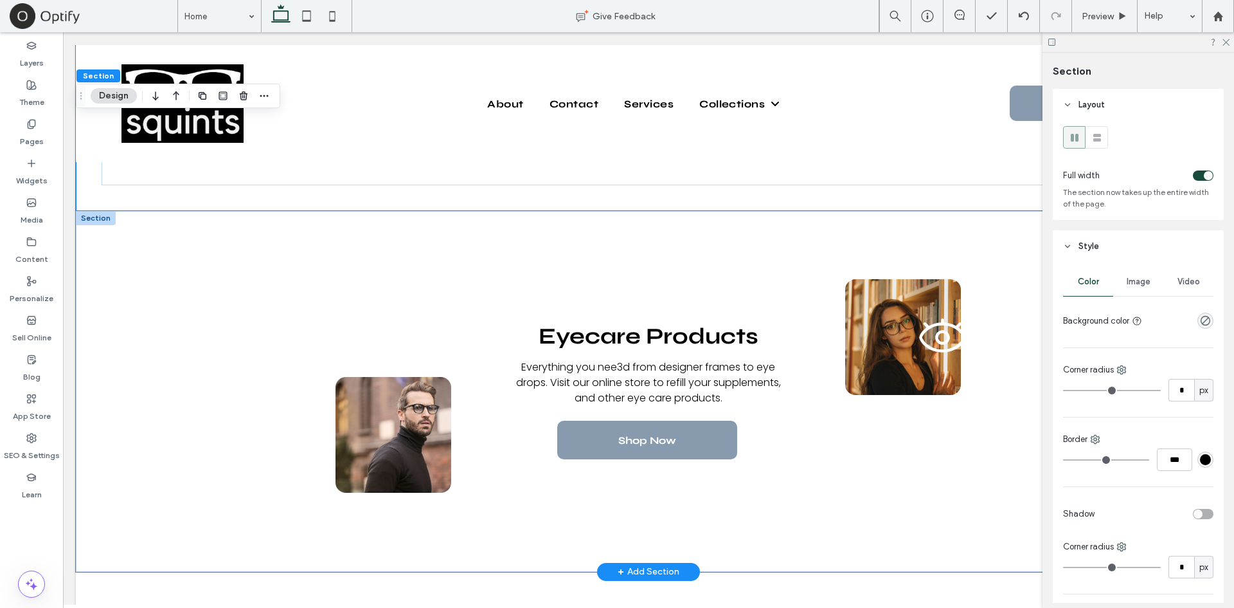
scroll to position [701, 0]
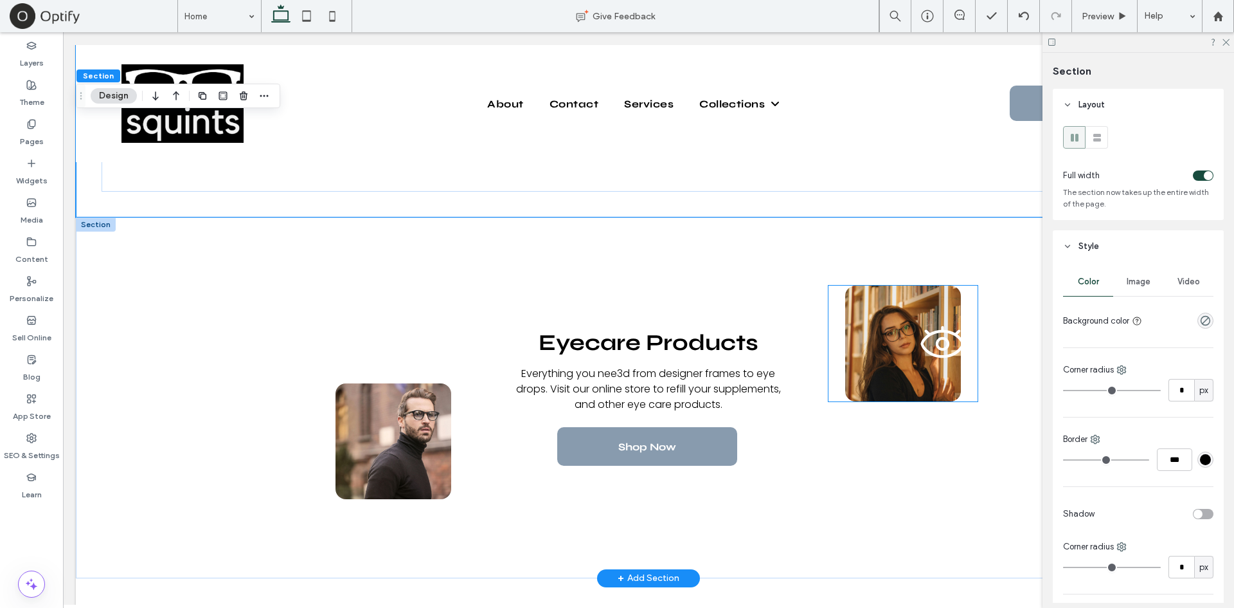
click at [920, 371] on icon at bounding box center [943, 344] width 66 height 66
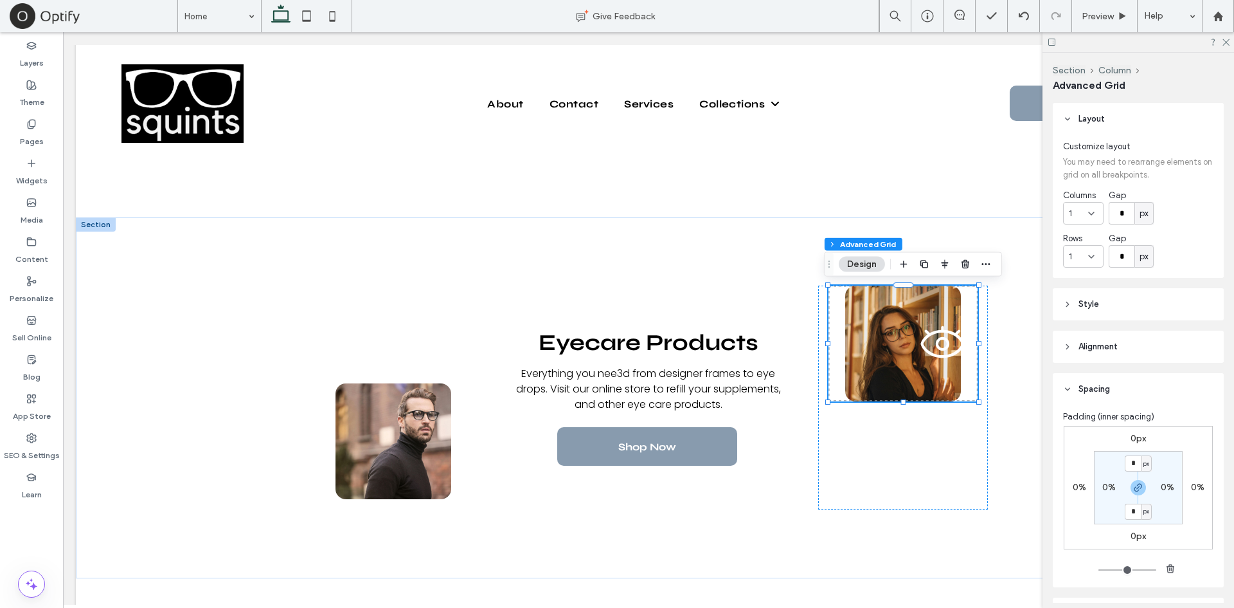
scroll to position [163, 0]
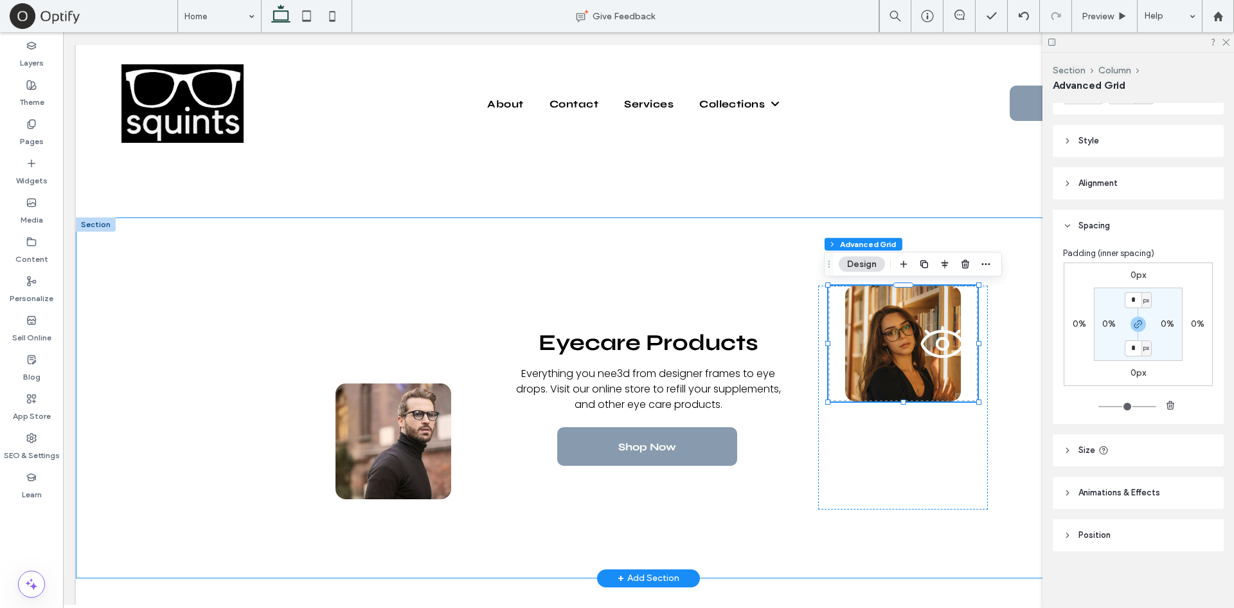
click at [606, 272] on div "Eyecare Products Everything you nee3d from designer frames to eye drops. Visit …" at bounding box center [649, 397] width 772 height 361
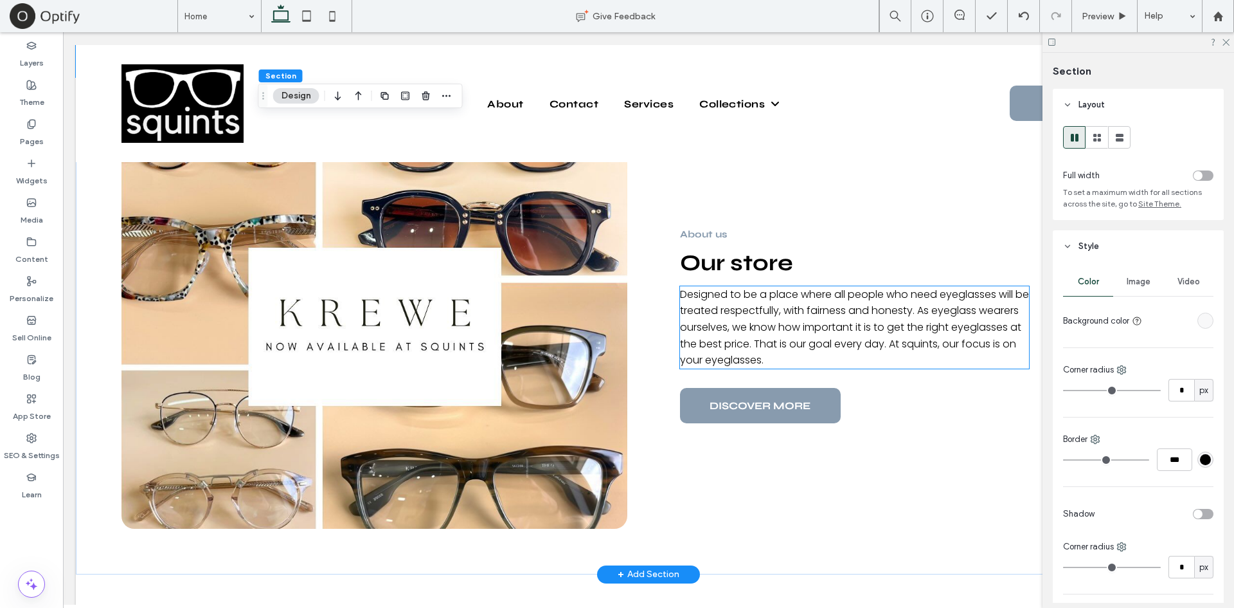
scroll to position [1186, 0]
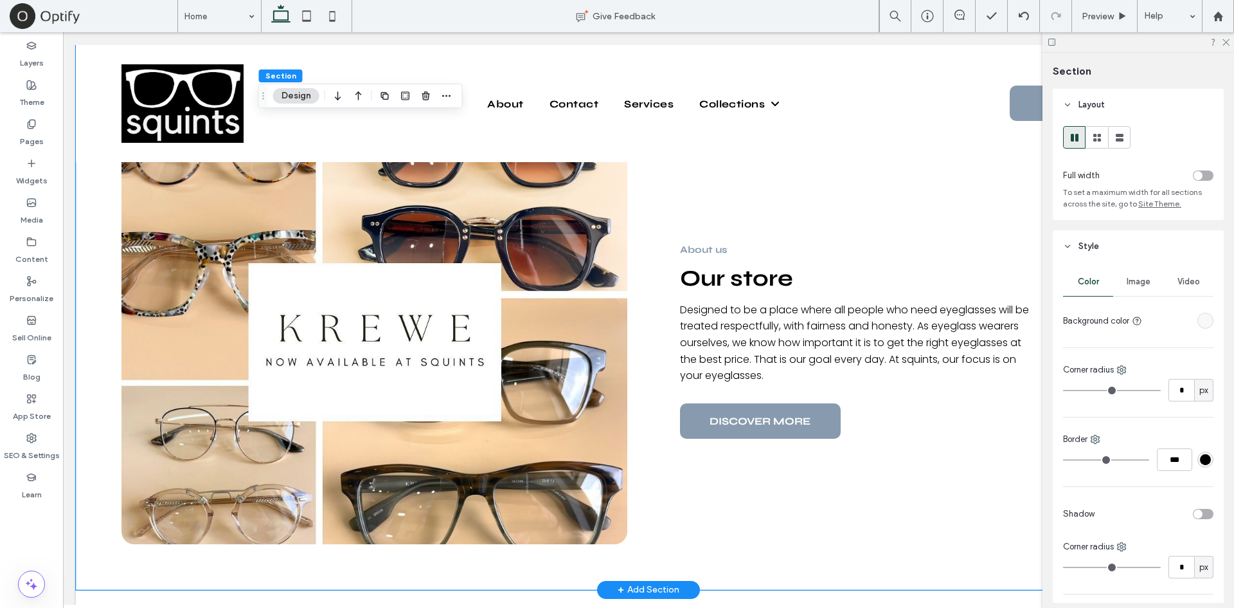
click at [644, 280] on div "About us Our store Designed to be a place where all people who need eyeglasses …" at bounding box center [649, 341] width 1146 height 497
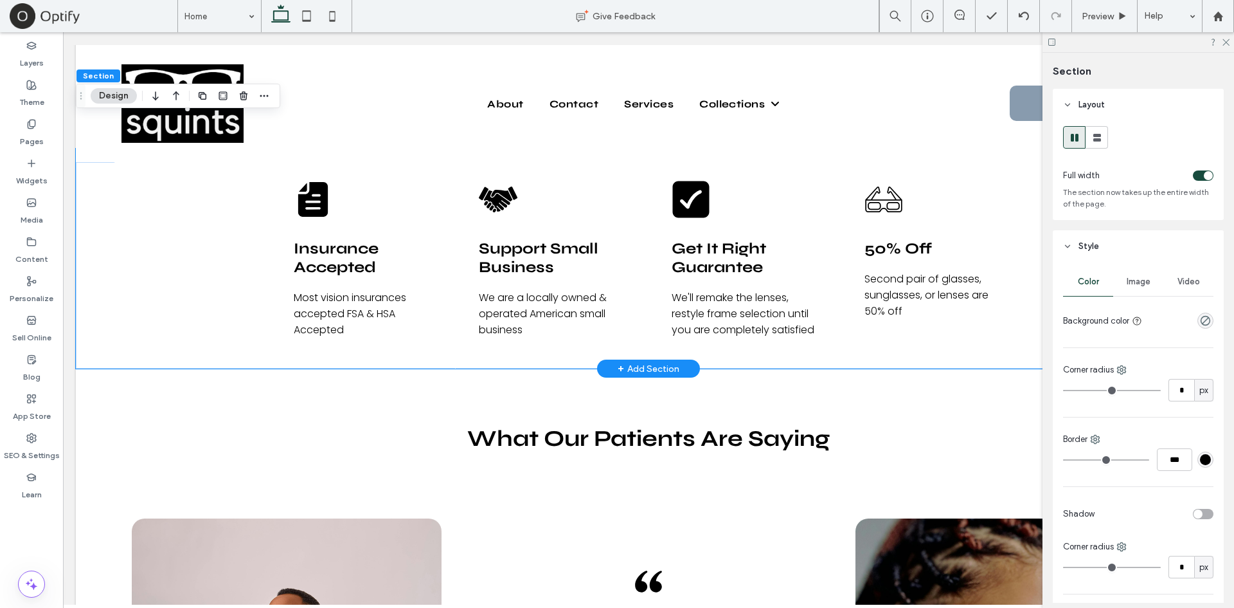
scroll to position [1760, 0]
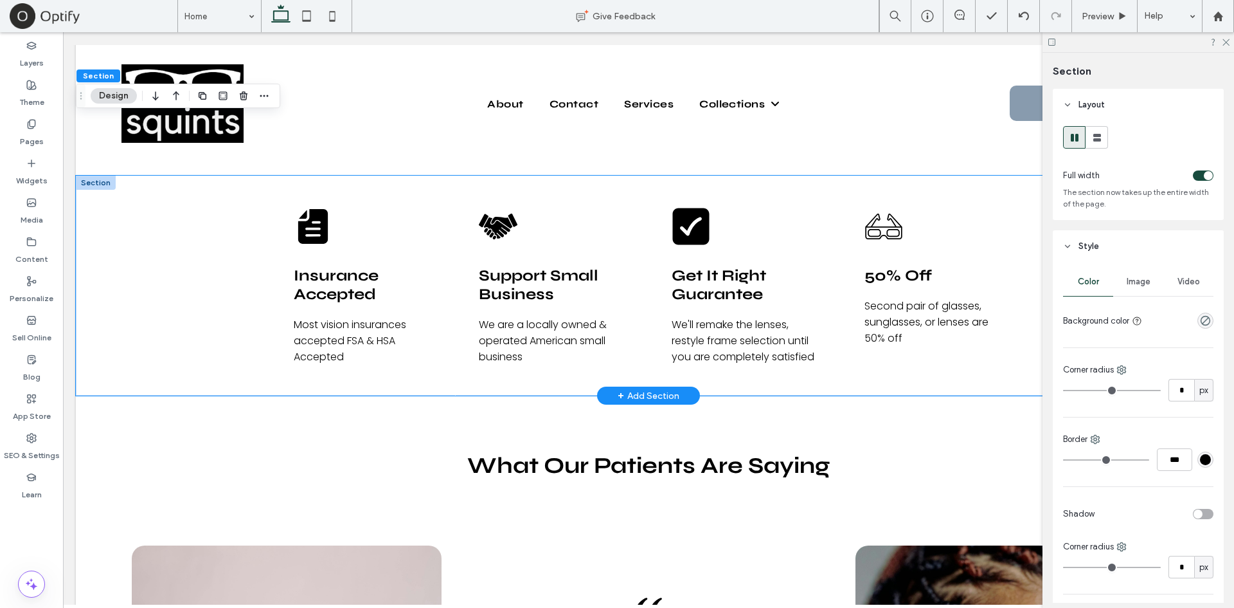
click at [170, 303] on div "Insurance Accepted Most vision insurances accepted FSA & HSA Accepted Support S…" at bounding box center [649, 286] width 1146 height 220
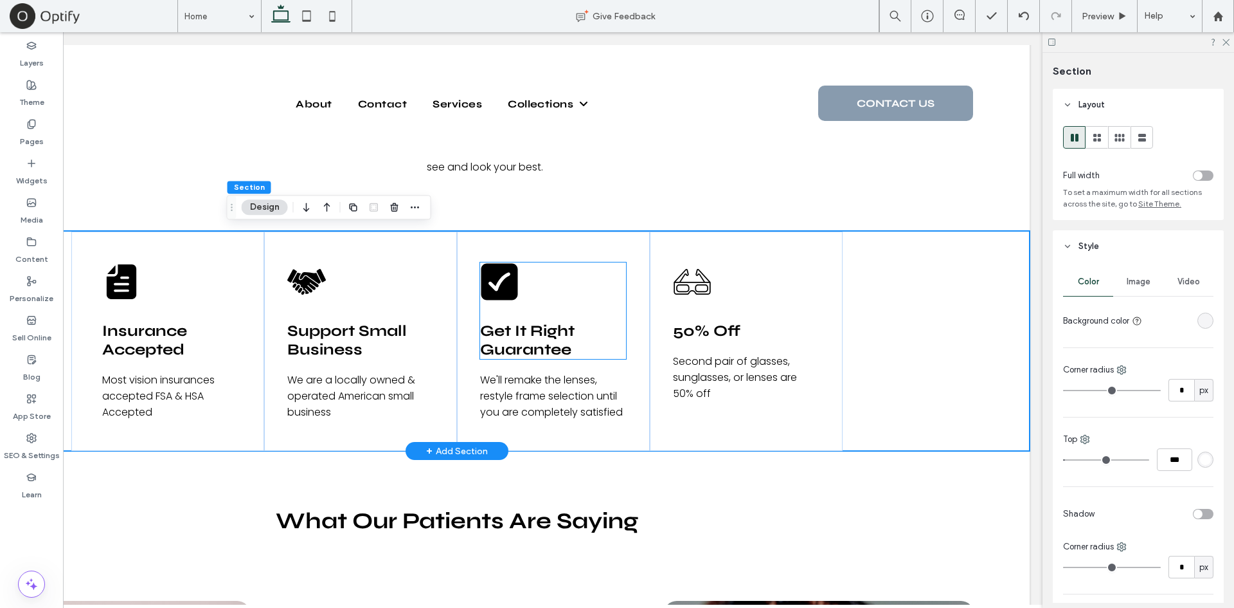
scroll to position [0, 0]
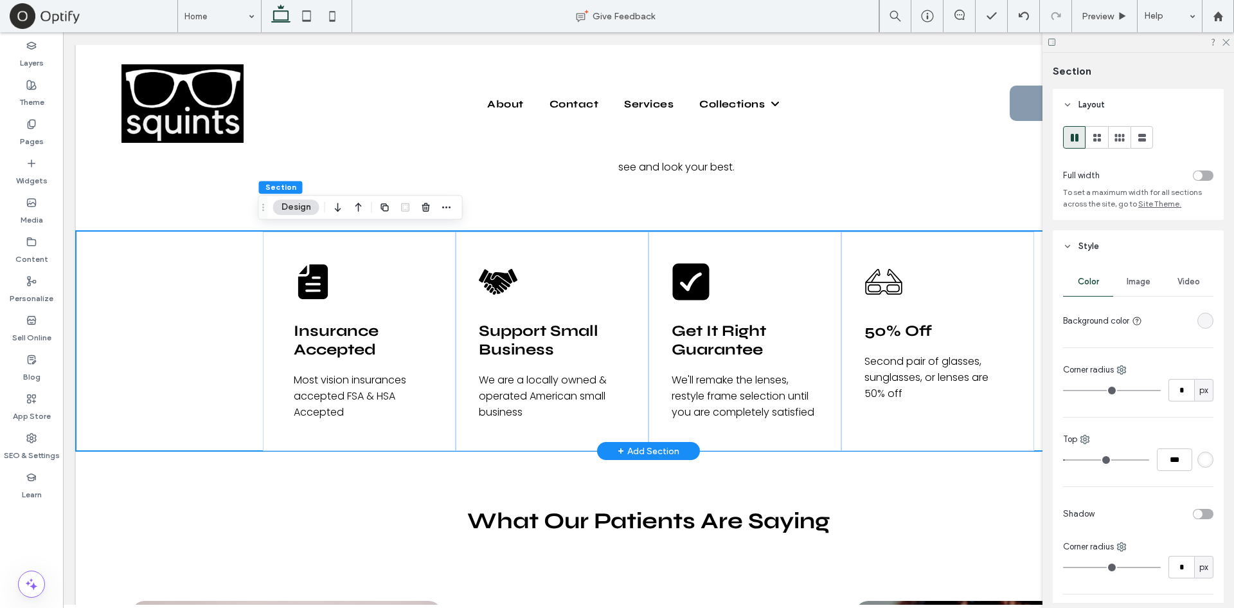
click at [107, 291] on div "Insurance Accepted Most vision insurances accepted FSA & HSA Accepted Support S…" at bounding box center [649, 341] width 1146 height 220
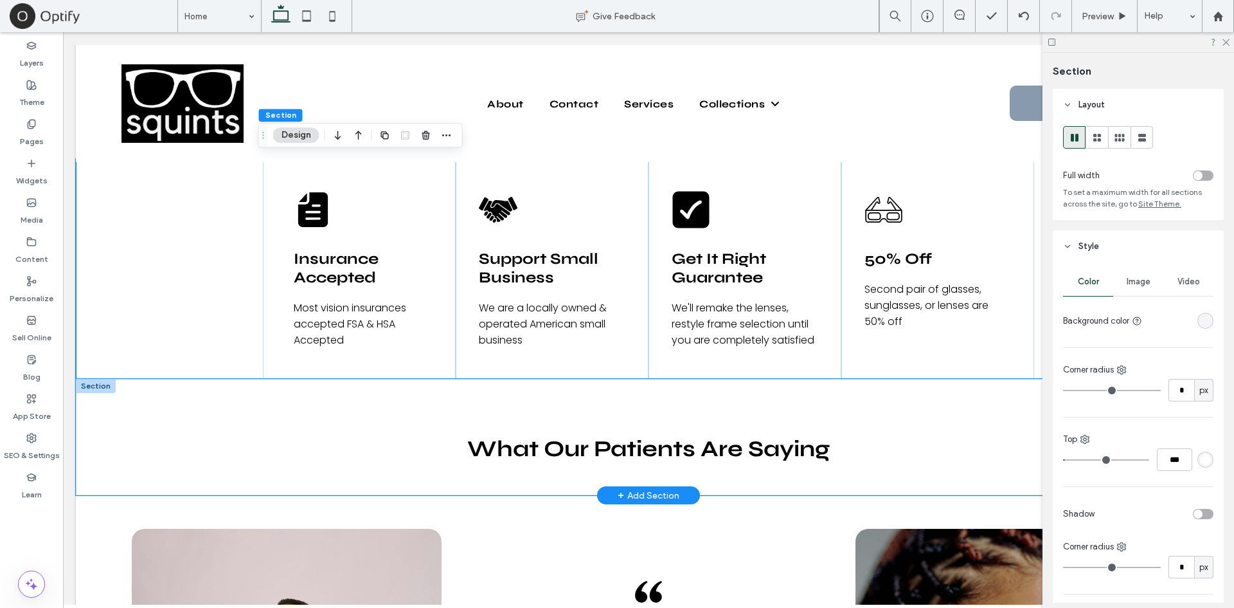
click at [133, 426] on div "What Our Patients Are Saying" at bounding box center [649, 437] width 1146 height 116
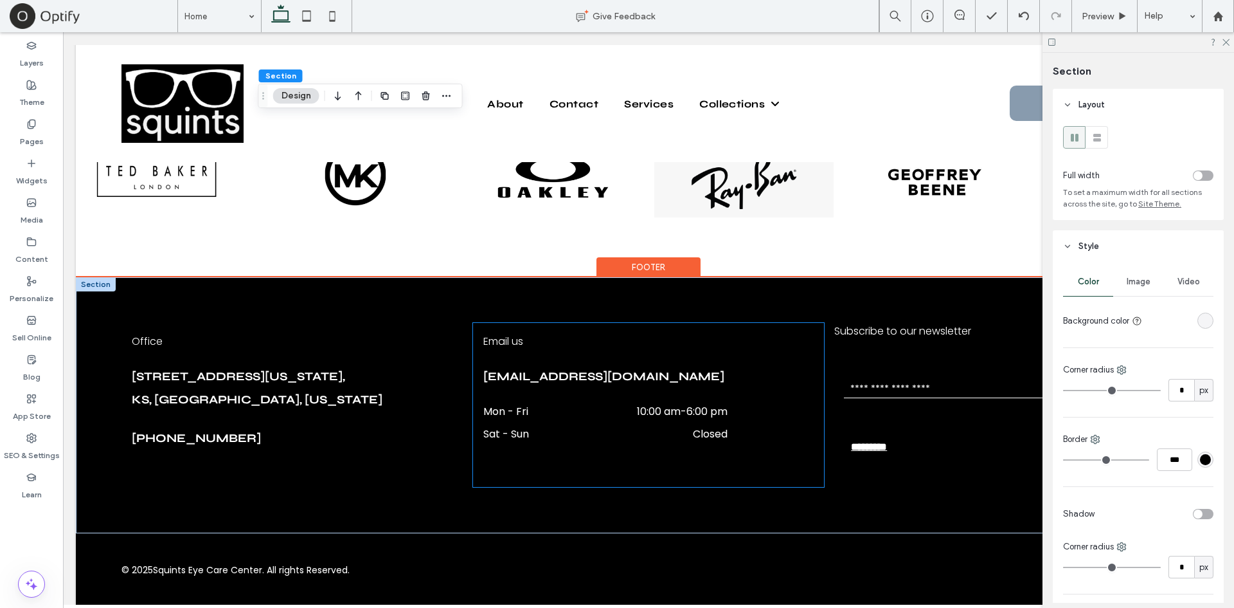
scroll to position [4267, 0]
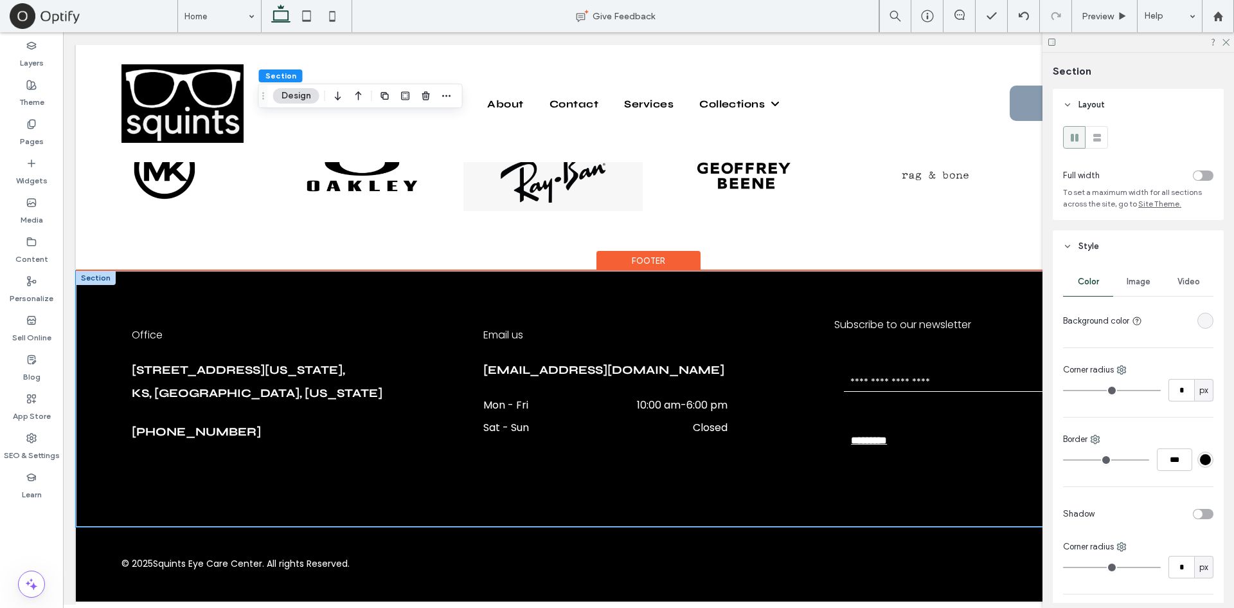
click at [439, 271] on div "Office [STREET_ADDRESS][US_STATE][US_STATE] [PHONE_NUMBER] Email us [EMAIL_ADDR…" at bounding box center [649, 399] width 1146 height 256
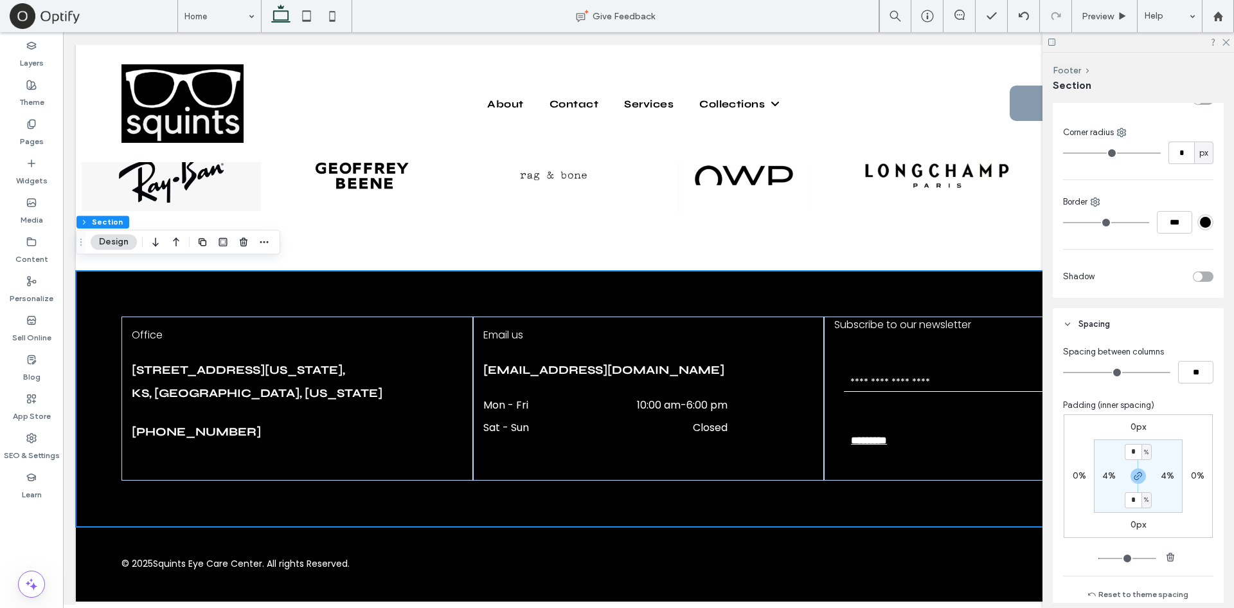
scroll to position [465, 0]
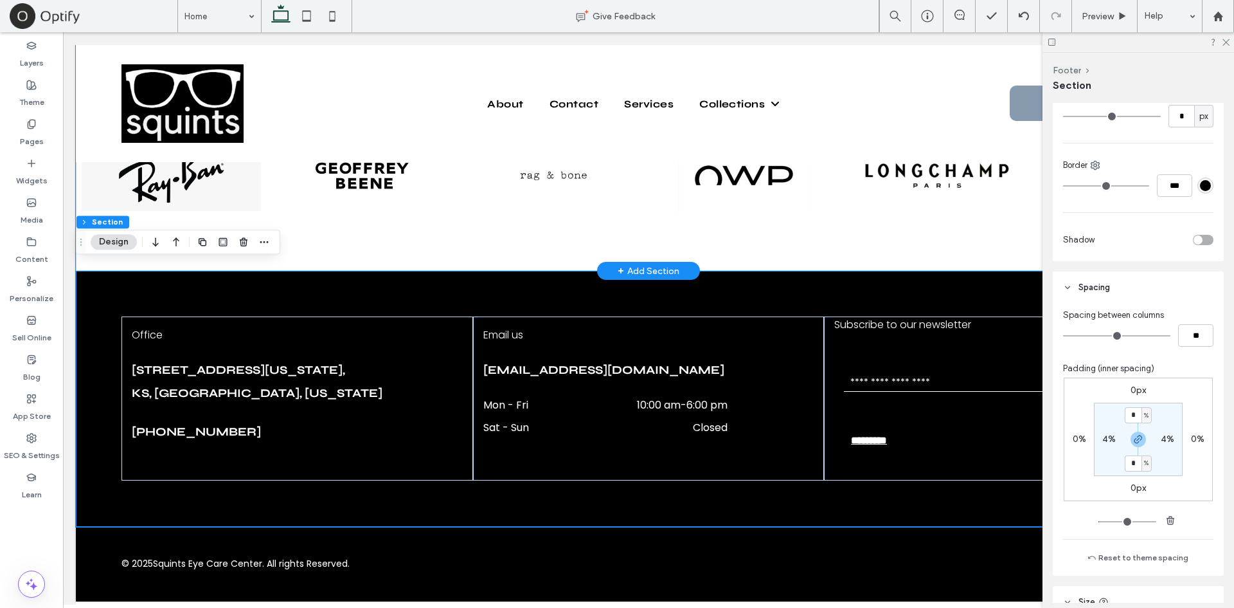
click at [803, 242] on div "Cool Frames, Amazing Lenses & Best Price a a a a" at bounding box center [649, 148] width 1146 height 246
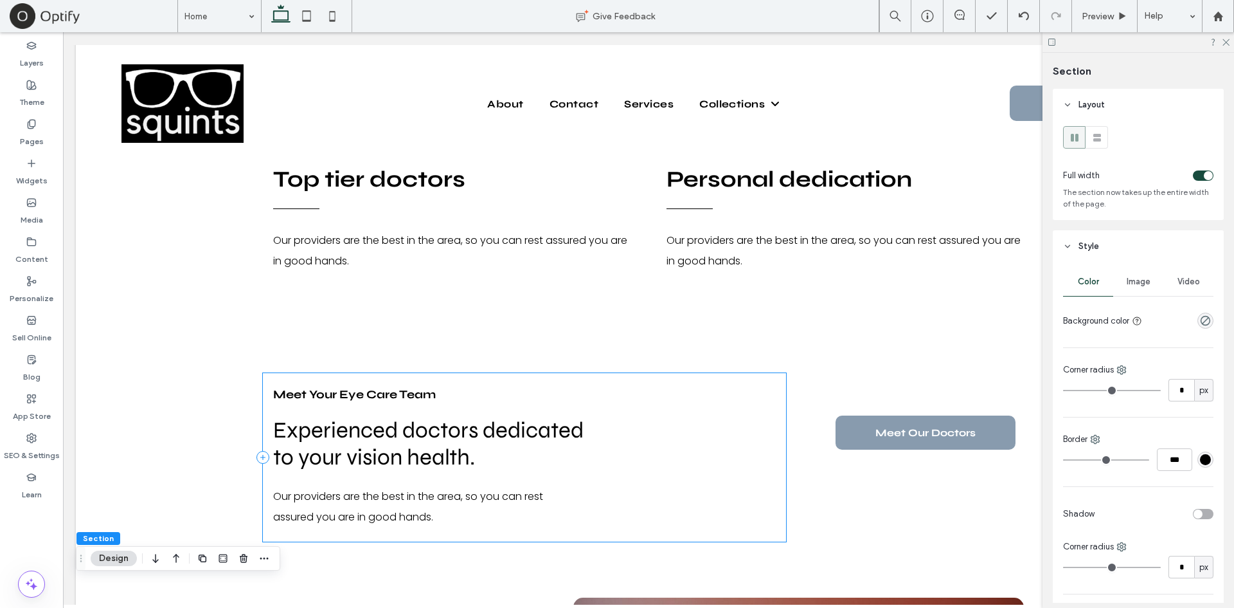
scroll to position [3050, 0]
